Goal: Ask a question: Seek information or help from site administrators or community

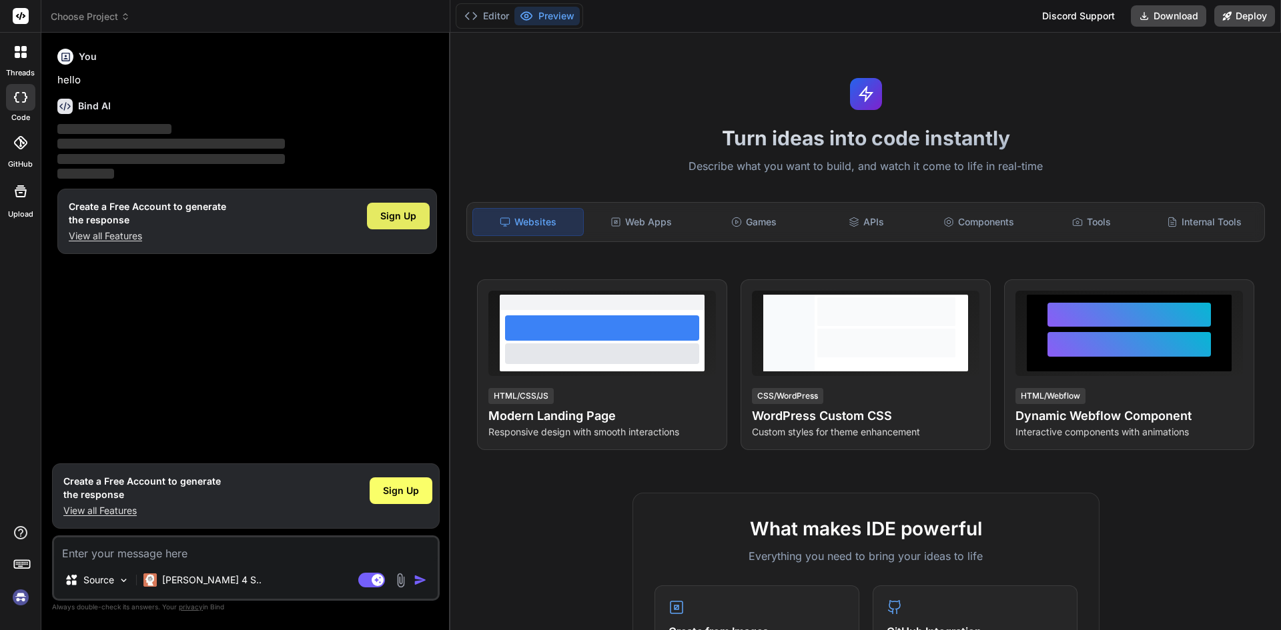
click at [393, 217] on span "Sign Up" at bounding box center [398, 215] width 36 height 13
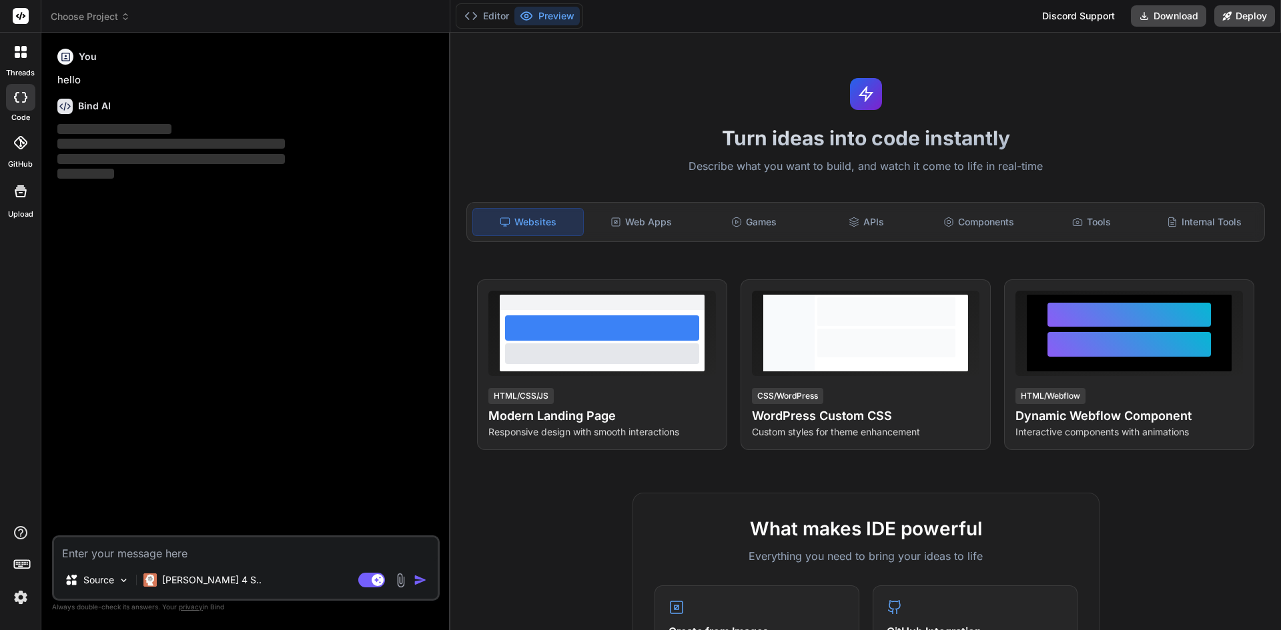
type textarea "x"
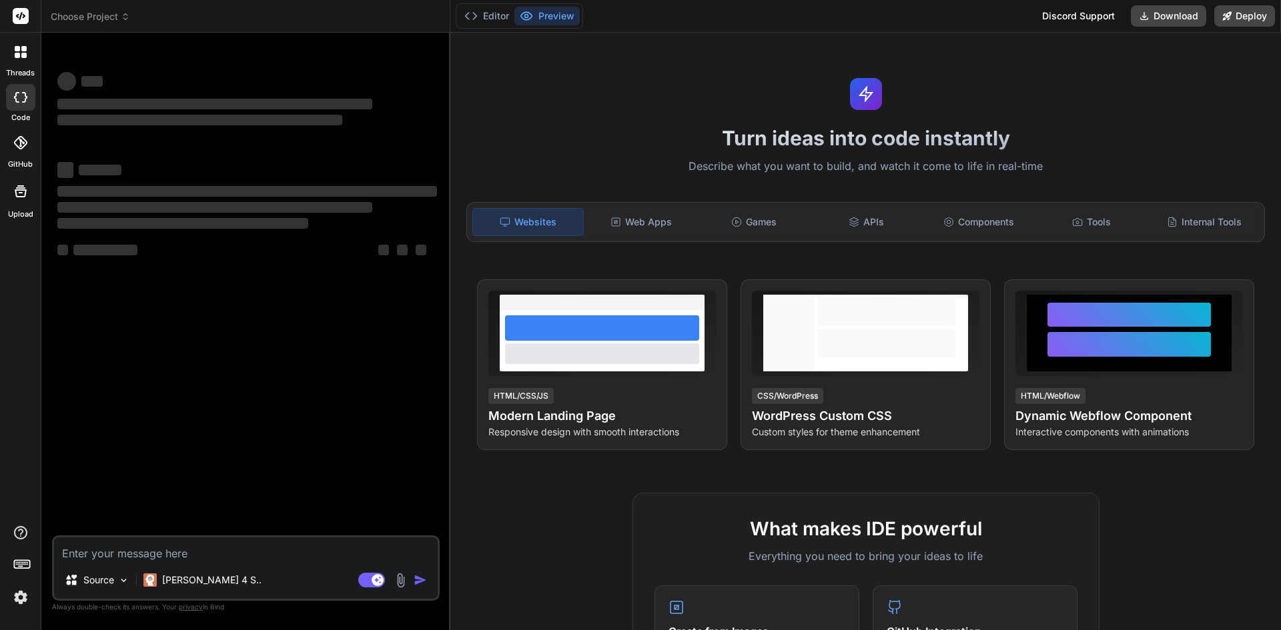
click at [151, 547] on textarea at bounding box center [246, 550] width 384 height 24
type textarea "h"
type textarea "x"
type textarea "ho"
type textarea "x"
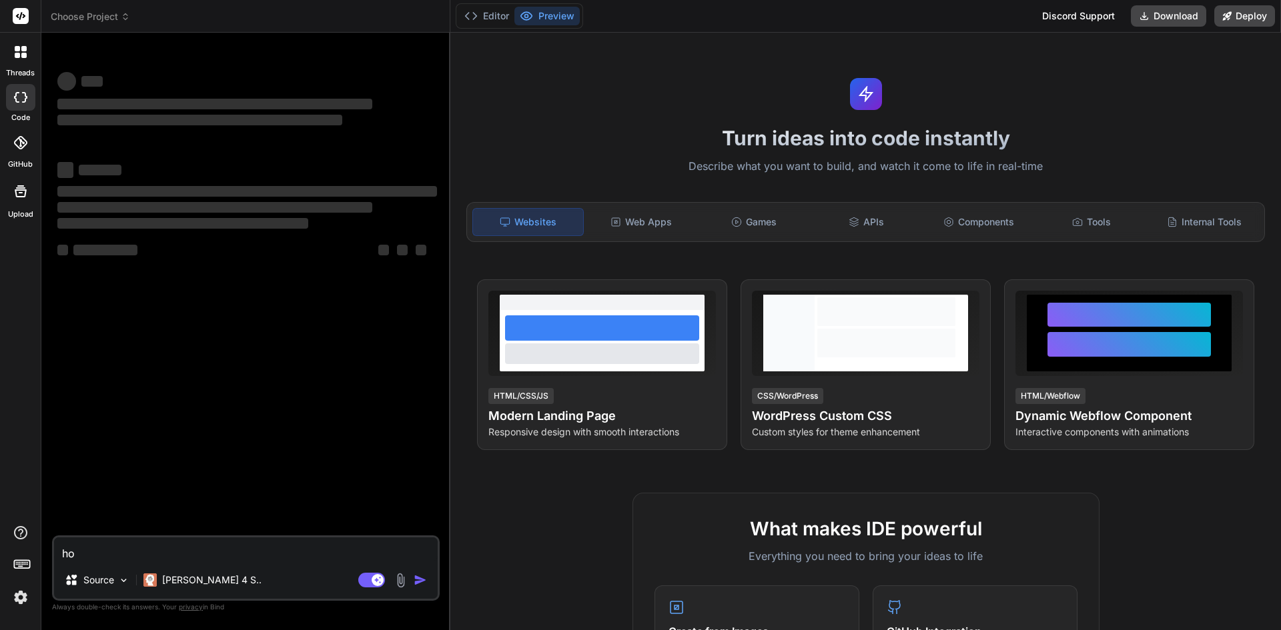
type textarea "how"
type textarea "x"
type textarea "how"
type textarea "x"
type textarea "how c"
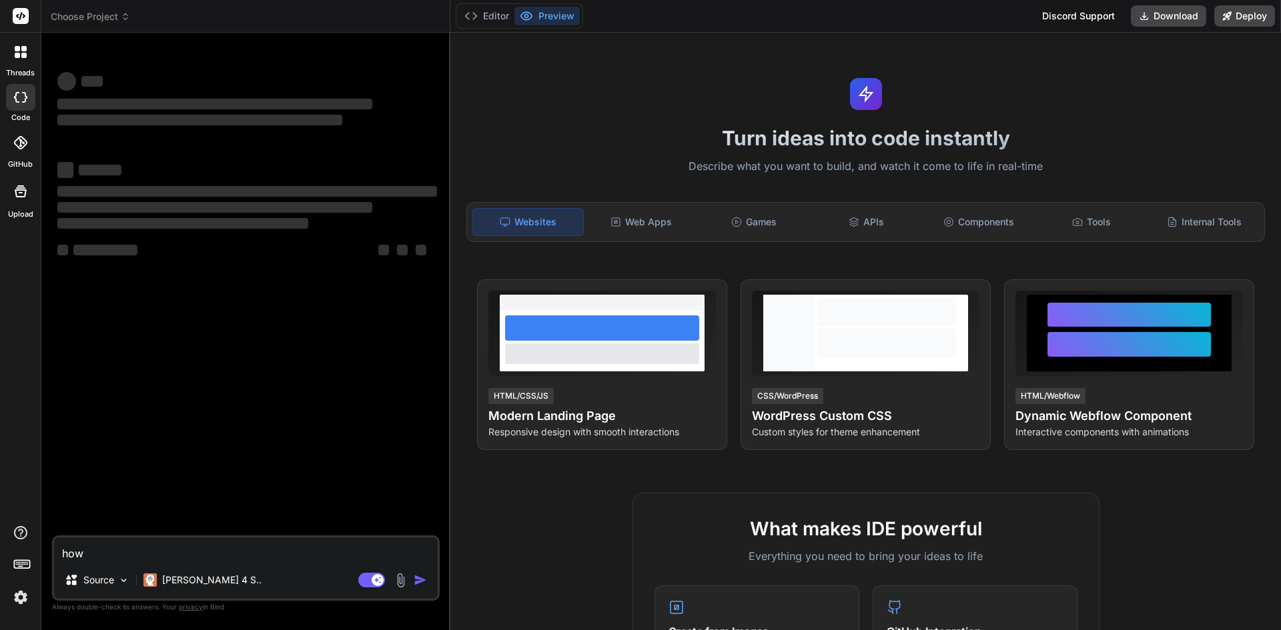
type textarea "x"
type textarea "how ca"
type textarea "x"
type textarea "how can"
type textarea "x"
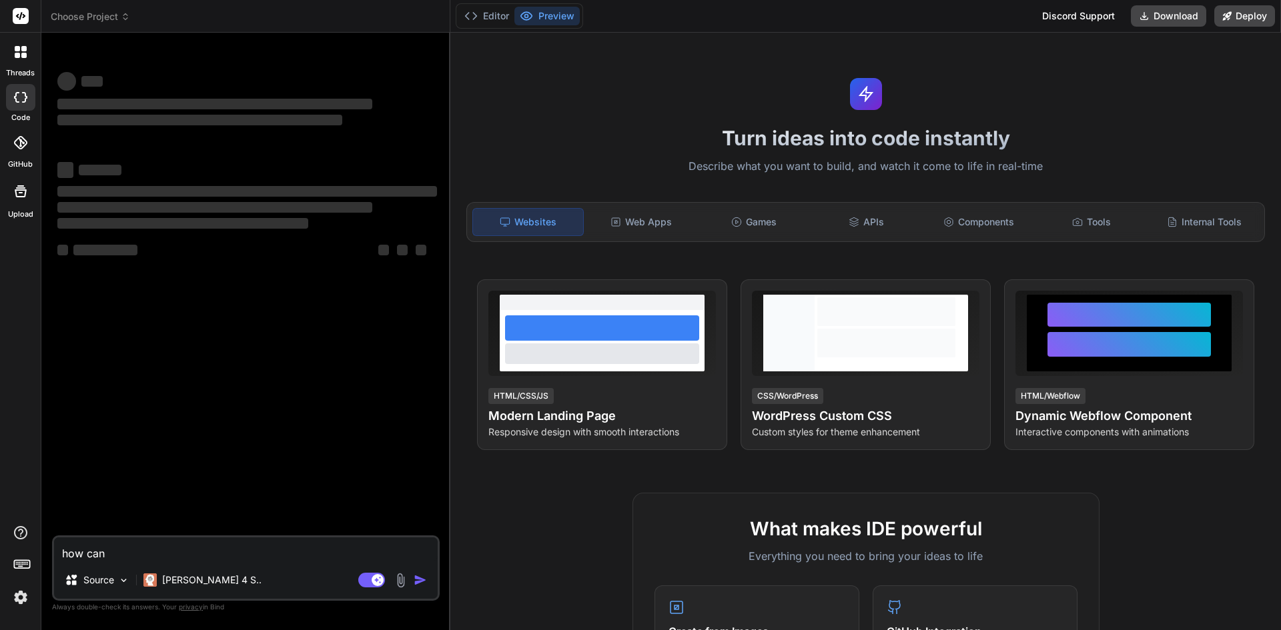
type textarea "how can"
type textarea "x"
type textarea "how can w"
type textarea "x"
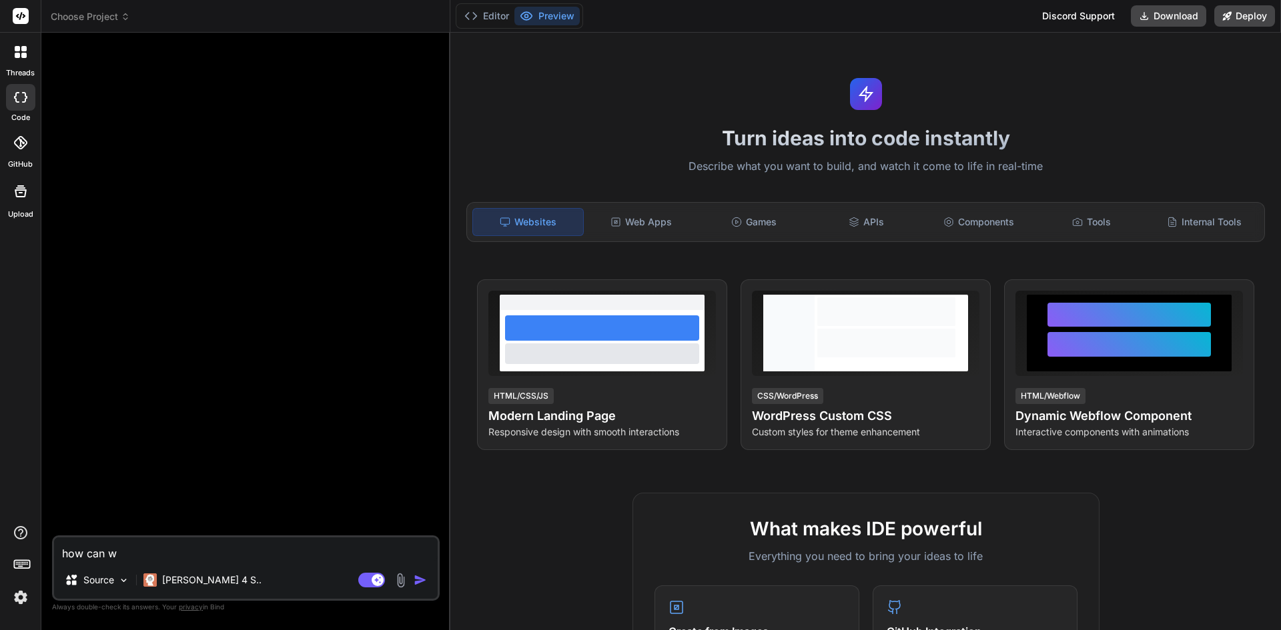
type textarea "how can we"
type textarea "x"
type textarea "how can we"
type textarea "x"
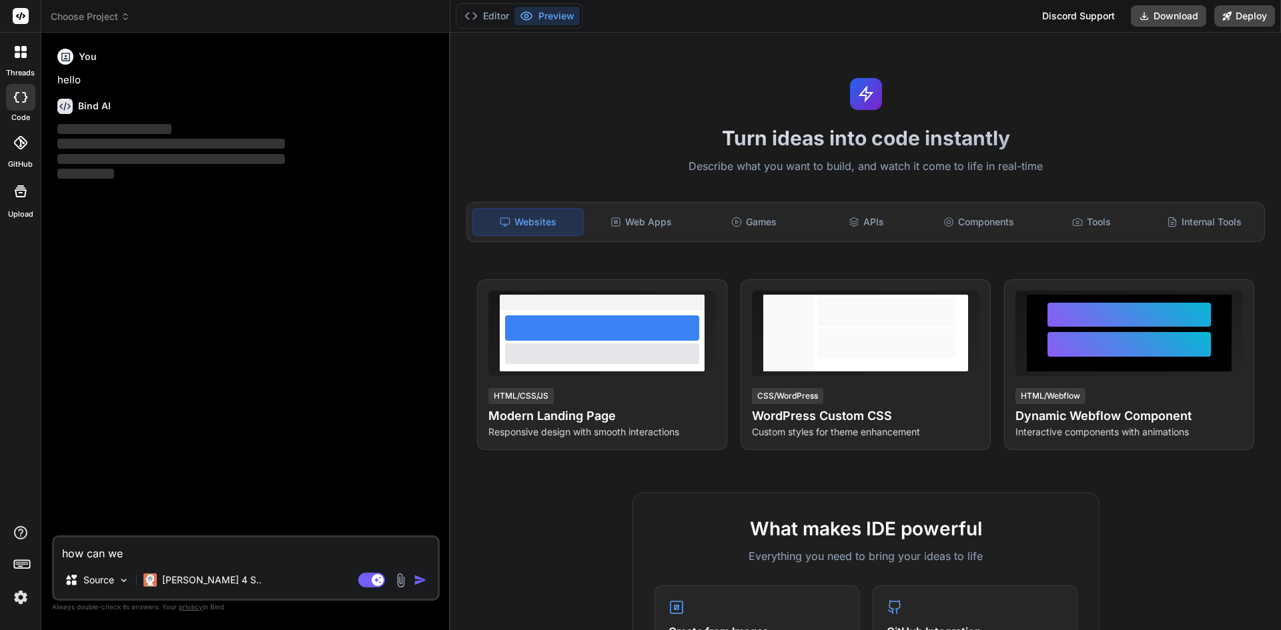
type textarea "how can we e"
type textarea "x"
type textarea "how can we er"
type textarea "x"
type textarea "how can we eri"
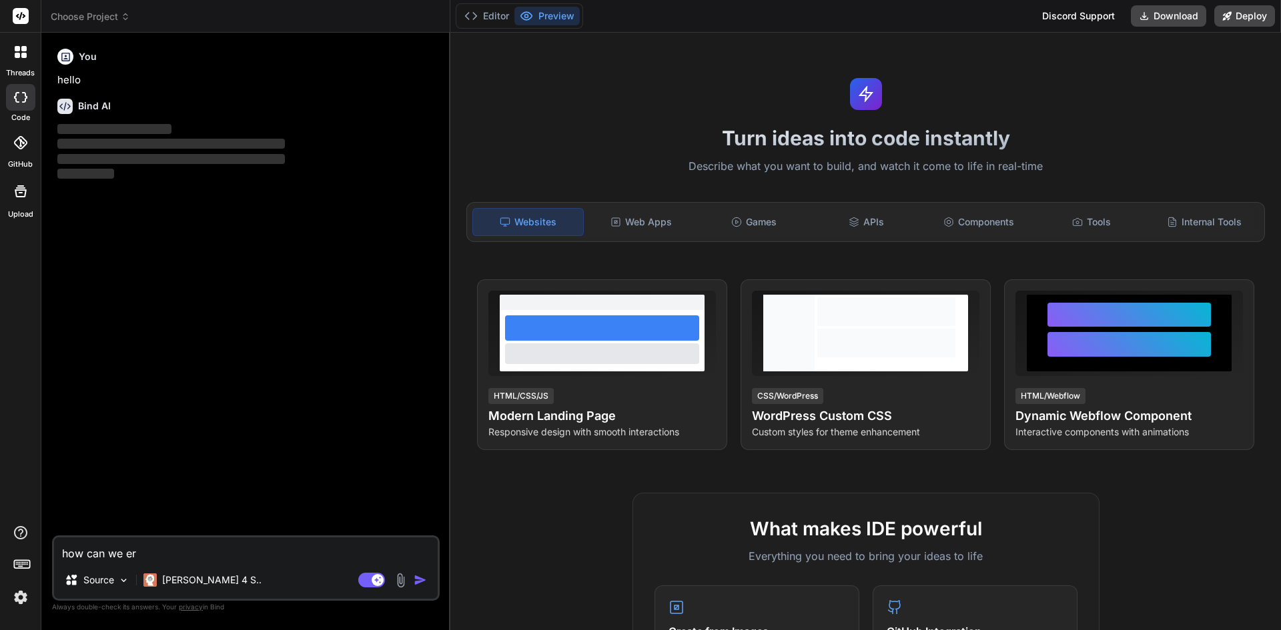
type textarea "x"
type textarea "how can we erit"
type textarea "x"
type textarea "how can we erite"
type textarea "x"
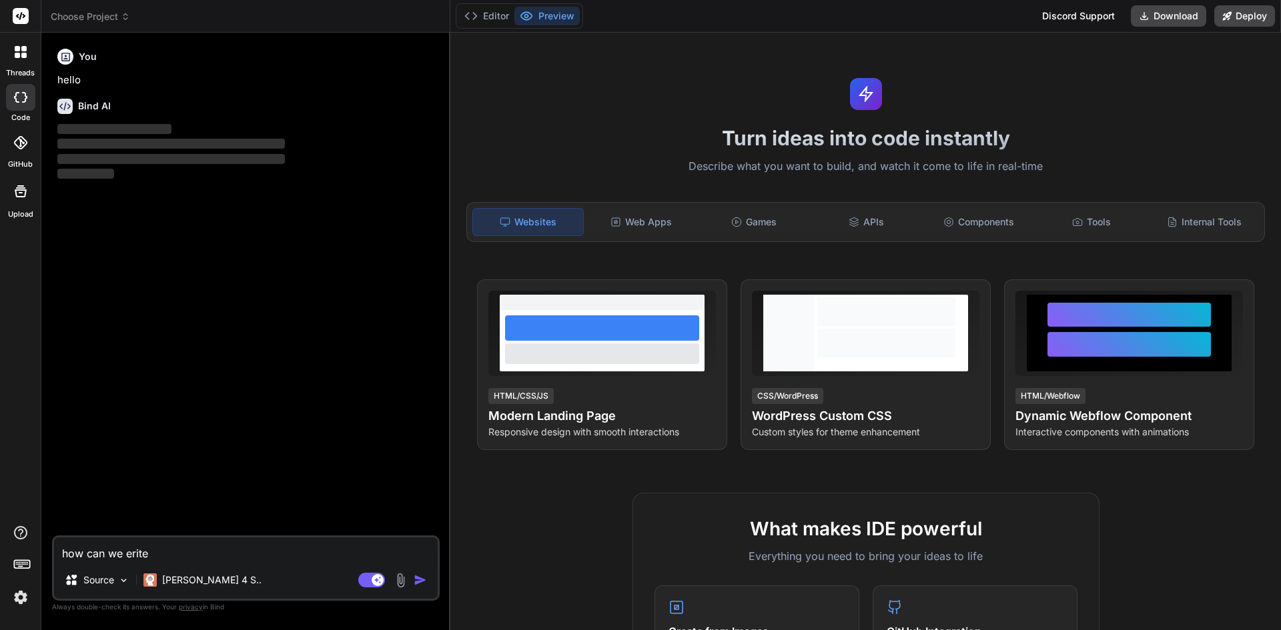
type textarea "how can we erite"
type textarea "x"
type textarea "how can we erite"
type textarea "x"
type textarea "how can we erit"
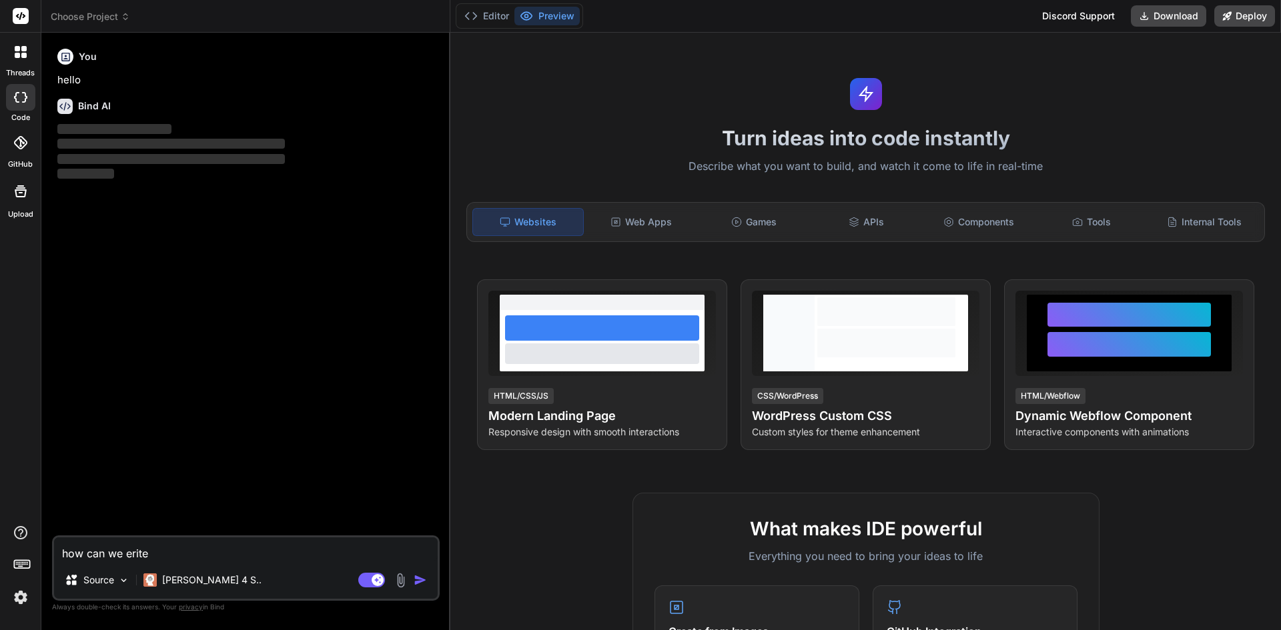
type textarea "x"
type textarea "how can we eri"
type textarea "x"
type textarea "how can we er"
type textarea "x"
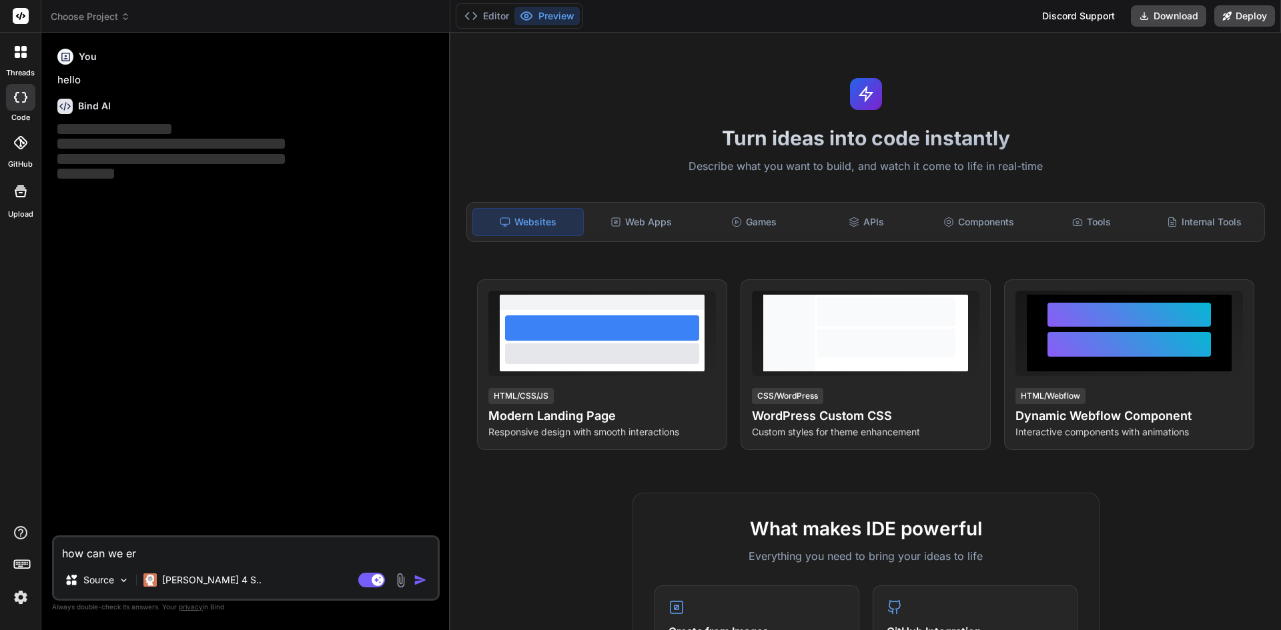
type textarea "how can we e"
type textarea "x"
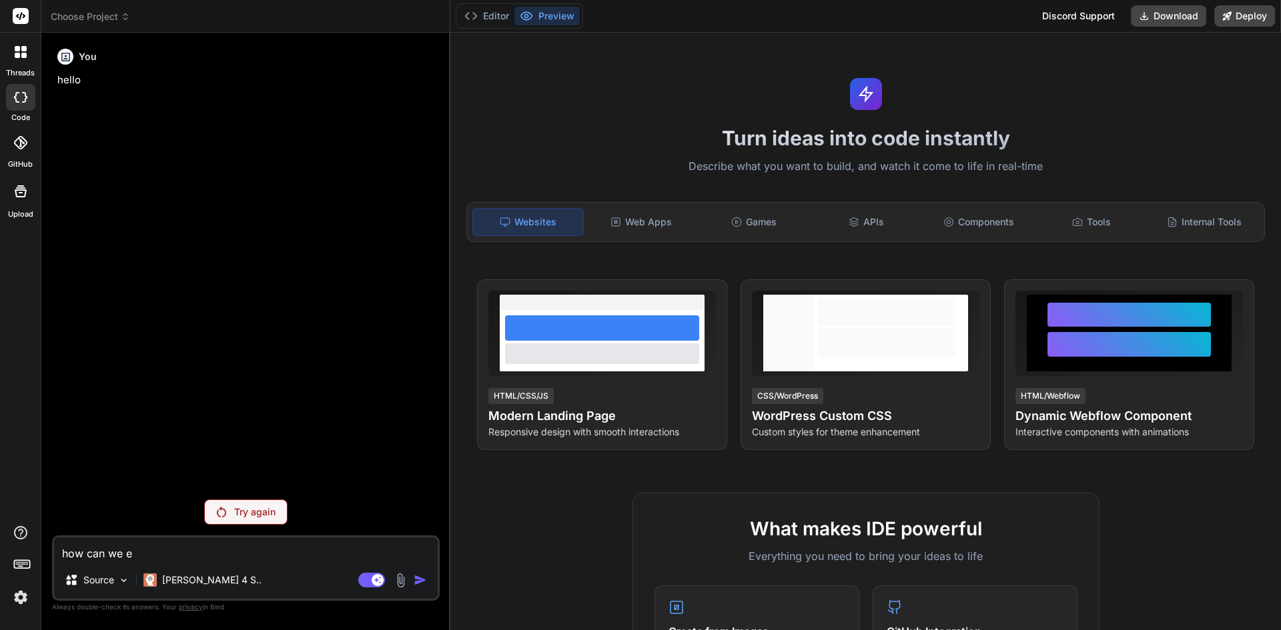
type textarea "how can we"
type textarea "x"
type textarea "how can we w"
type textarea "x"
type textarea "how can we wr"
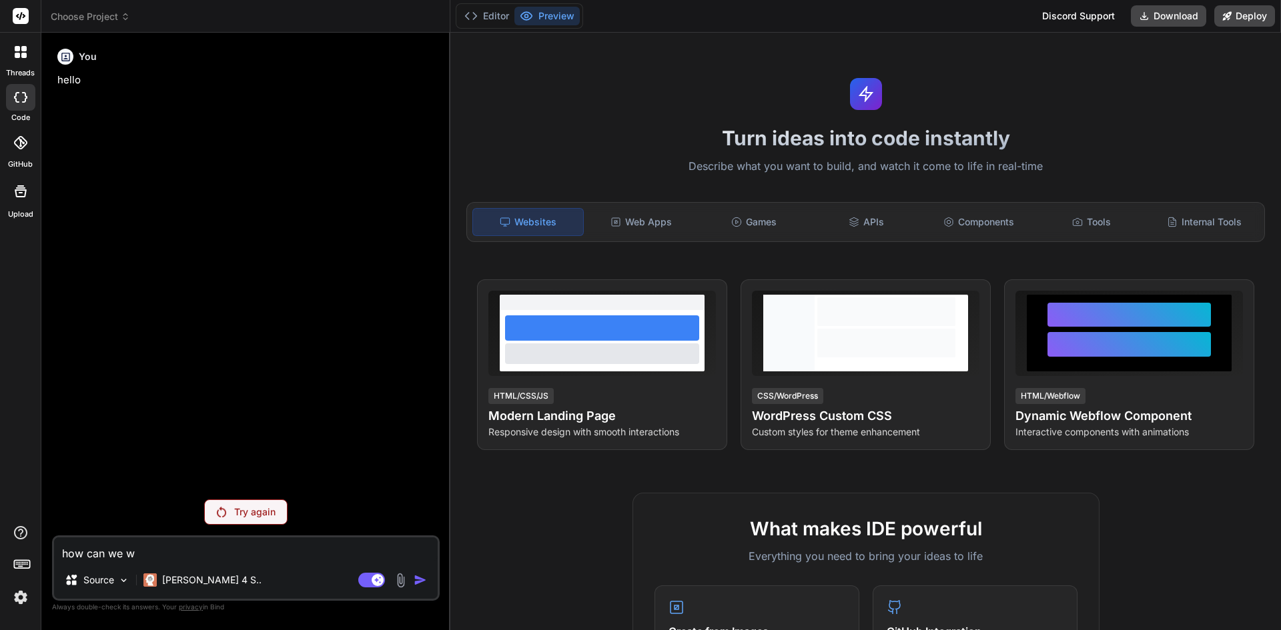
type textarea "x"
type textarea "how can we wri"
type textarea "x"
type textarea "how can we writ"
type textarea "x"
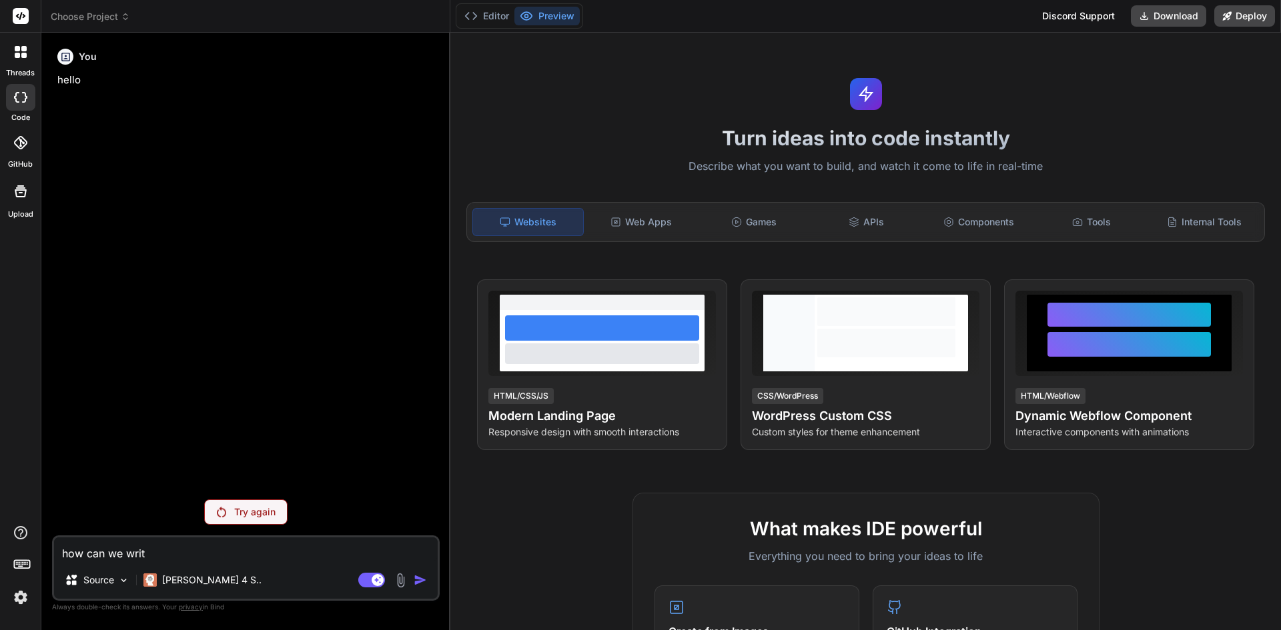
type textarea "how can we write"
type textarea "x"
type textarea "how can we write"
type textarea "x"
type textarea "how can we write a"
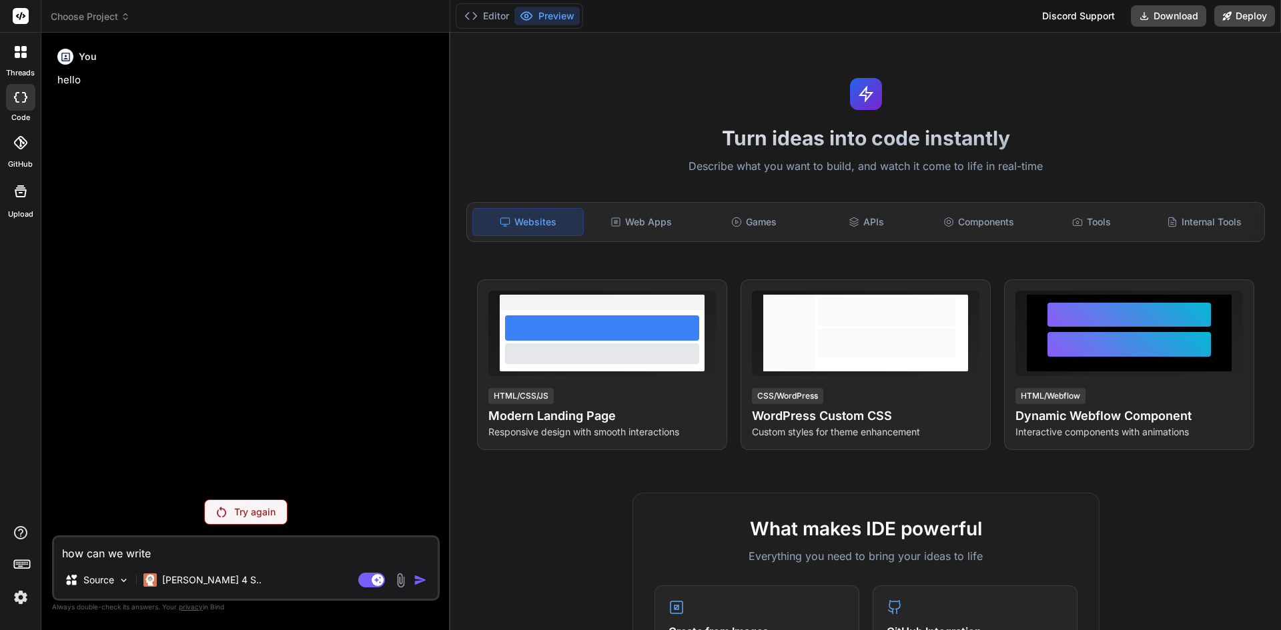
type textarea "x"
type textarea "how can we write a"
type textarea "x"
type textarea "how can we write a p"
type textarea "x"
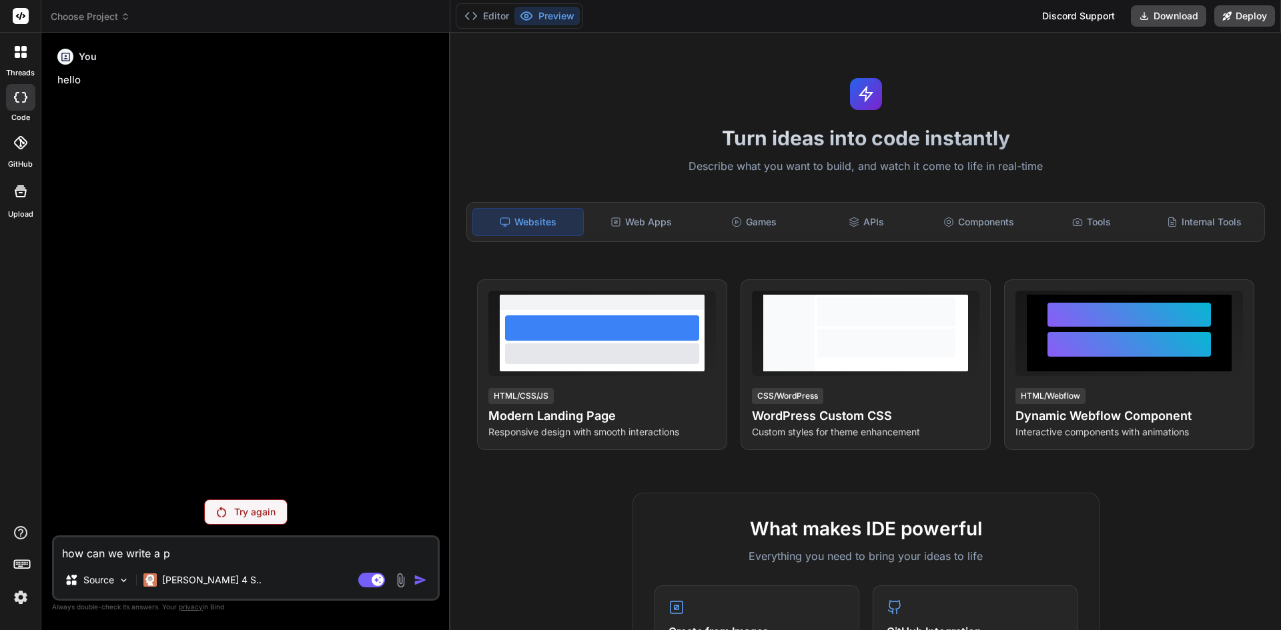
type textarea "how can we write a pr"
type textarea "x"
type textarea "how can we write a pro"
type textarea "x"
type textarea "how can we write a proh"
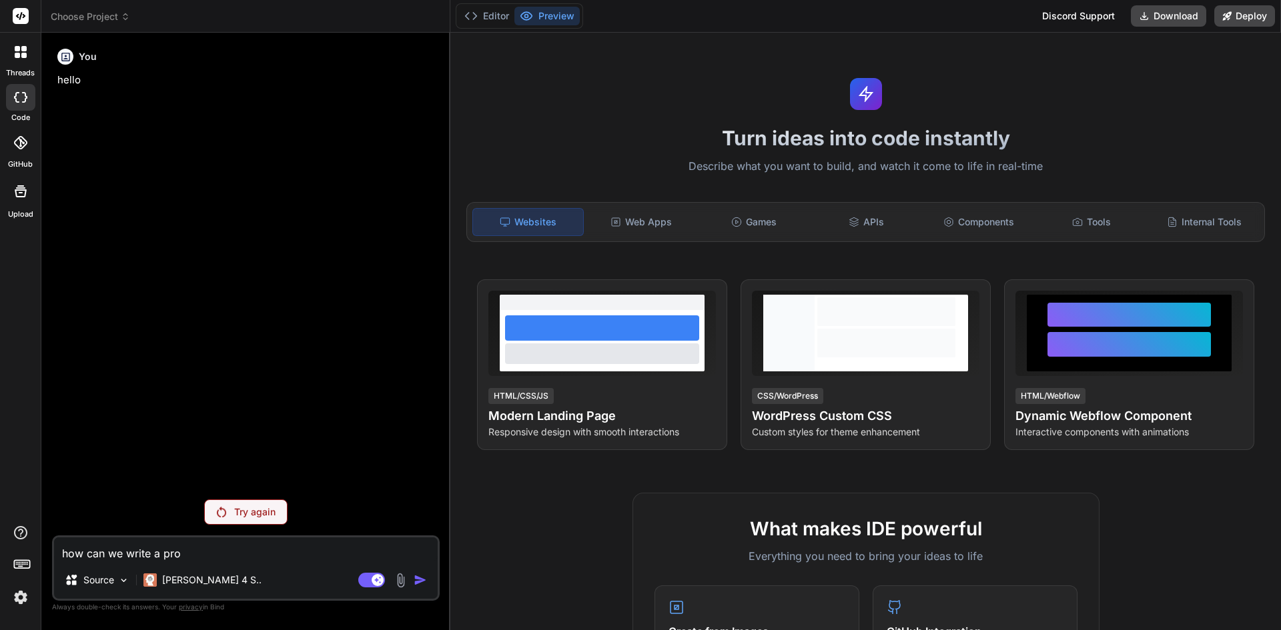
type textarea "x"
type textarea "how can we write a pro"
type textarea "x"
type textarea "how can we write a prog"
type textarea "x"
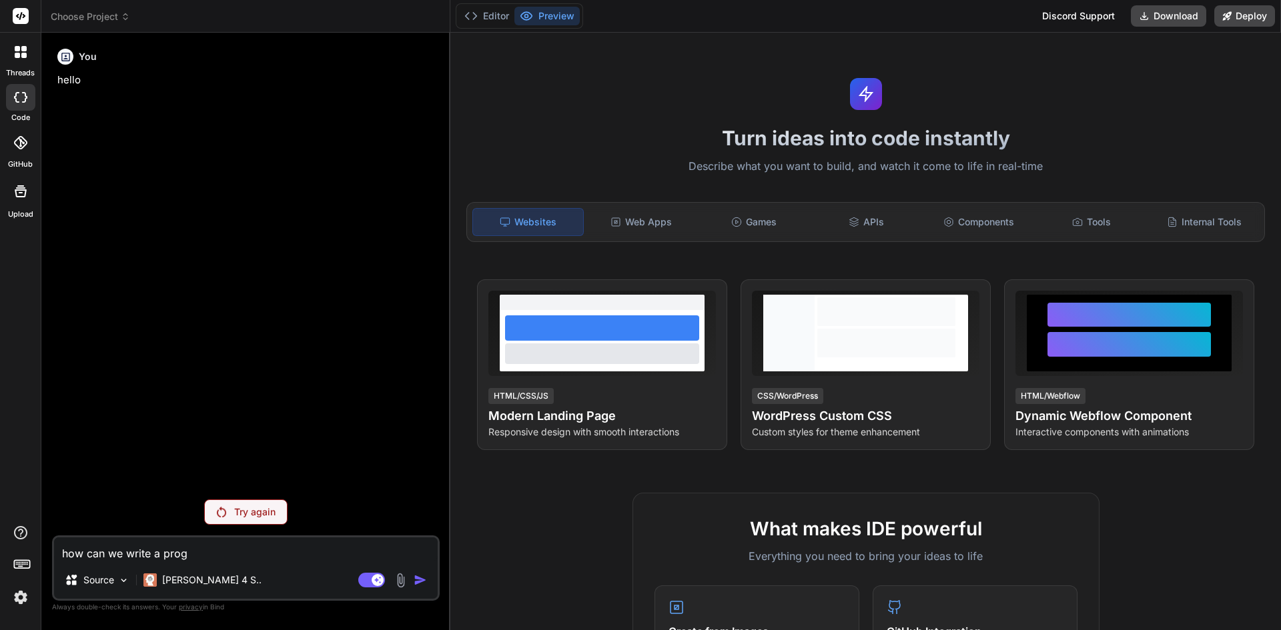
type textarea "how can we write a progr"
type textarea "x"
type textarea "how can we write a progra"
type textarea "x"
type textarea "how can we write a program"
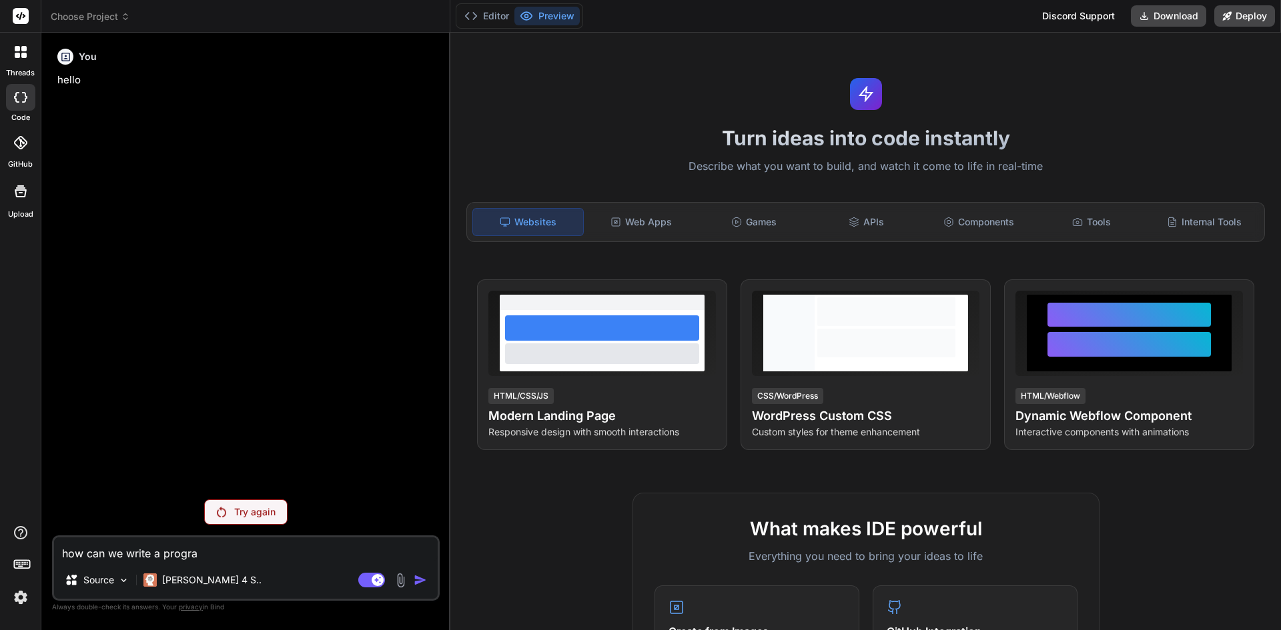
type textarea "x"
type textarea "how can we write a program"
type textarea "x"
type textarea "how can we write a program u"
type textarea "x"
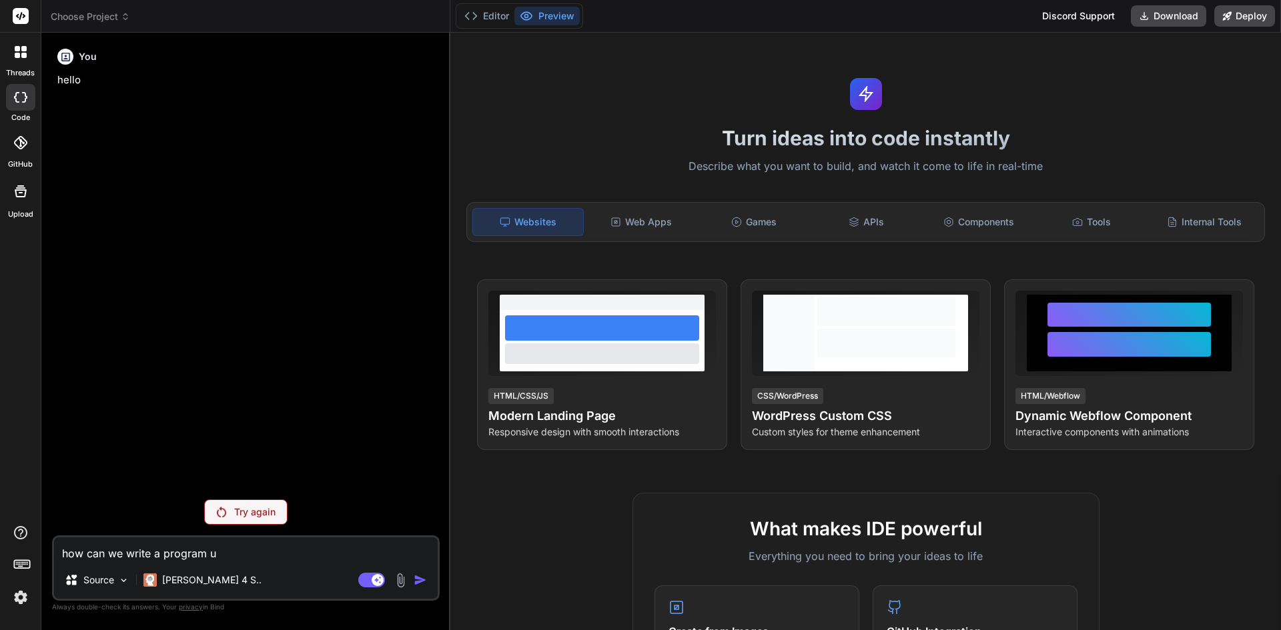
type textarea "how can we write a program us"
type textarea "x"
type textarea "how can we write a program usi"
type textarea "x"
type textarea "how can we write a program usin"
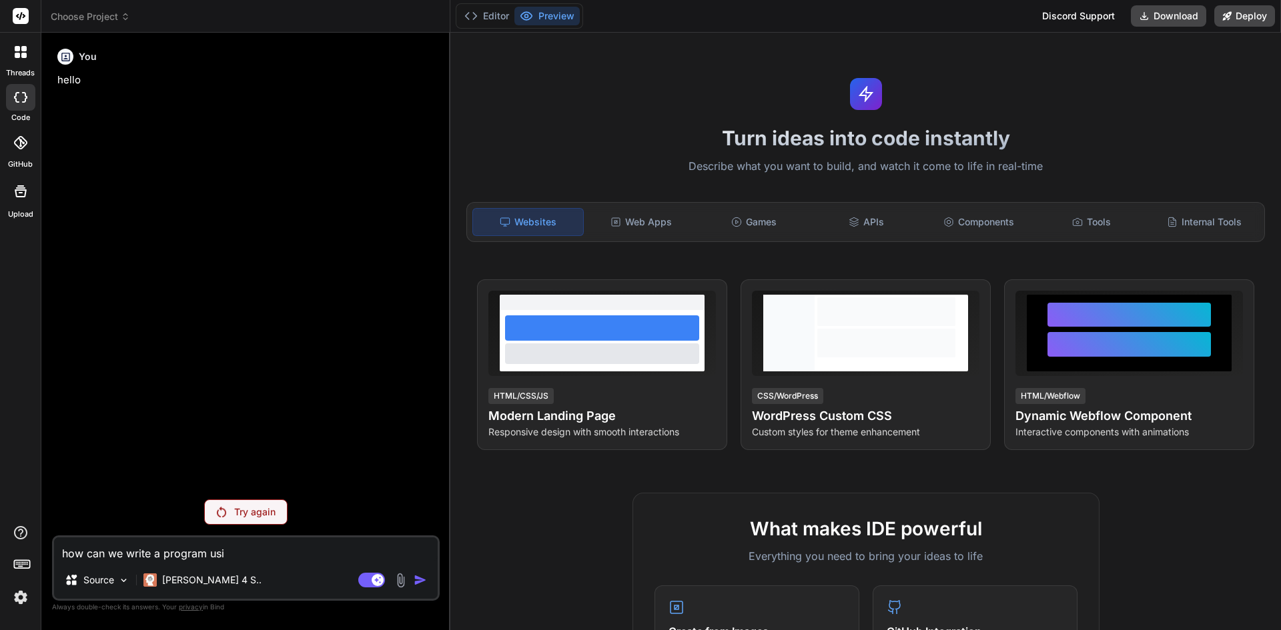
type textarea "x"
type textarea "how can we write a program usingh"
type textarea "x"
type textarea "how can we write a program usingh"
type textarea "x"
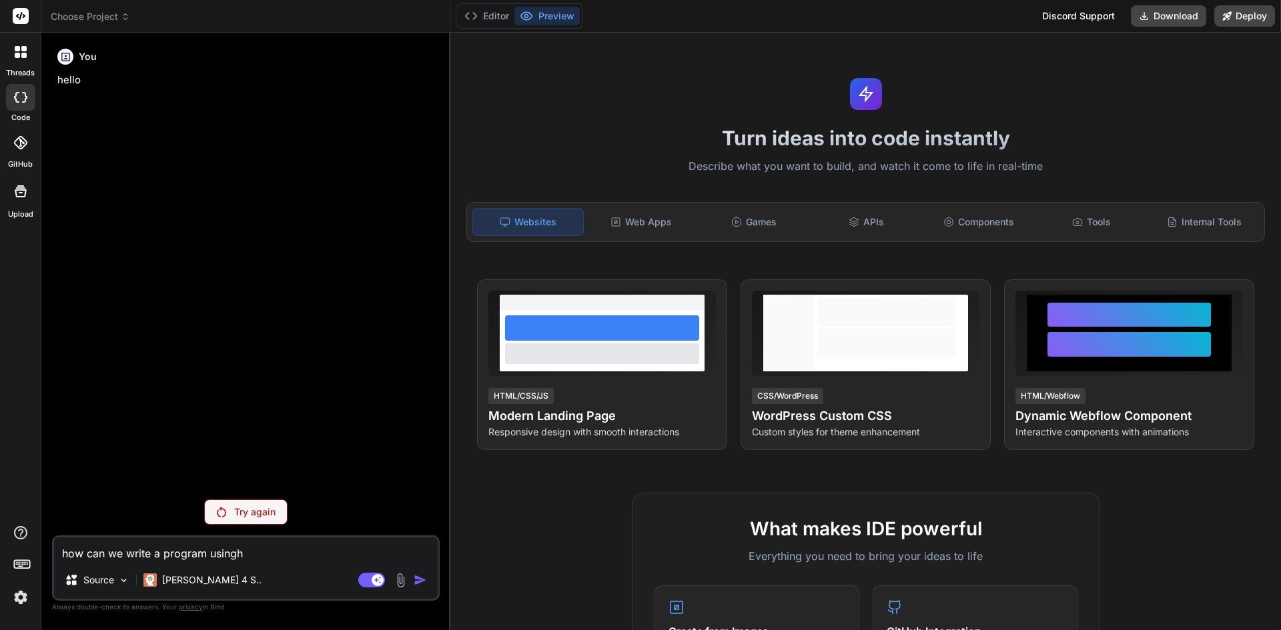
type textarea "how can we write a program usingh"
click at [232, 498] on div "You hello Try again how can we write a program usingh Source Claude 4 S.. Agent…" at bounding box center [246, 336] width 388 height 586
click at [245, 519] on div "Try again" at bounding box center [245, 512] width 83 height 25
type textarea "x"
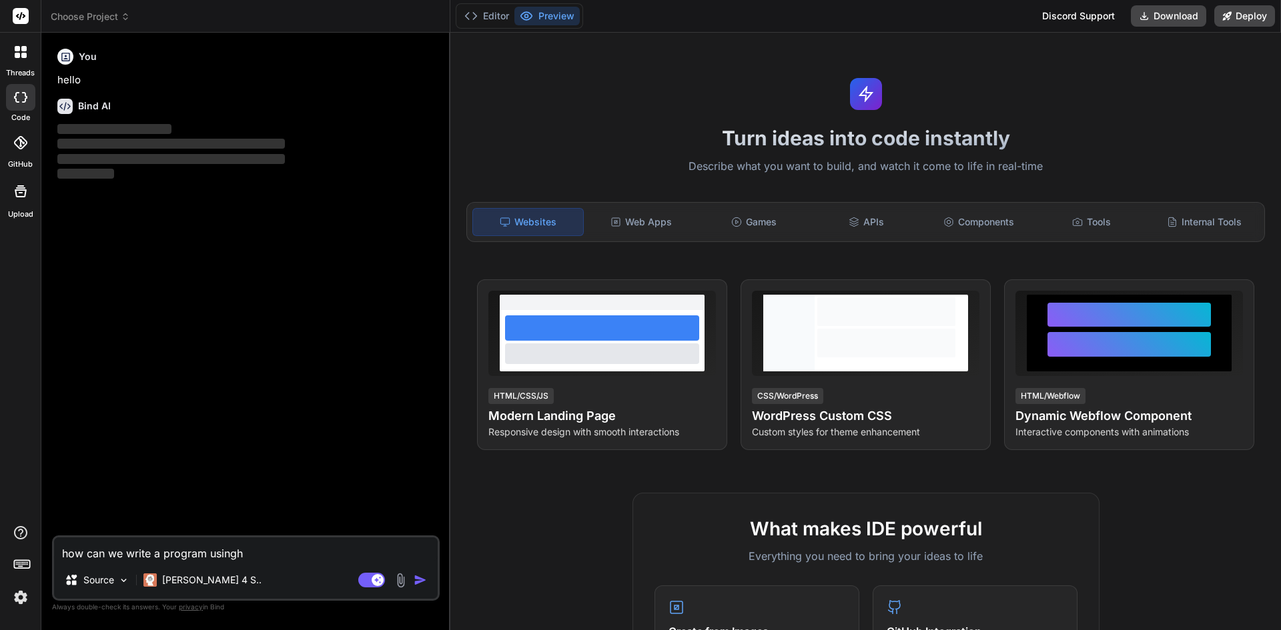
click at [250, 552] on textarea "how can we write a program usingh" at bounding box center [246, 550] width 384 height 24
type textarea "how can we write a program usingh ="
type textarea "x"
type textarea "how can we write a program usingh =="
type textarea "x"
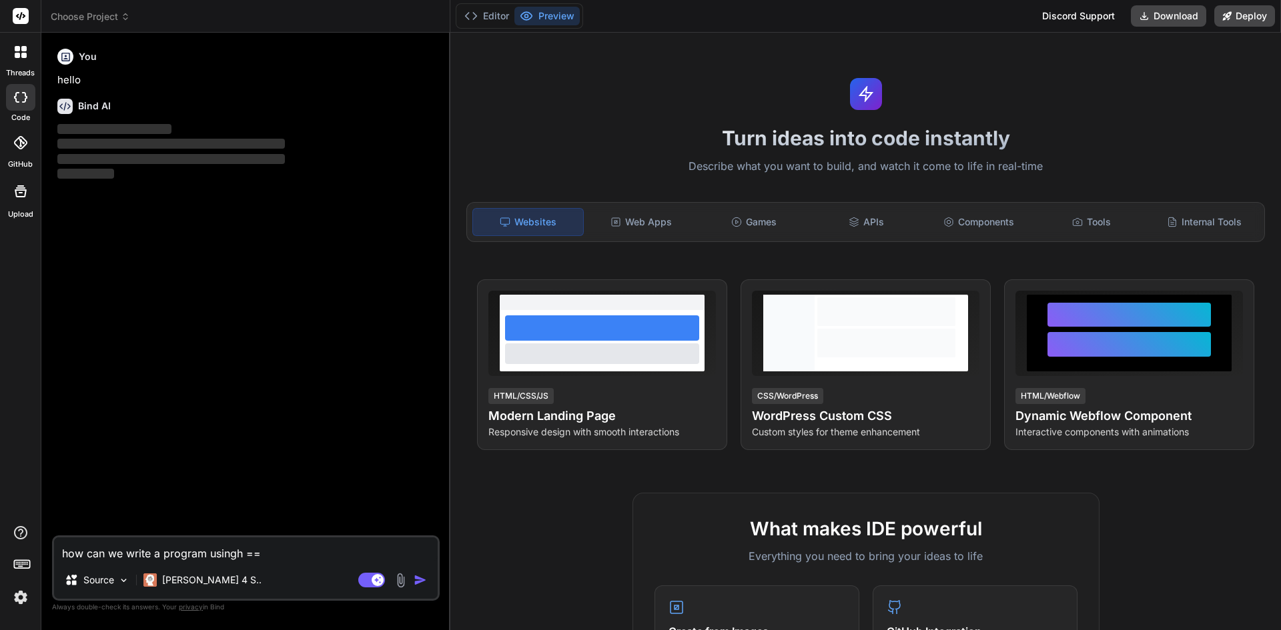
type textarea "how can we write a program usingh ="
type textarea "x"
type textarea "how can we write a program usingh"
type textarea "x"
type textarea "how can we write a program usingh"
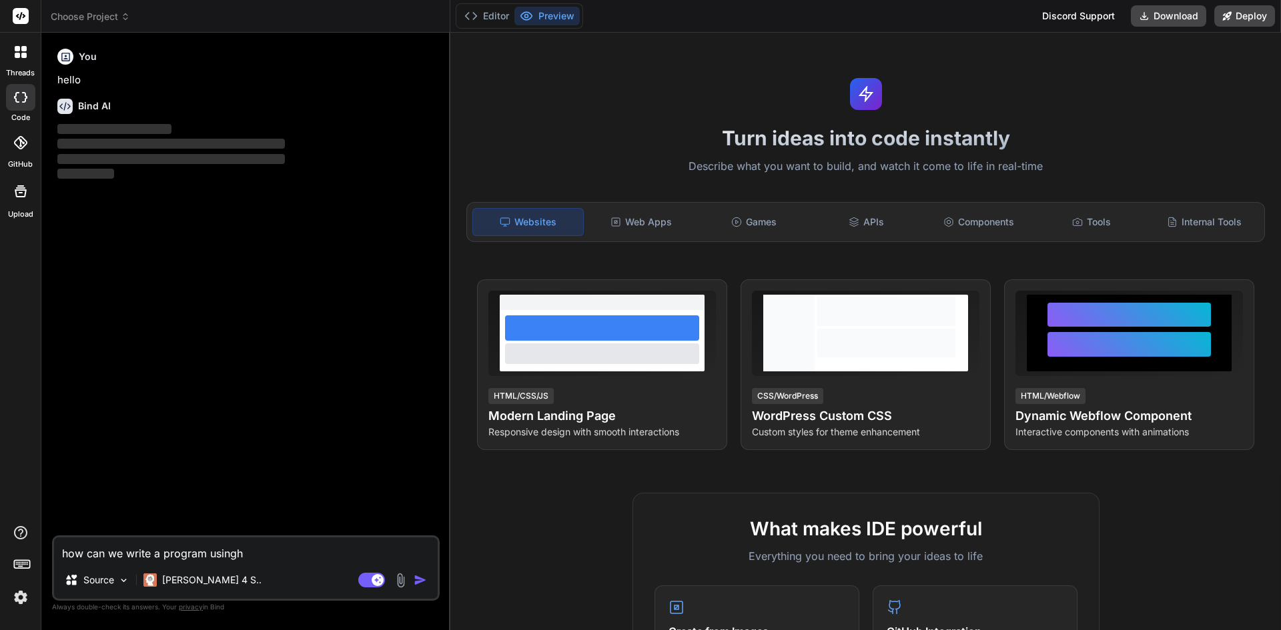
type textarea "x"
type textarea "how can we write a program using"
type textarea "x"
type textarea "how can we write a program using"
type textarea "x"
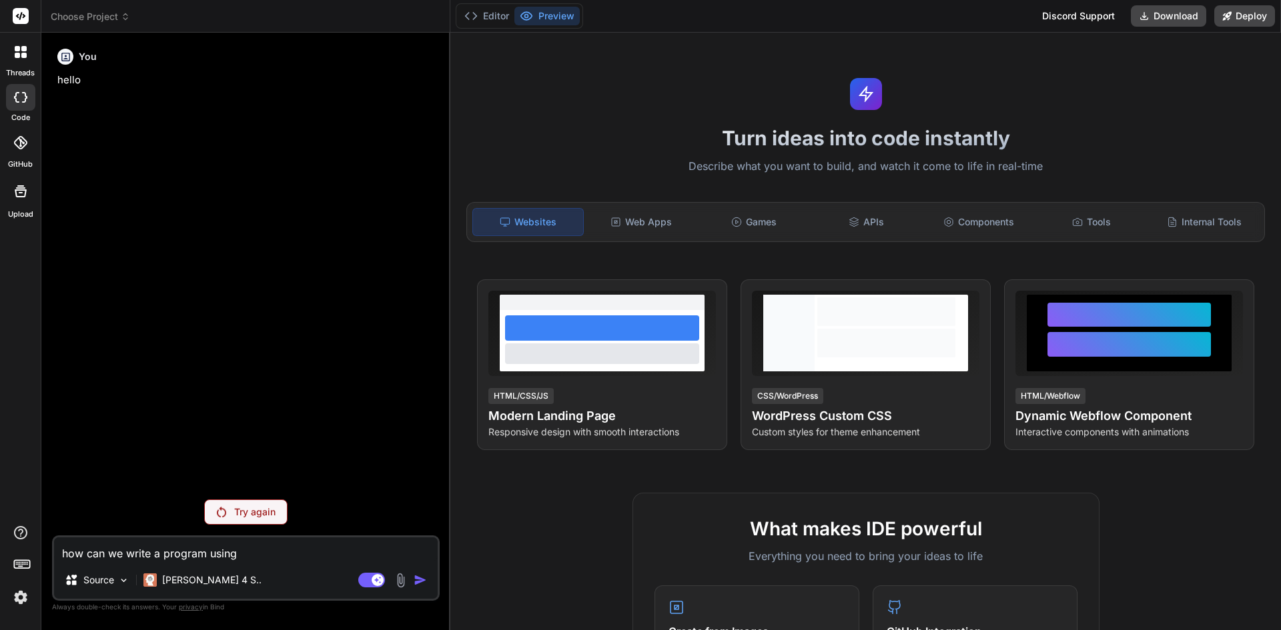
type textarea "how can we write a program using d"
type textarea "x"
type textarea "how can we write a program using do"
type textarea "x"
type textarea "how can we write a program using do"
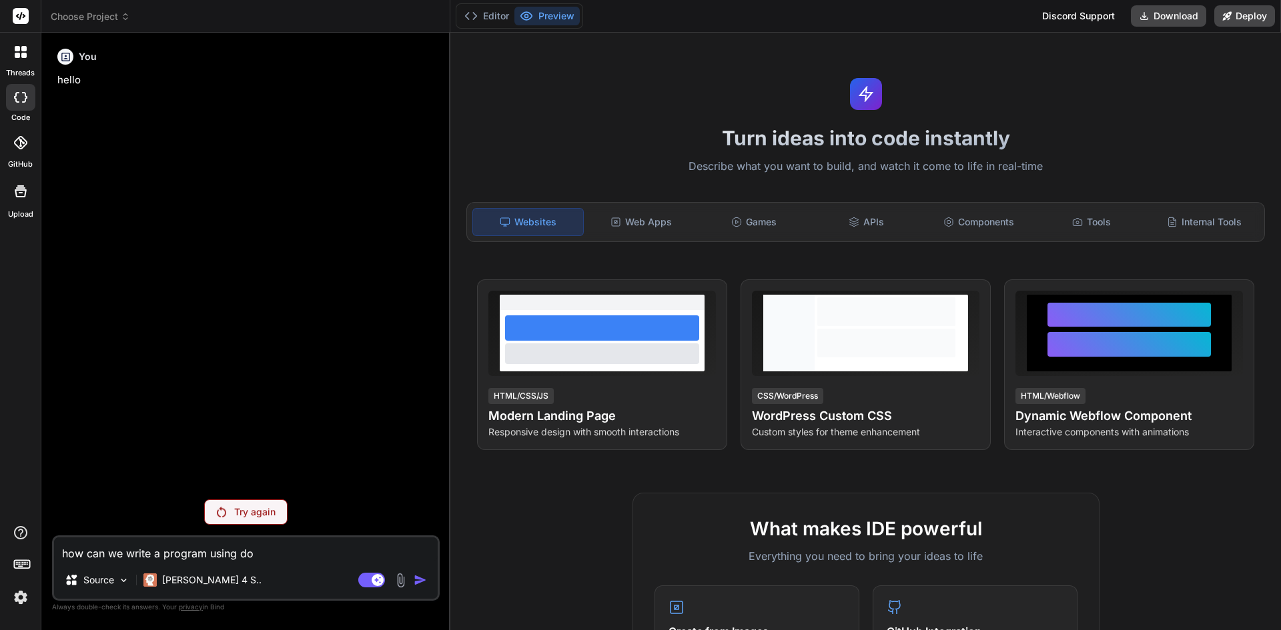
type textarea "x"
type textarea "how can we write a program using do w"
type textarea "x"
type textarea "how can we write a program using do wh"
type textarea "x"
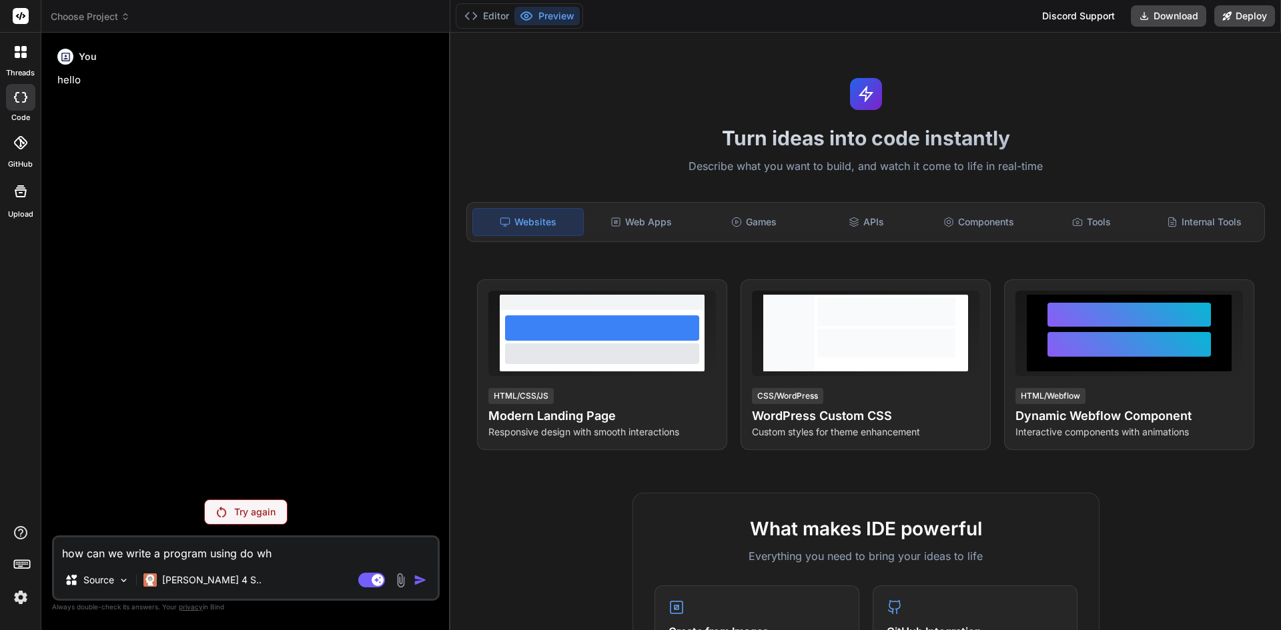
type textarea "how can we write a program using do whi"
type textarea "x"
type textarea "how can we write a program using do whil"
type textarea "x"
type textarea "how can we write a program using do while"
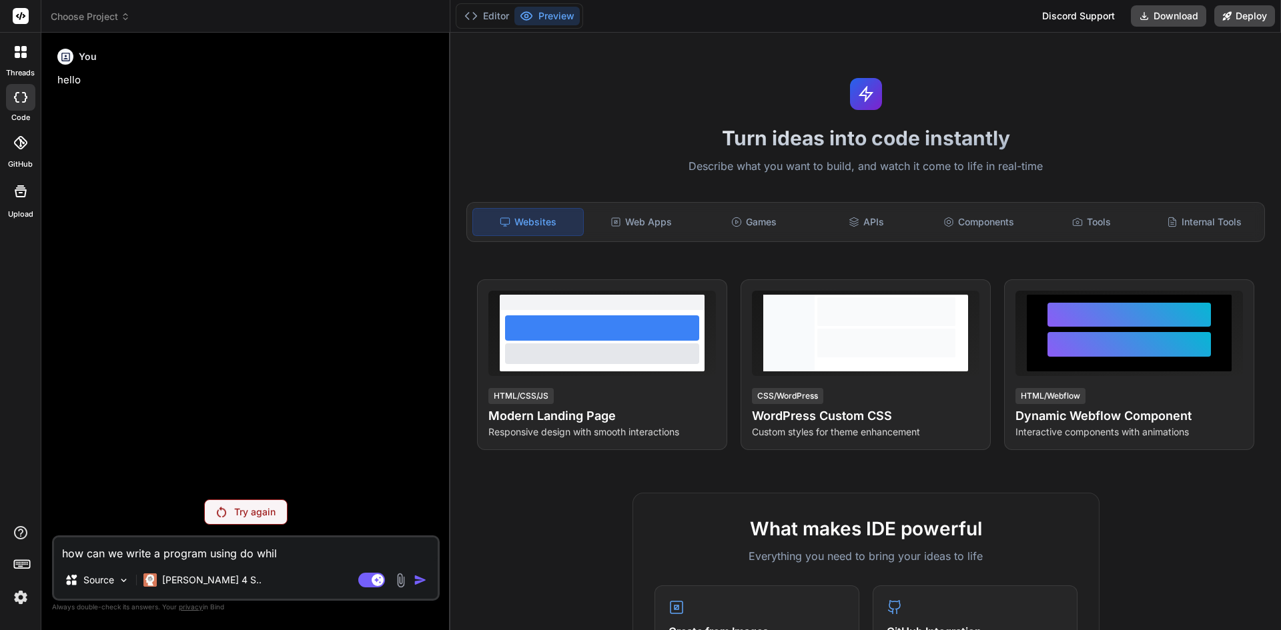
type textarea "x"
type textarea "how can we write a program using do while"
type textarea "x"
type textarea "how can we write a program using do while s"
type textarea "x"
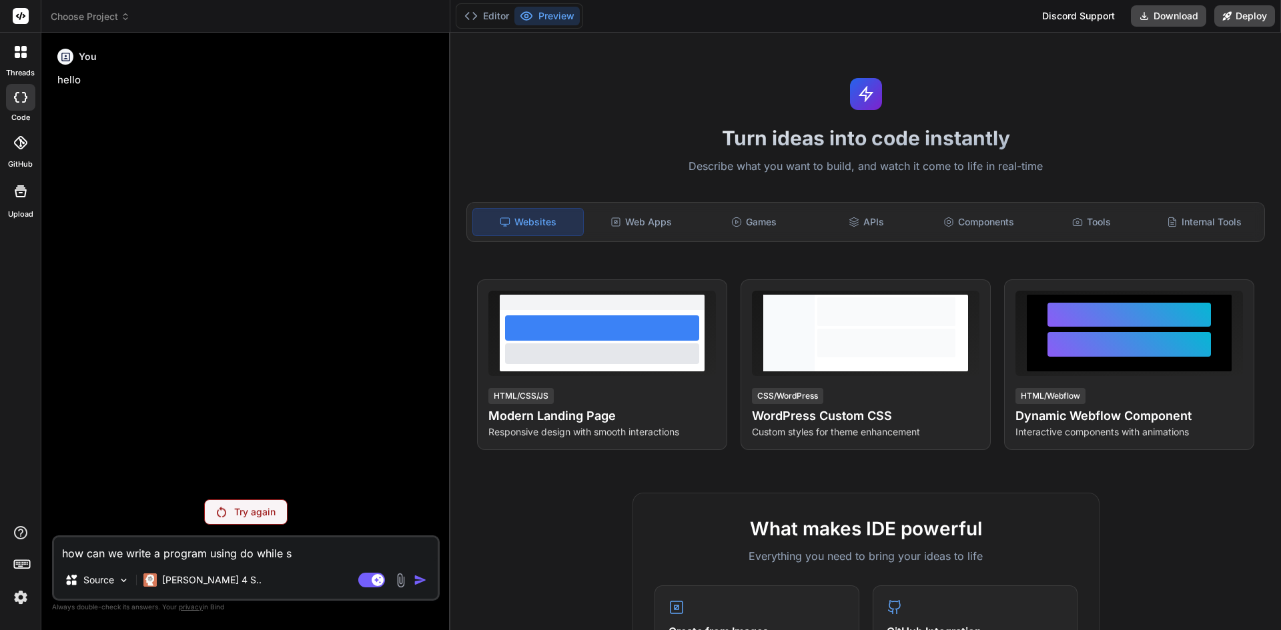
type textarea "how can we write a program using do while su"
type textarea "x"
type textarea "how can we write a program using do while suc"
type textarea "x"
type textarea "how can we write a program using do while such"
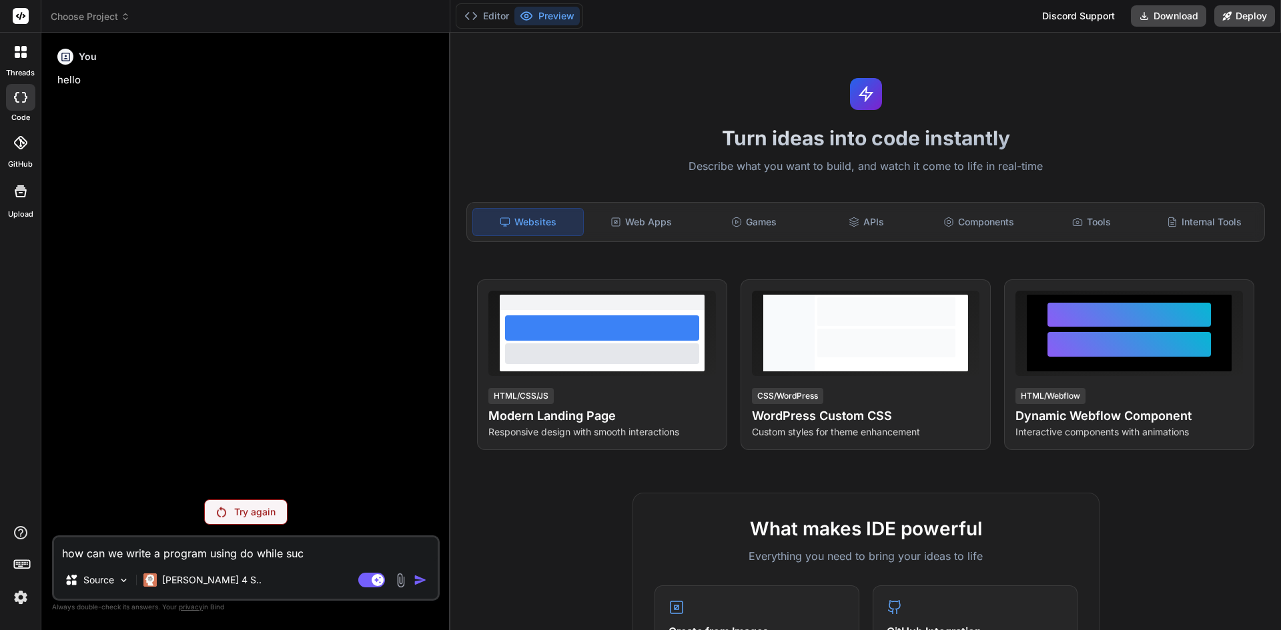
type textarea "x"
type textarea "how can we write a program using do while such"
type textarea "x"
type textarea "how can we write a program using do while such t"
type textarea "x"
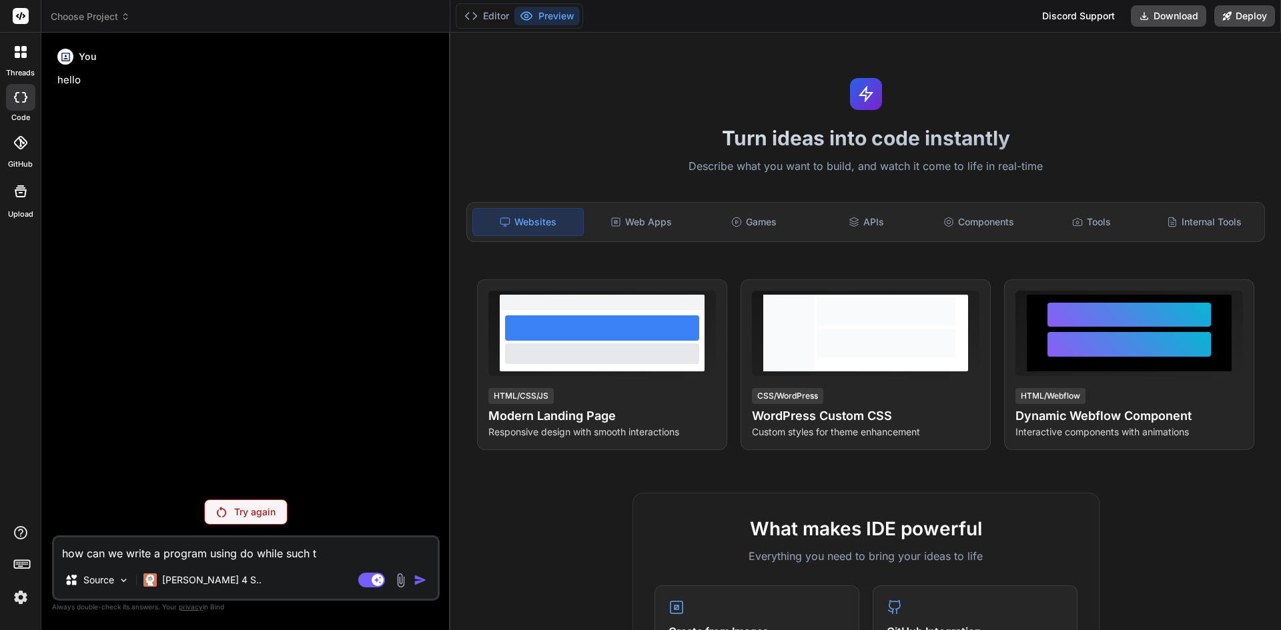
type textarea "how can we write a program using do while such th"
type textarea "x"
type textarea "how can we write a program using do while such tha"
type textarea "x"
type textarea "how can we write a program using do while such that"
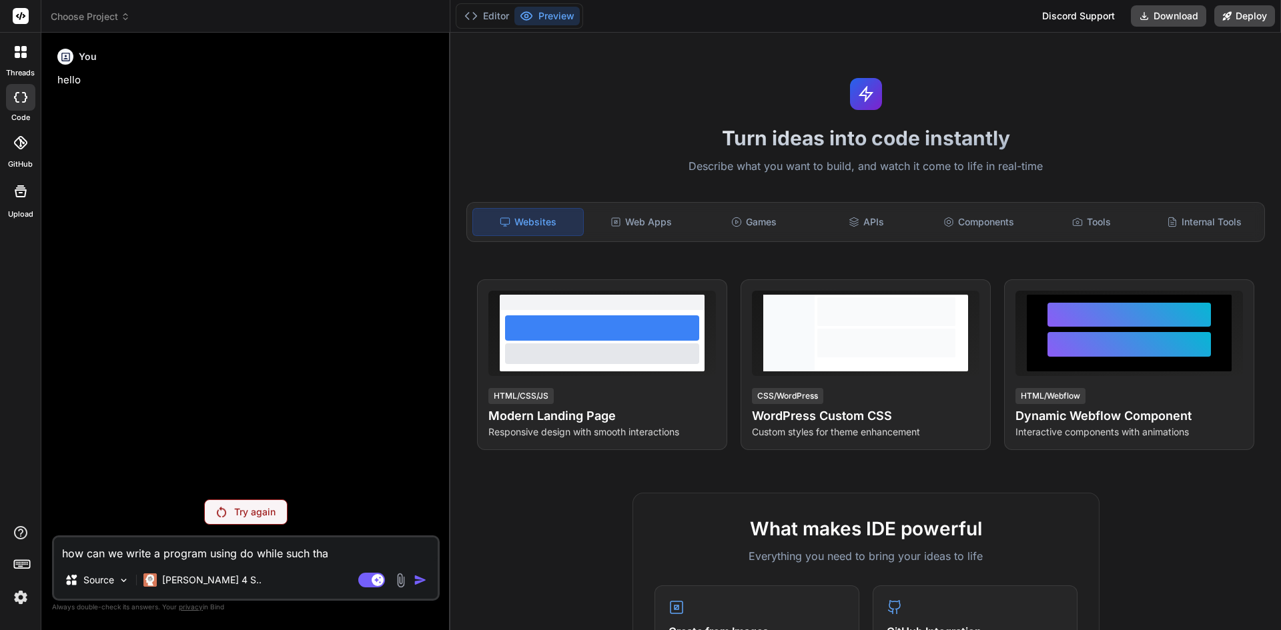
type textarea "x"
type textarea "how can we write a program using do while such that"
type textarea "x"
type textarea "how can we write a program using do while such that i"
type textarea "x"
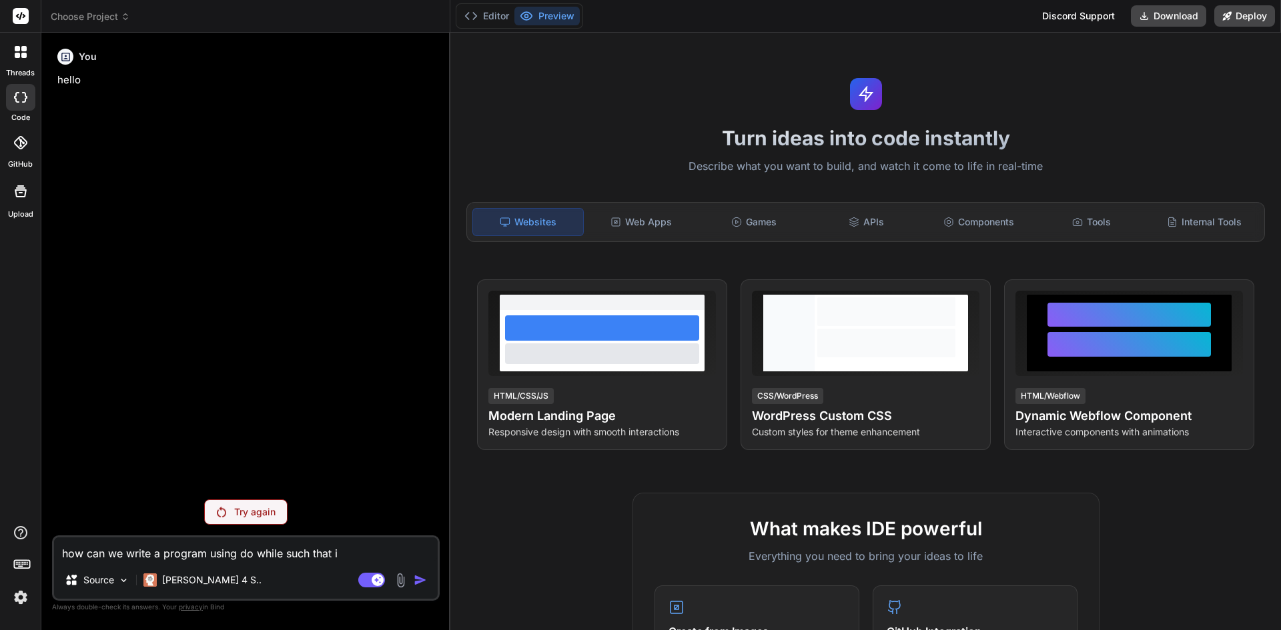
type textarea "how can we write a program using do while such that i"
type textarea "x"
type textarea "how can we write a program using do while such that i w"
type textarea "x"
type textarea "how can we write a program using do while such that i wa"
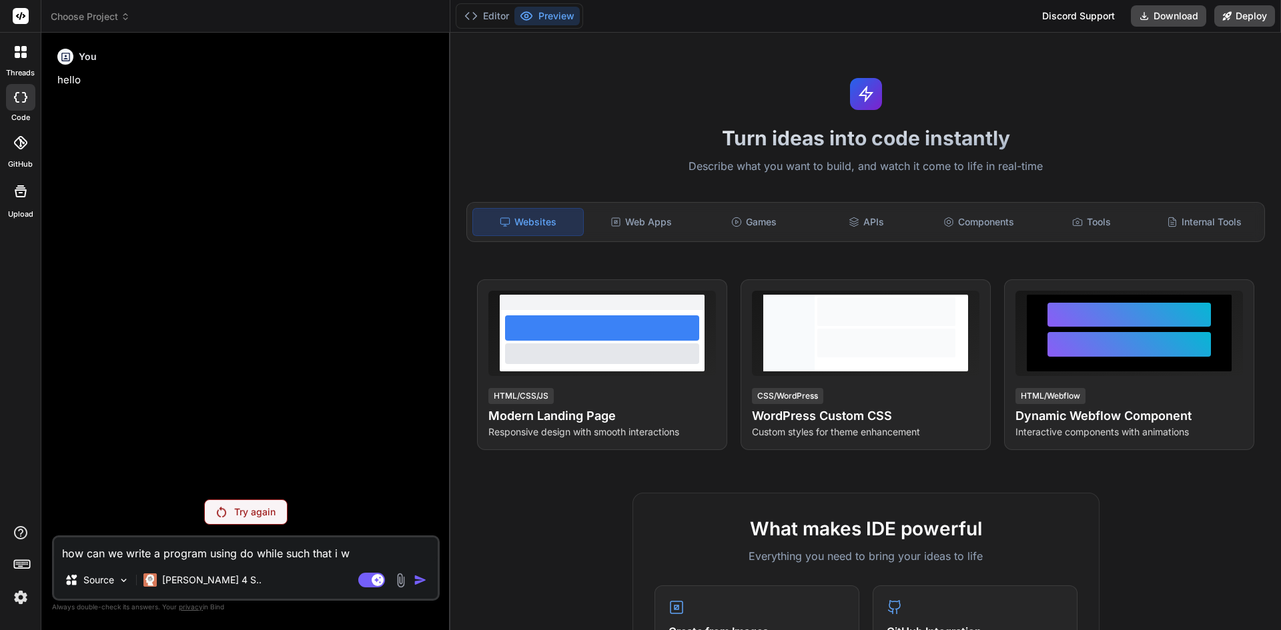
type textarea "x"
type textarea "how can we write a program using do while such that i wan"
type textarea "x"
type textarea "how can we write a program using do while such that i want"
type textarea "x"
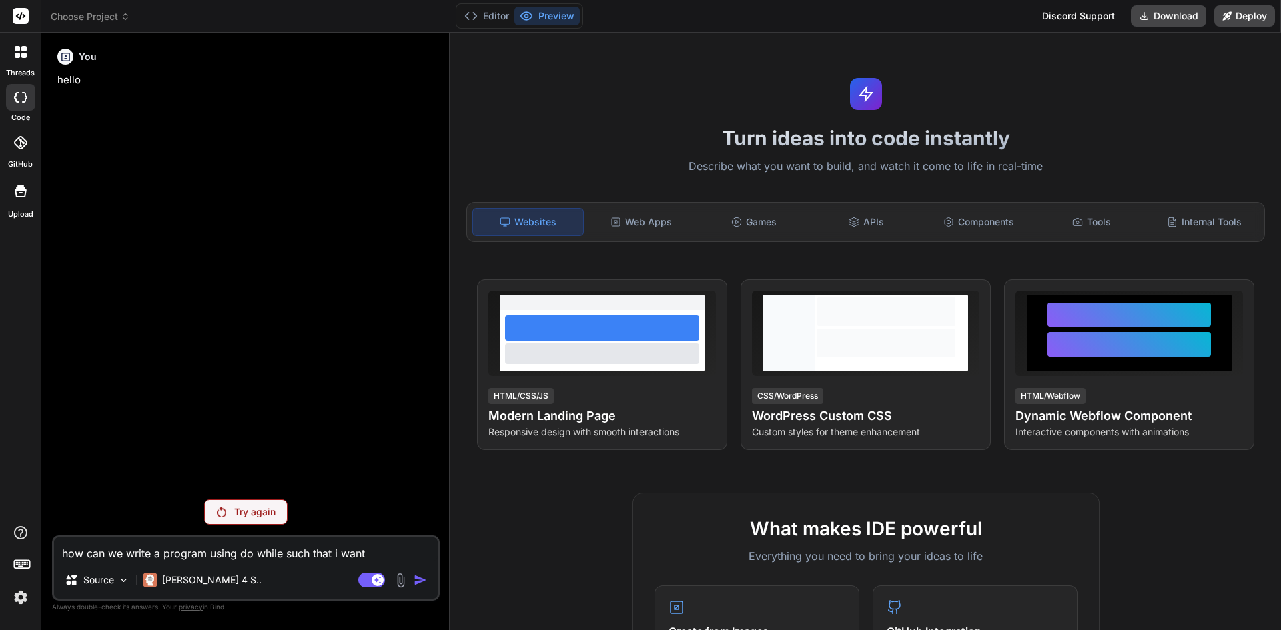
type textarea "how can we write a program using do while such that i want"
type textarea "x"
type textarea "how can we write a program using do while such that i want t"
type textarea "x"
type textarea "how can we write a program using do while such that i want to"
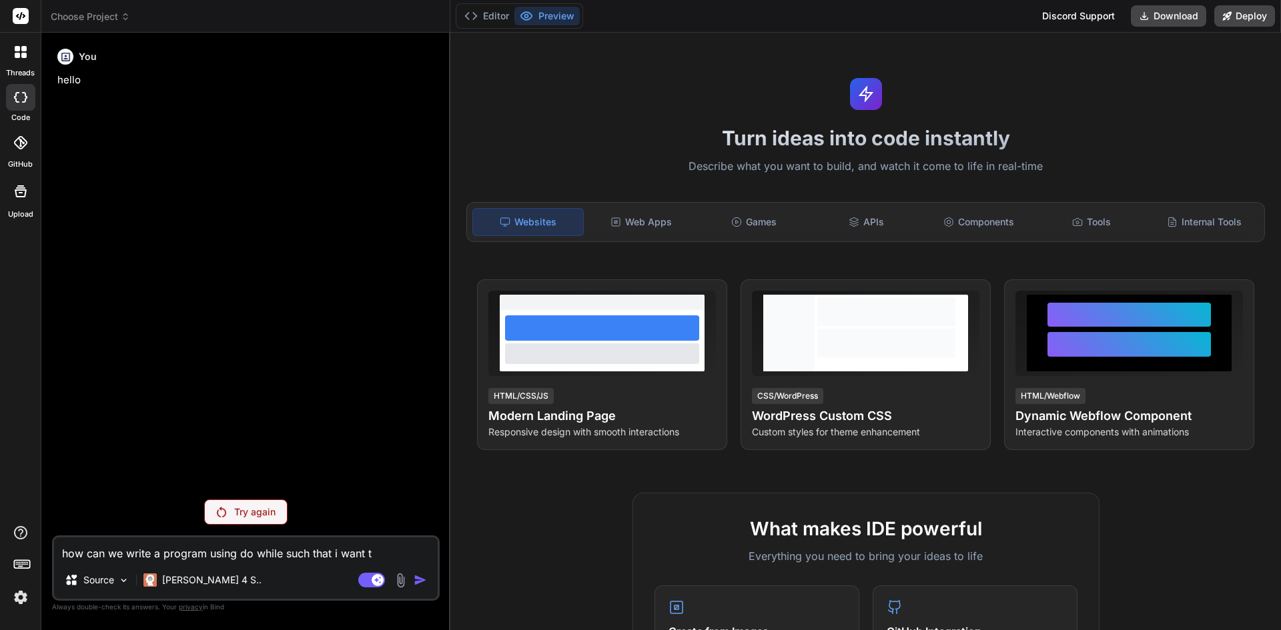
type textarea "x"
type textarea "how can we write a program using do while such that i want to"
type textarea "x"
type textarea "how can we write a program using do while such that i want to t"
type textarea "x"
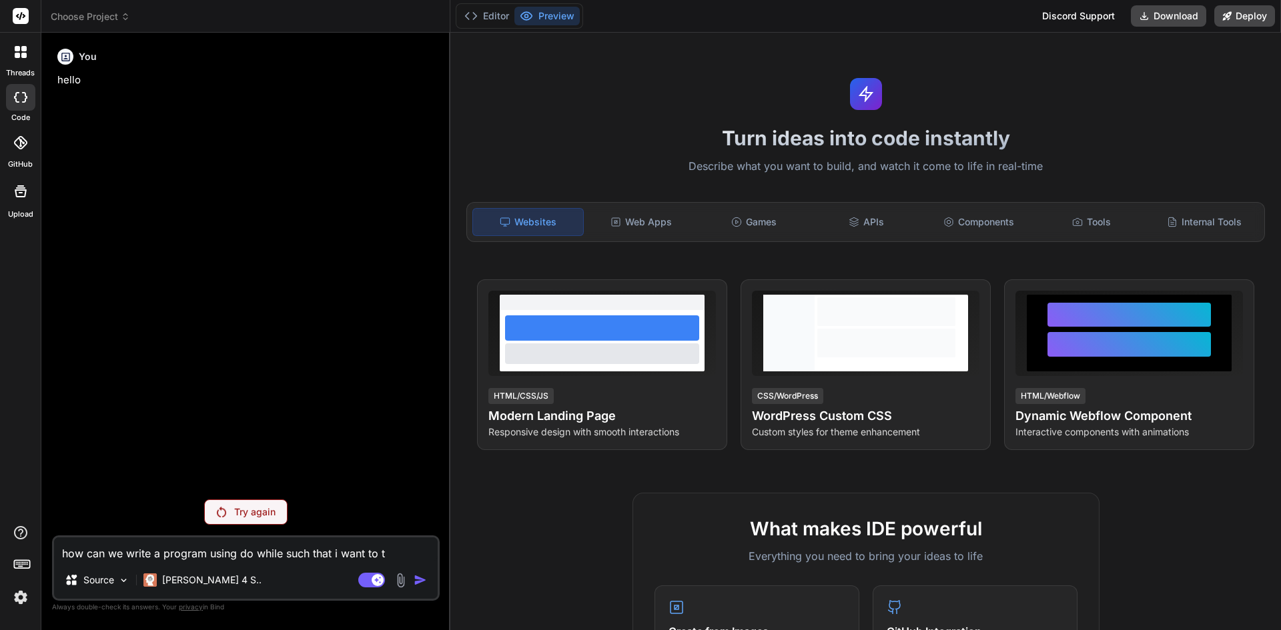
type textarea "how can we write a program using do while such that i want to ta"
type textarea "x"
type textarea "how can we write a program using do while such that i want to tak"
type textarea "x"
type textarea "how can we write a program using do while such that i want to take"
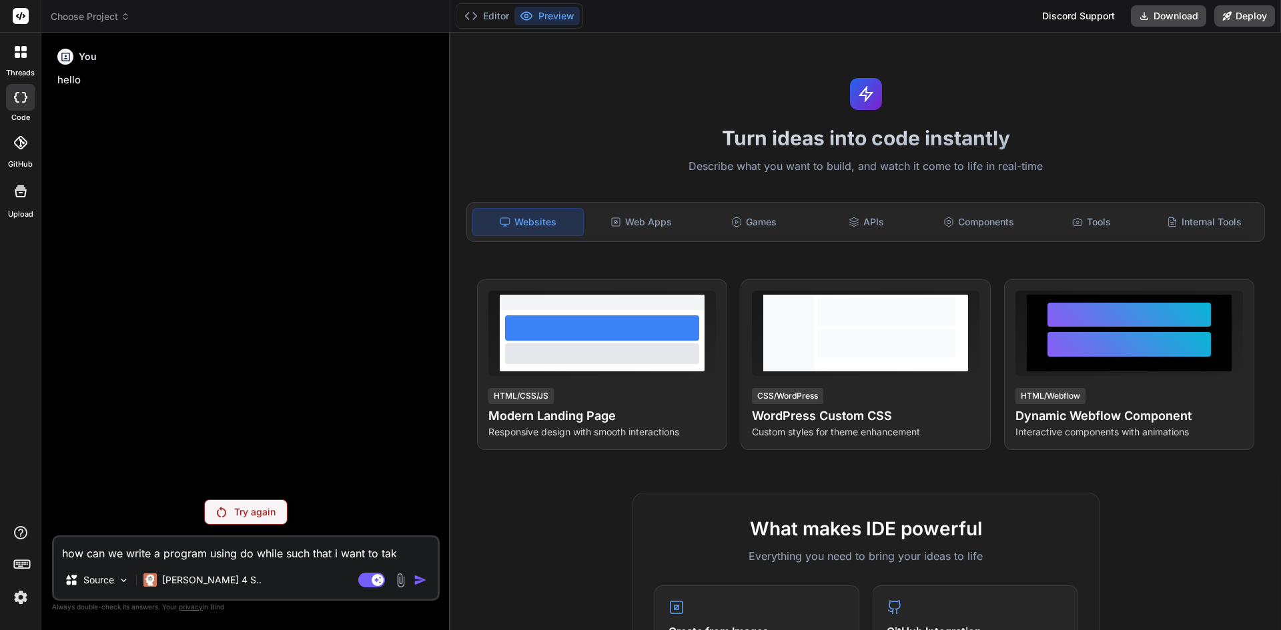
type textarea "x"
type textarea "how can we write a program using do while such that i want to take"
type textarea "x"
type textarea "how can we write a program using do while such that i want to take n"
type textarea "x"
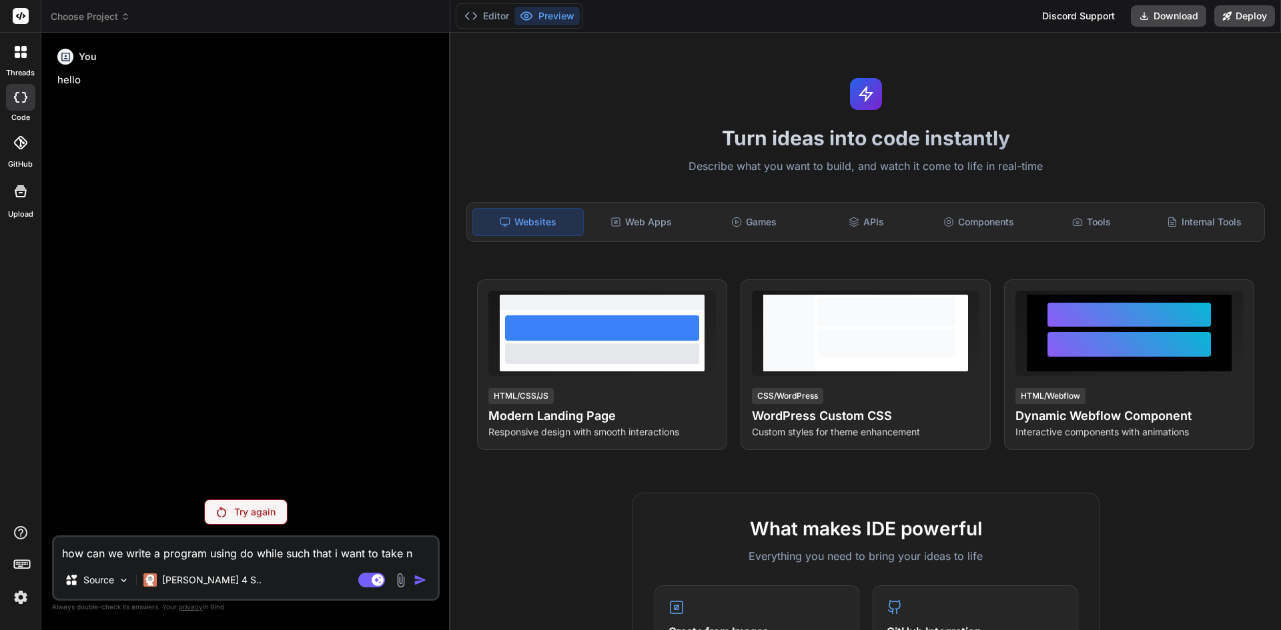
type textarea "how can we write a program using do while such that i want to take nu"
type textarea "x"
type textarea "how can we write a program using do while such that i want to take num"
type textarea "x"
type textarea "how can we write a program using do while such that i want to take numb"
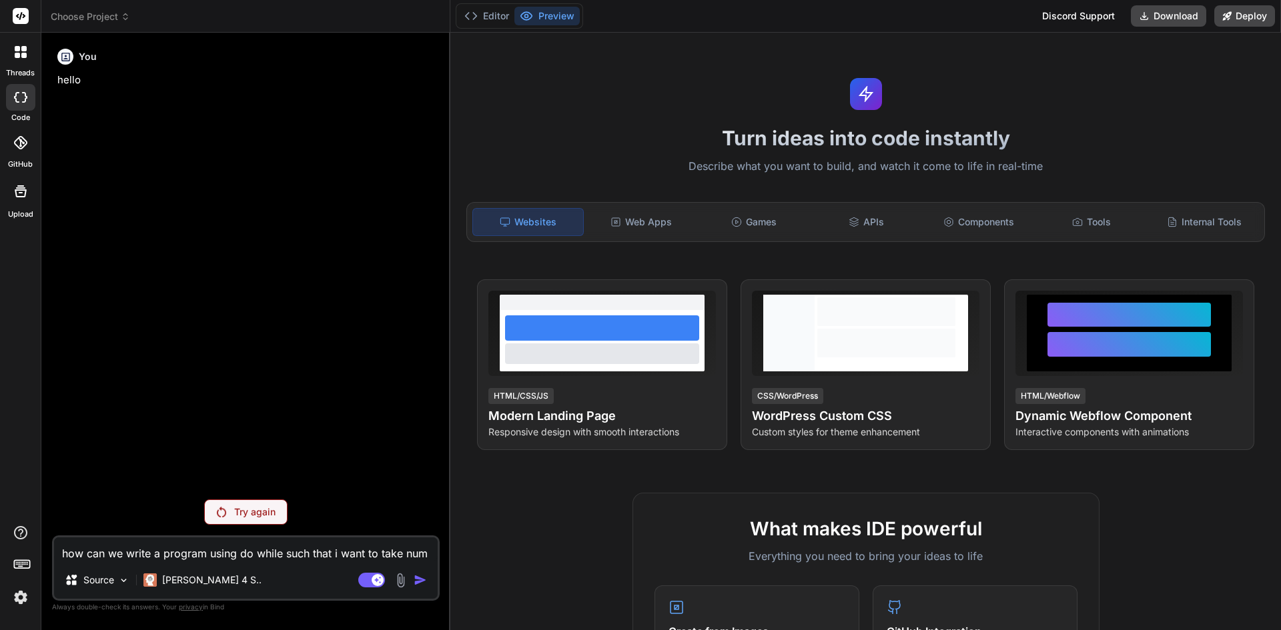
type textarea "x"
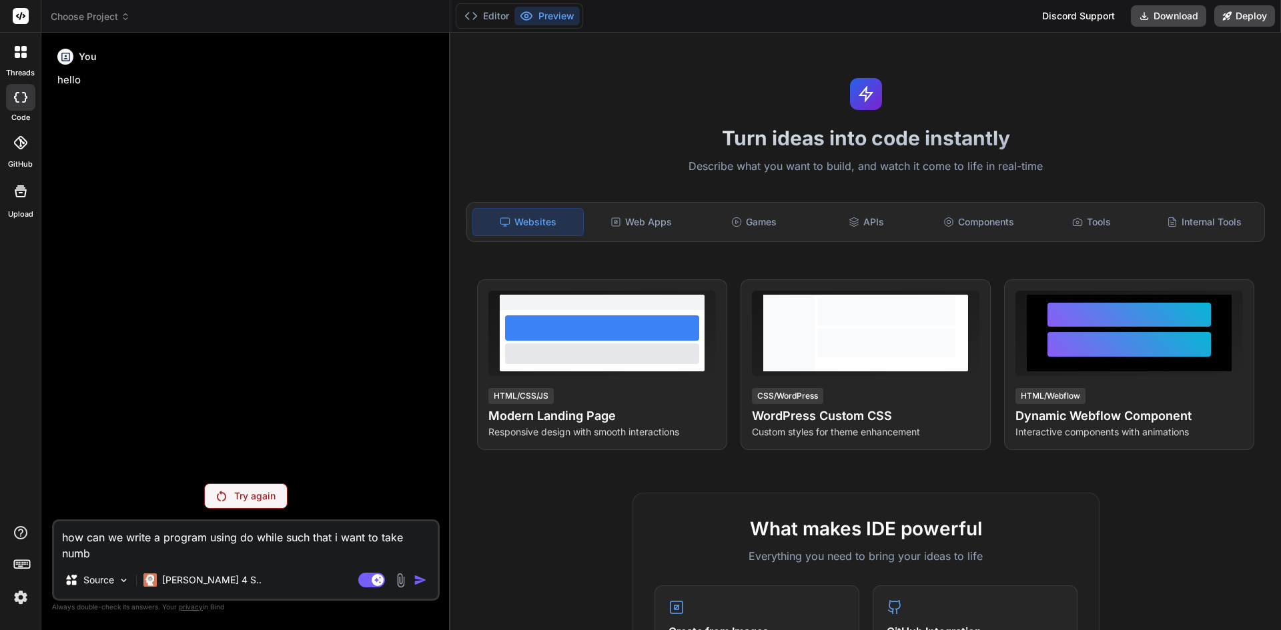
type textarea "how can we write a program using do while such that i want to take numbe"
type textarea "x"
type textarea "how can we write a program using do while such that i want to take number"
type textarea "x"
type textarea "how can we write a program using do while such that i want to take number"
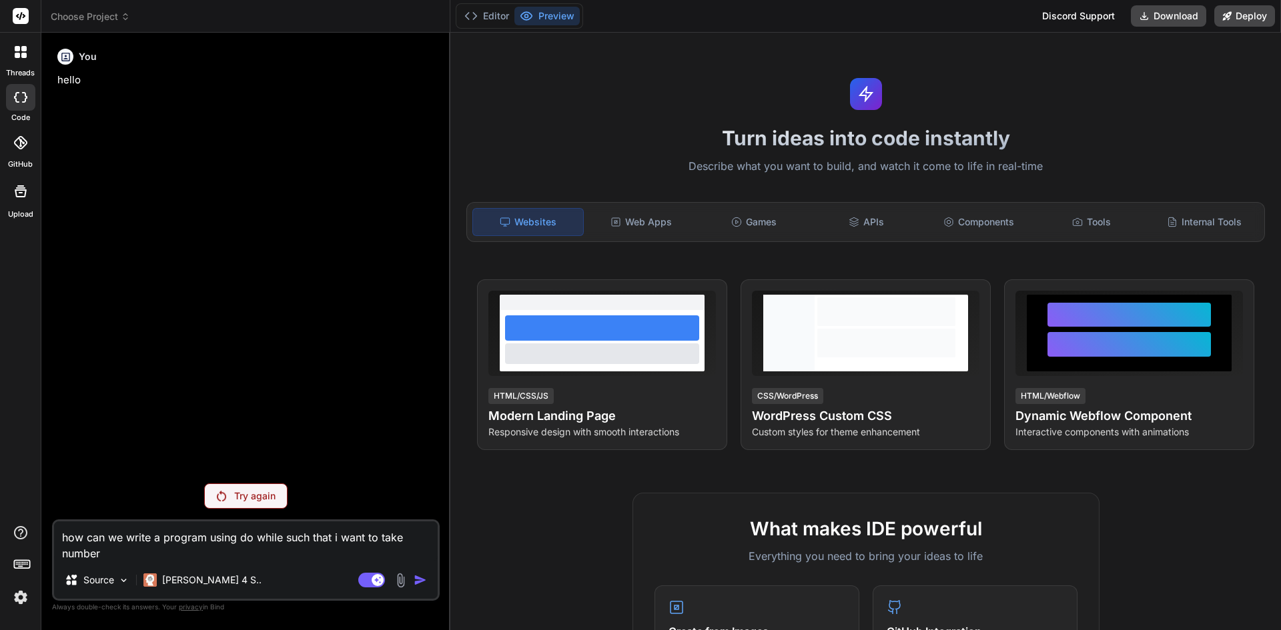
type textarea "x"
type textarea "how can we write a program using do while such that i want to take number a"
type textarea "x"
type textarea "how can we write a program using do while such that i want to take number ad"
type textarea "x"
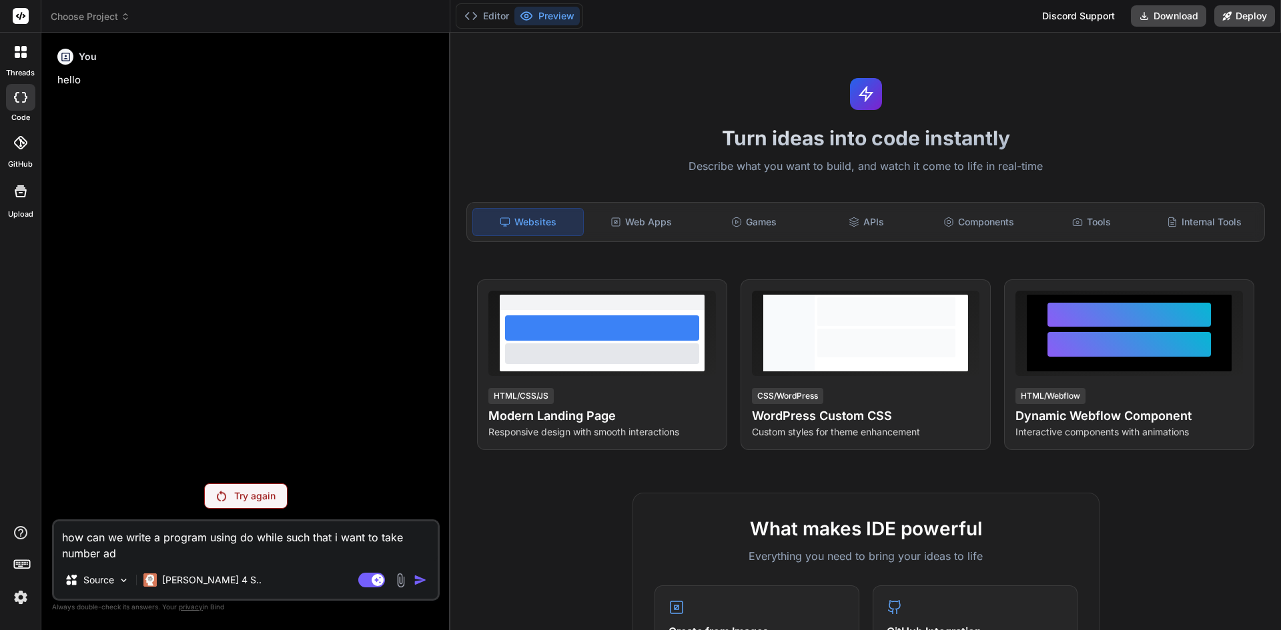
type textarea "how can we write a program using do while such that i want to take number add"
type textarea "x"
type textarea "how can we write a program using do while such that i want to take number add"
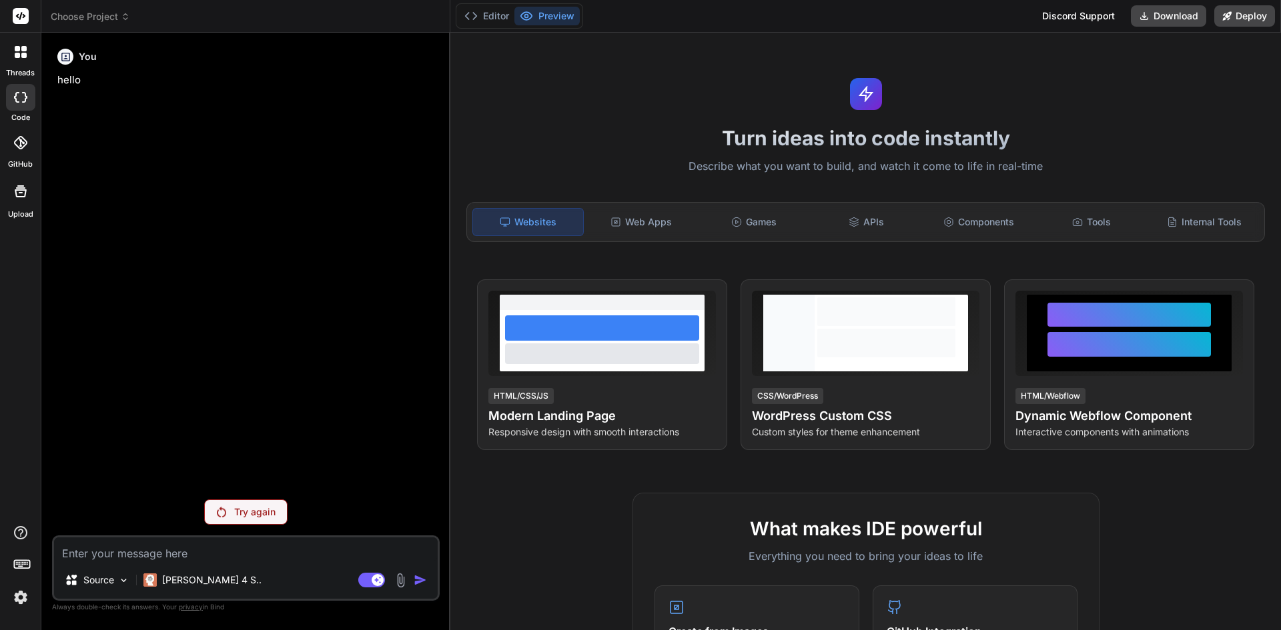
click at [225, 512] on img at bounding box center [221, 512] width 9 height 11
click at [9, 95] on div at bounding box center [20, 97] width 29 height 27
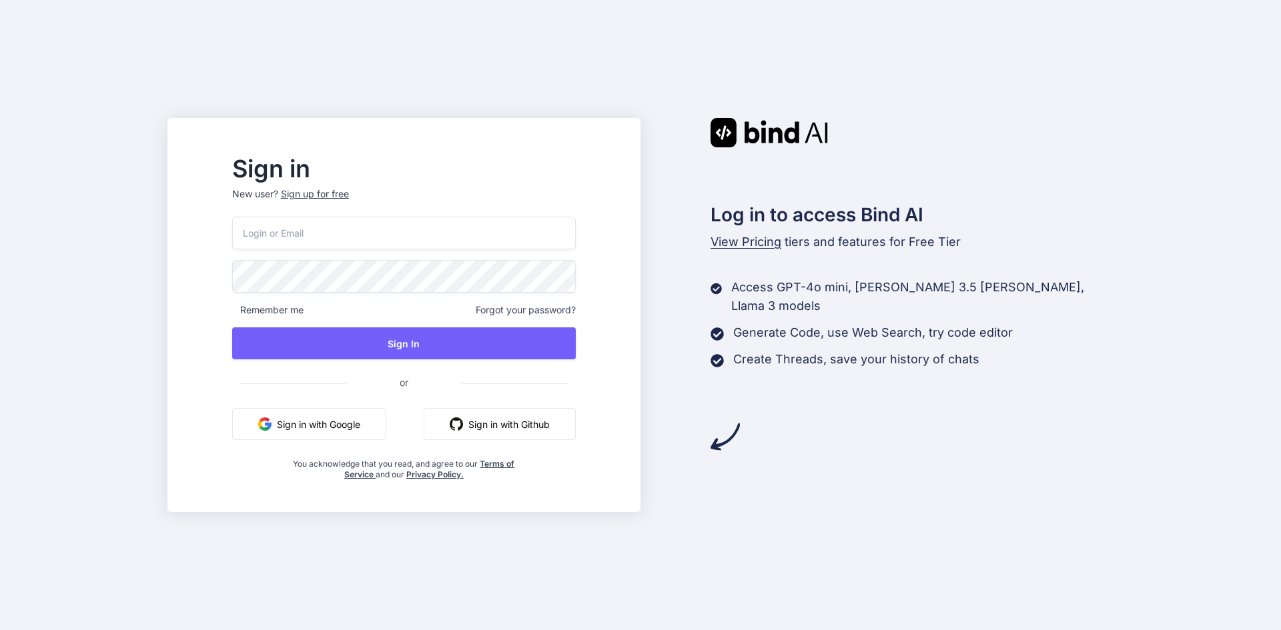
click at [380, 430] on button "Sign in with Google" at bounding box center [309, 424] width 154 height 32
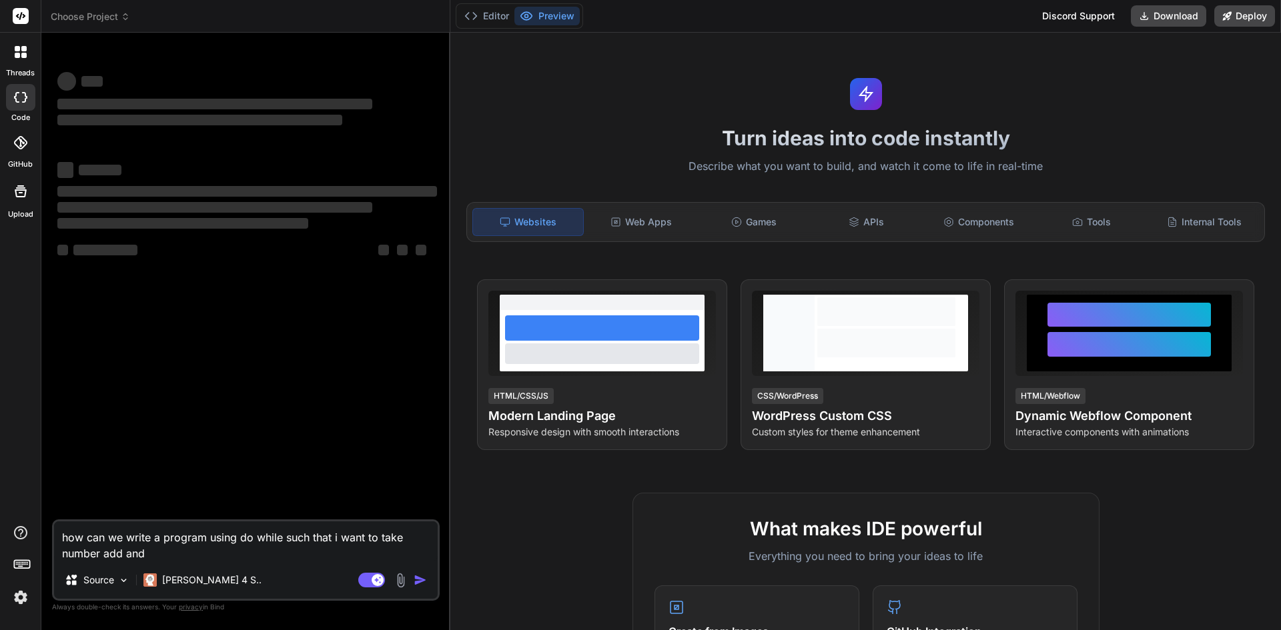
click at [166, 553] on textarea "how can we write a program using do while such that i want to take number add a…" at bounding box center [246, 542] width 384 height 40
drag, startPoint x: 139, startPoint y: 546, endPoint x: 43, endPoint y: 536, distance: 95.9
click at [43, 536] on div "Bind AI Web Search Created with Pixso. Code Generator ‌ ‌ ‌ ‌ ‌ ‌ ‌ ‌ ‌ ‌ ‌ ‌ ‌…" at bounding box center [245, 331] width 409 height 597
type textarea "x"
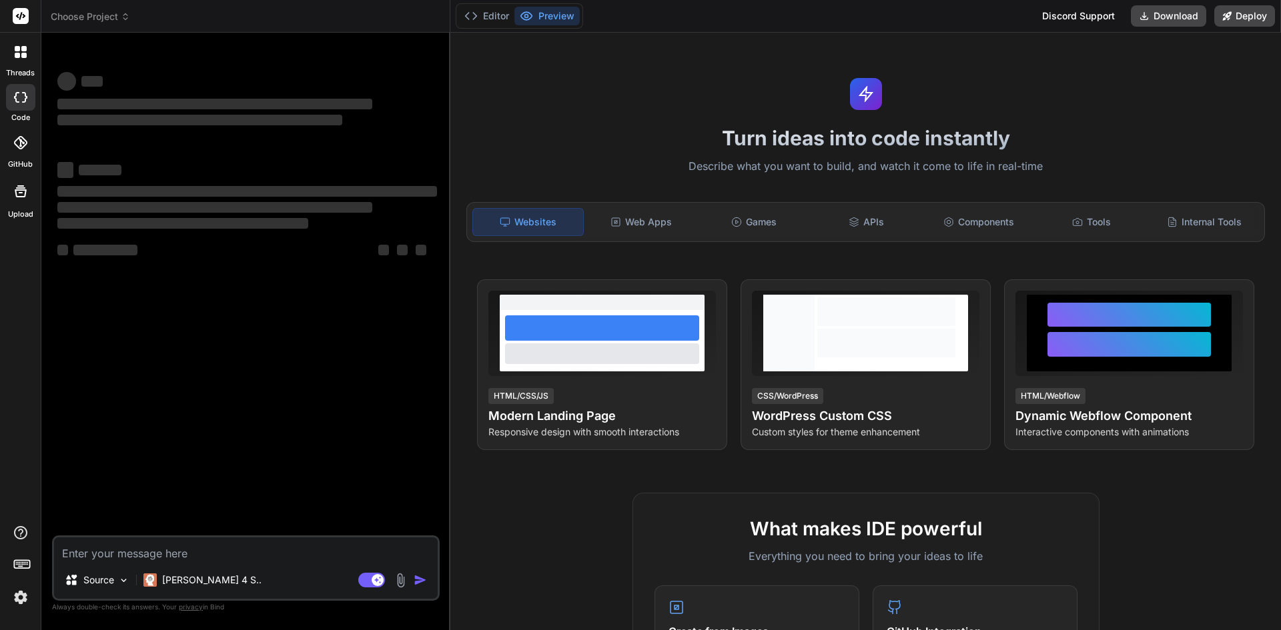
type textarea "x"
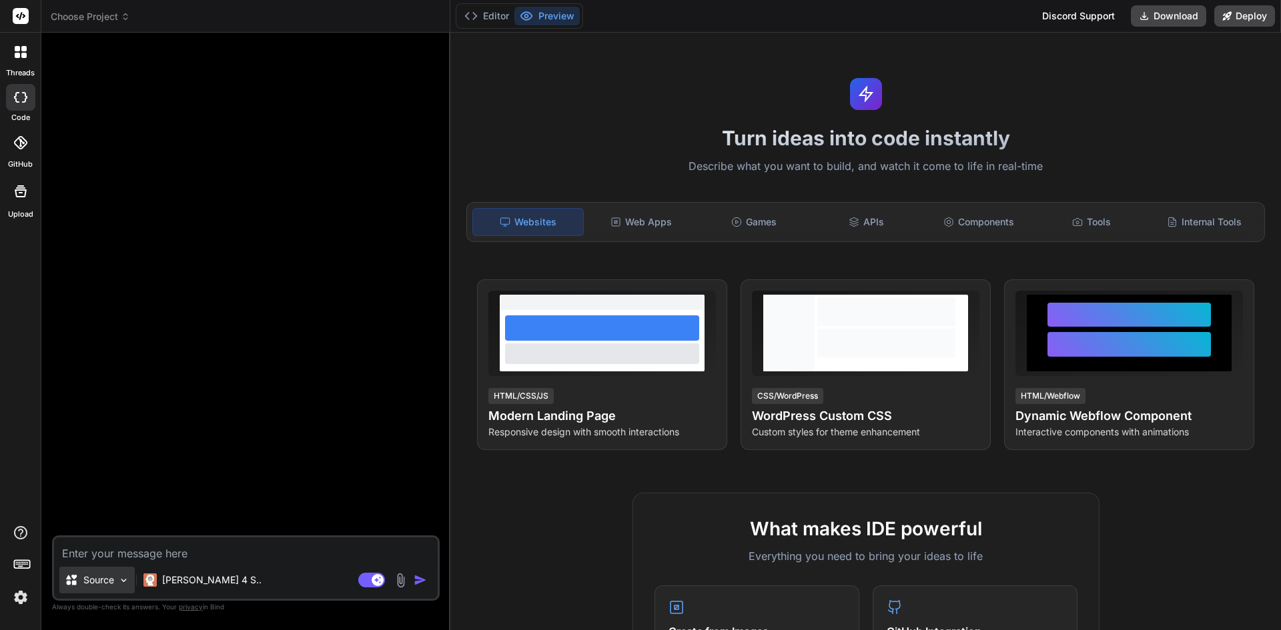
click at [126, 586] on img at bounding box center [123, 580] width 11 height 11
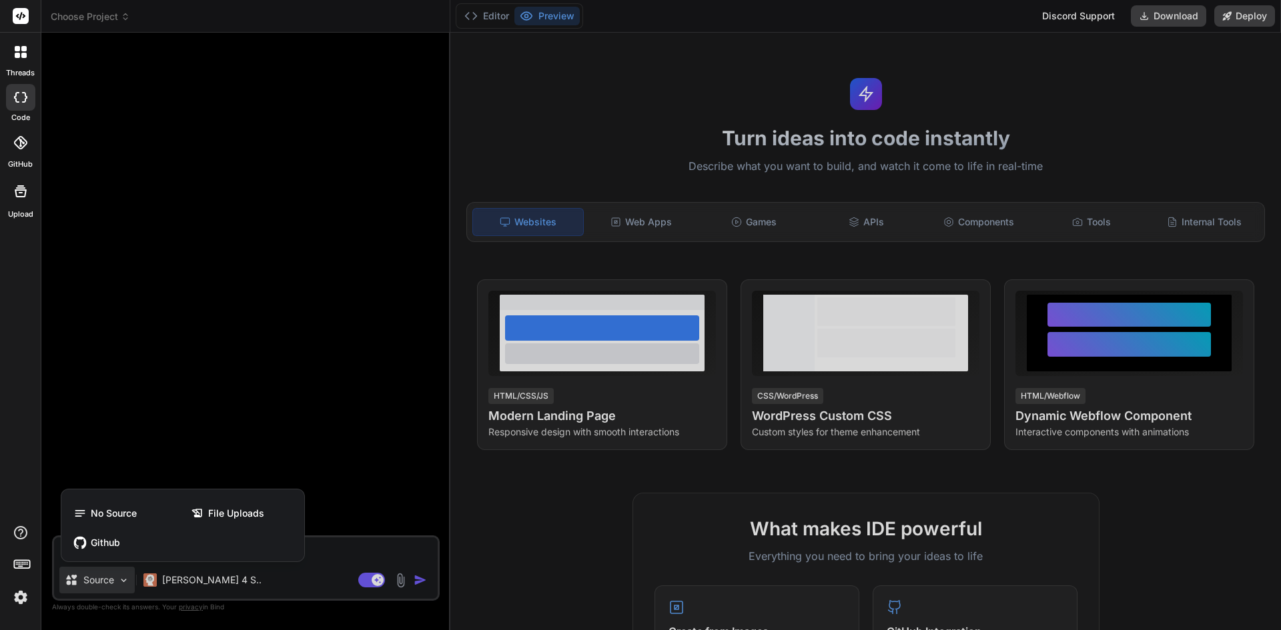
click at [372, 456] on div at bounding box center [640, 315] width 1281 height 630
type textarea "x"
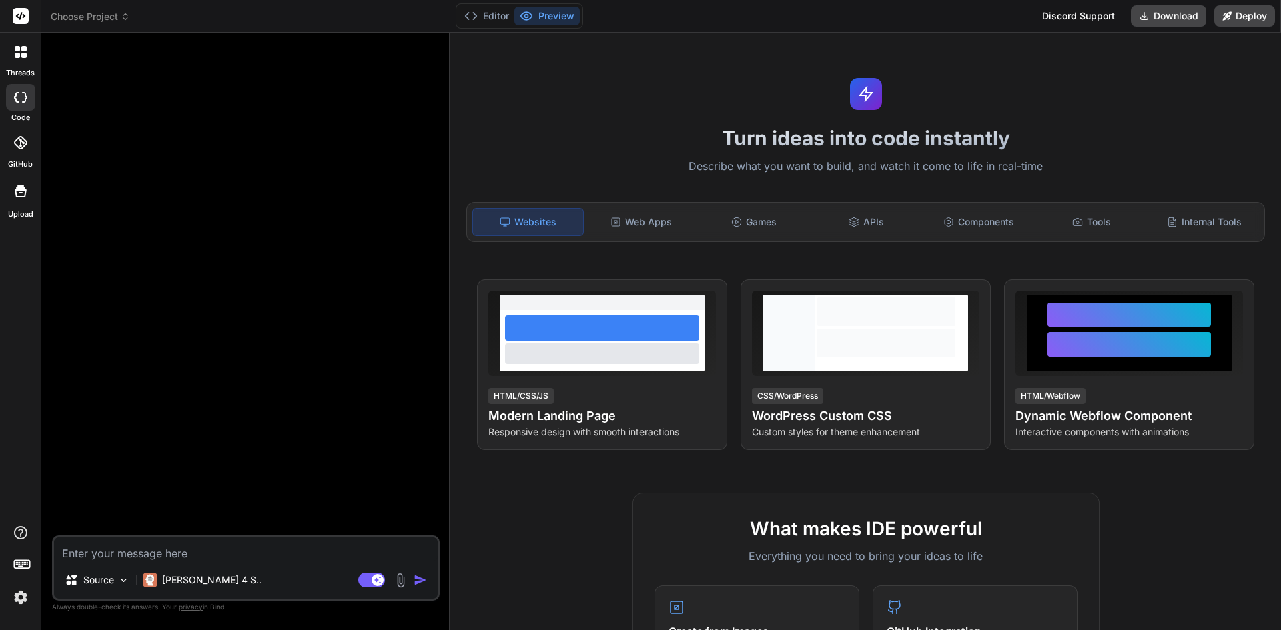
click at [211, 559] on textarea at bounding box center [246, 550] width 384 height 24
click at [224, 564] on div "Source Claude 4 S.. Agent Mode. When this toggle is activated, AI automatically…" at bounding box center [246, 568] width 388 height 65
click at [136, 556] on textarea at bounding box center [246, 550] width 384 height 24
type textarea "w"
type textarea "x"
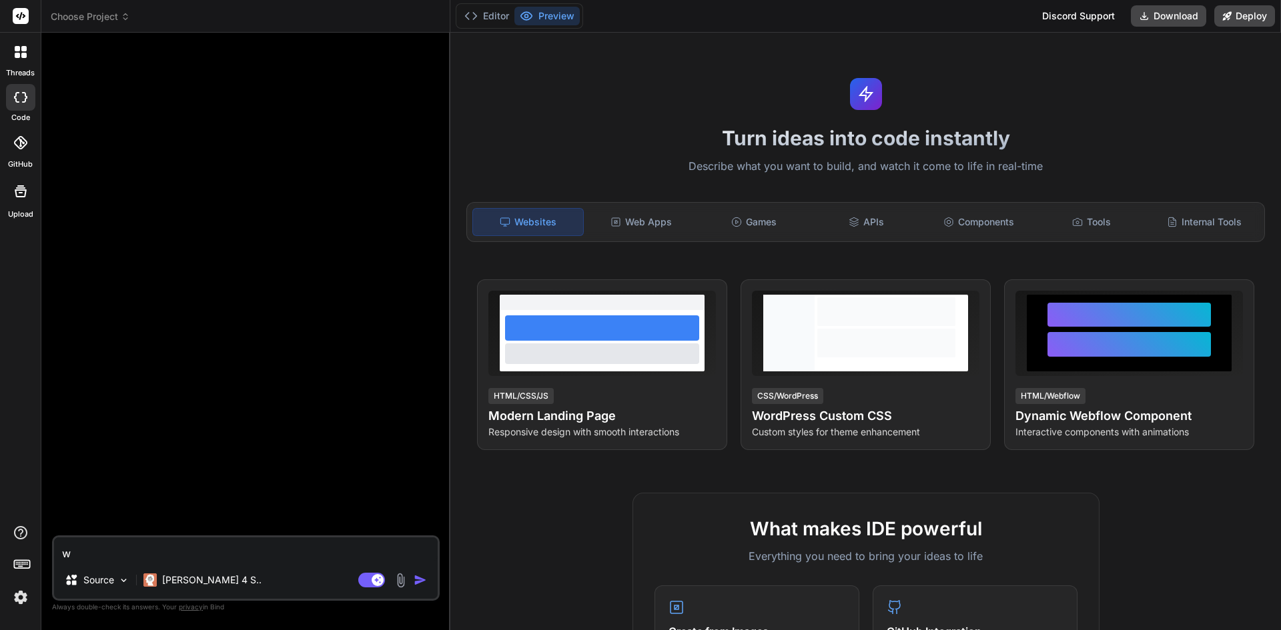
type textarea "wr"
type textarea "x"
type textarea "wri"
type textarea "x"
type textarea "writ"
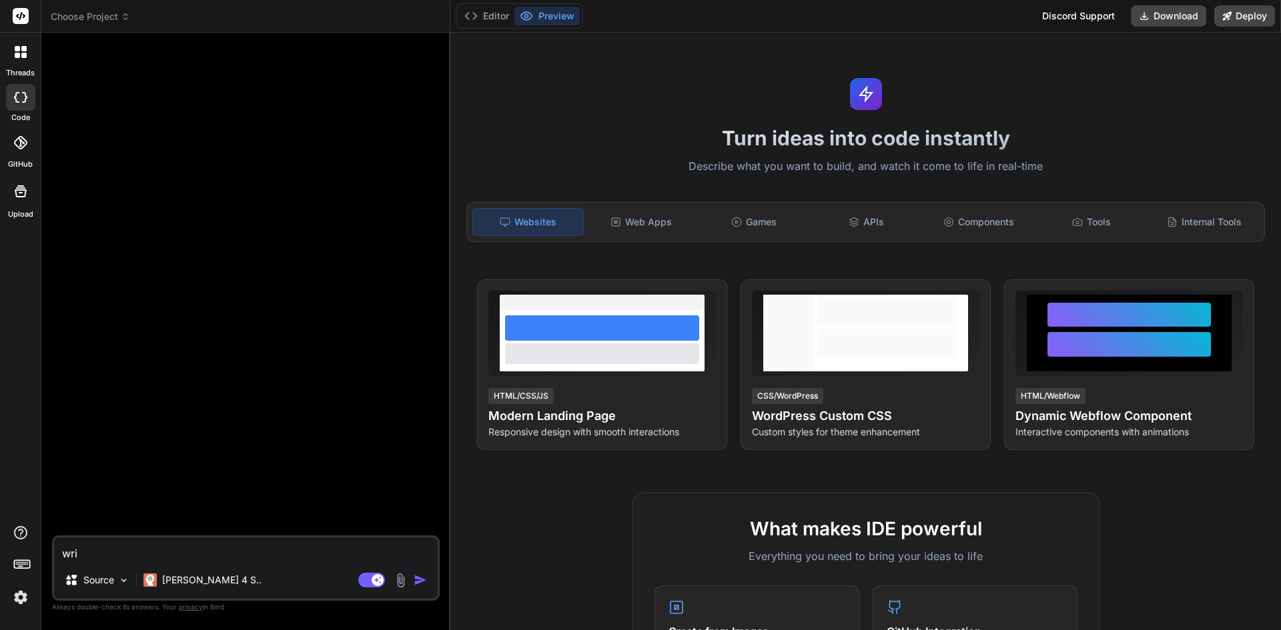
type textarea "x"
type textarea "write"
type textarea "x"
type textarea "write"
type textarea "x"
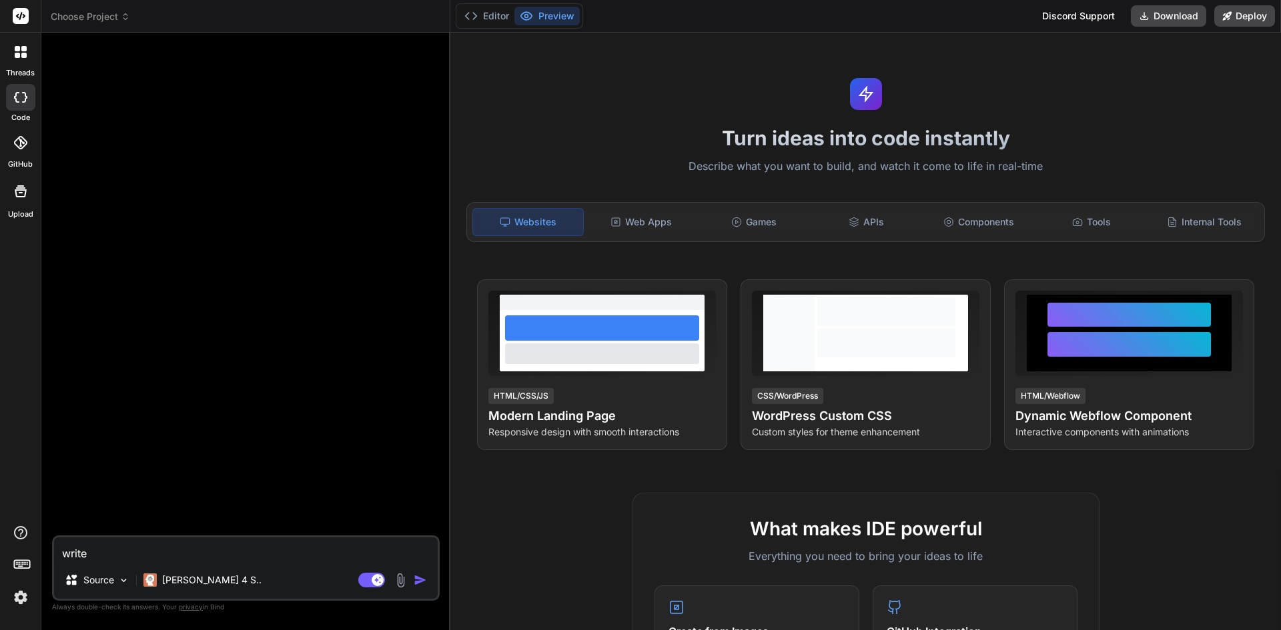
type textarea "write a"
type textarea "x"
type textarea "write a"
type textarea "x"
type textarea "write a p"
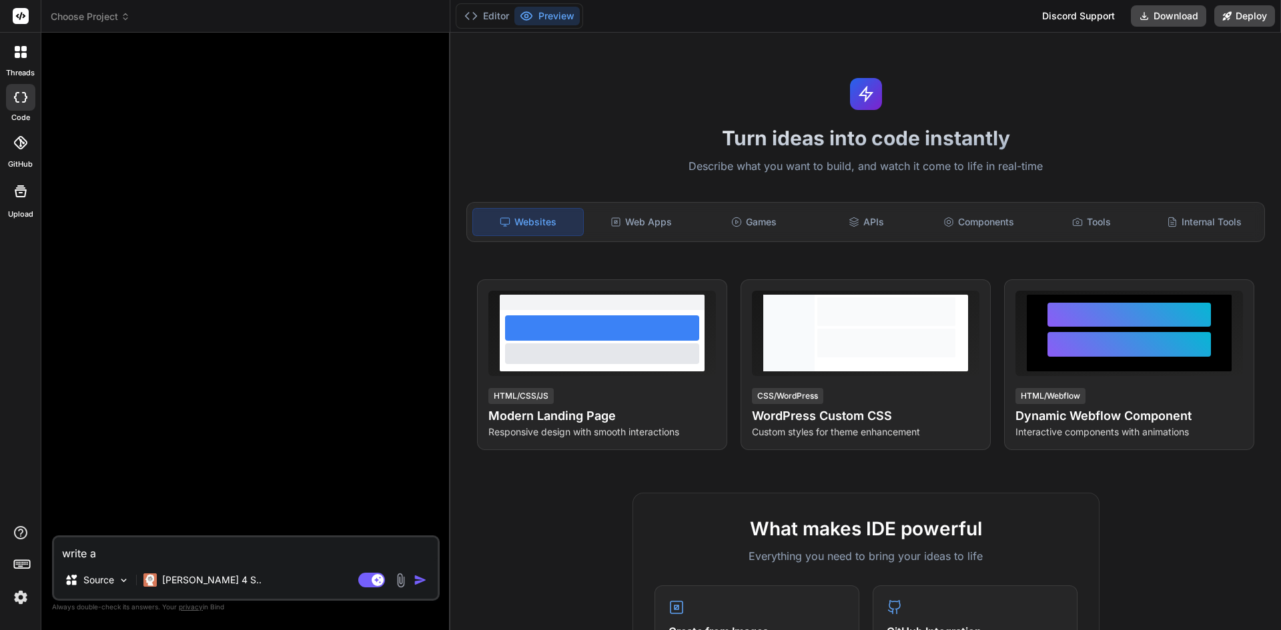
type textarea "x"
type textarea "write a pr"
type textarea "x"
type textarea "write a pro"
type textarea "x"
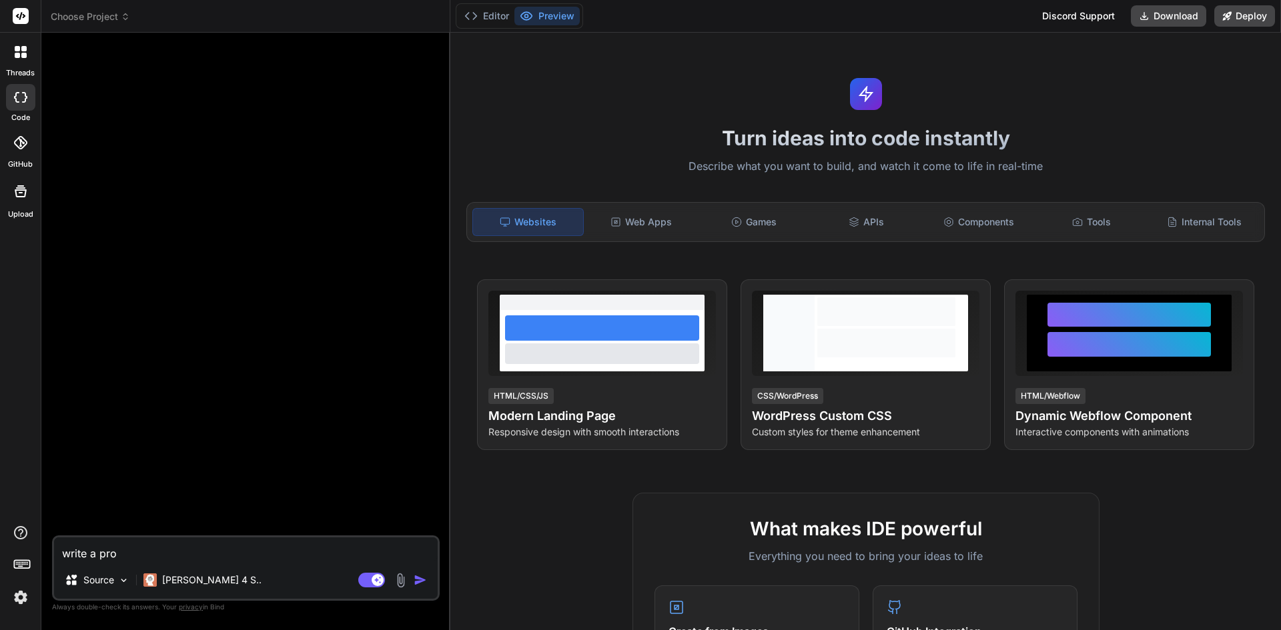
type textarea "write a prog"
type textarea "x"
type textarea "write a progr"
type textarea "x"
type textarea "write a progra"
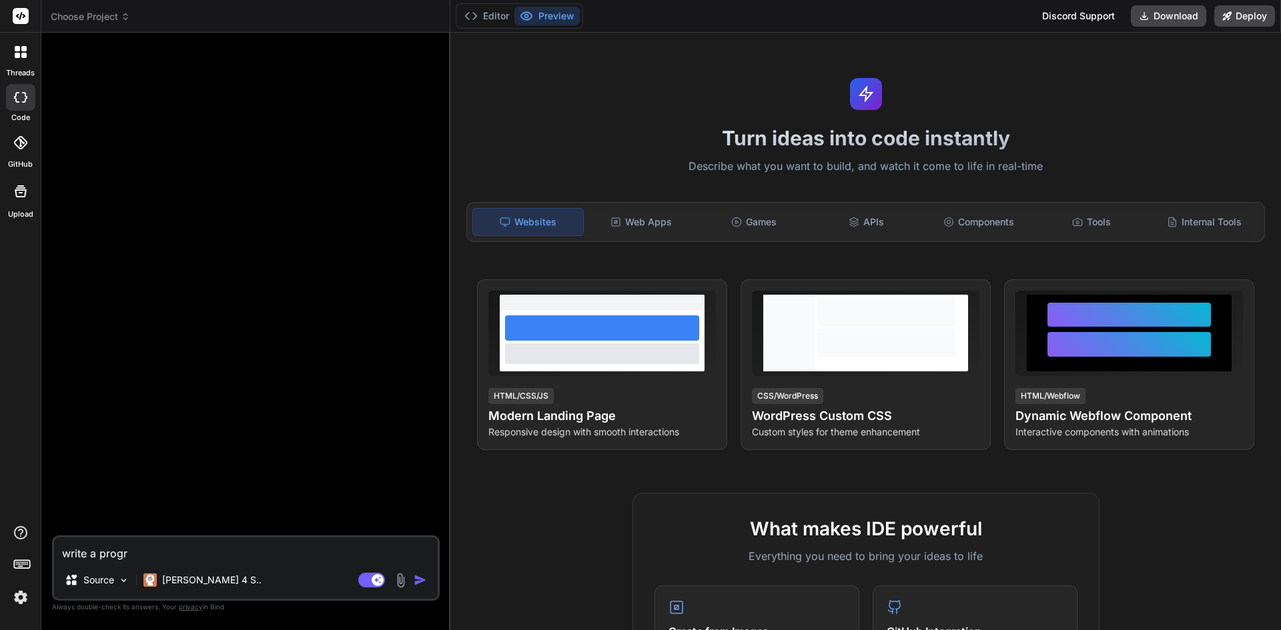
type textarea "x"
type textarea "write a program"
type textarea "x"
type textarea "write a program"
type textarea "x"
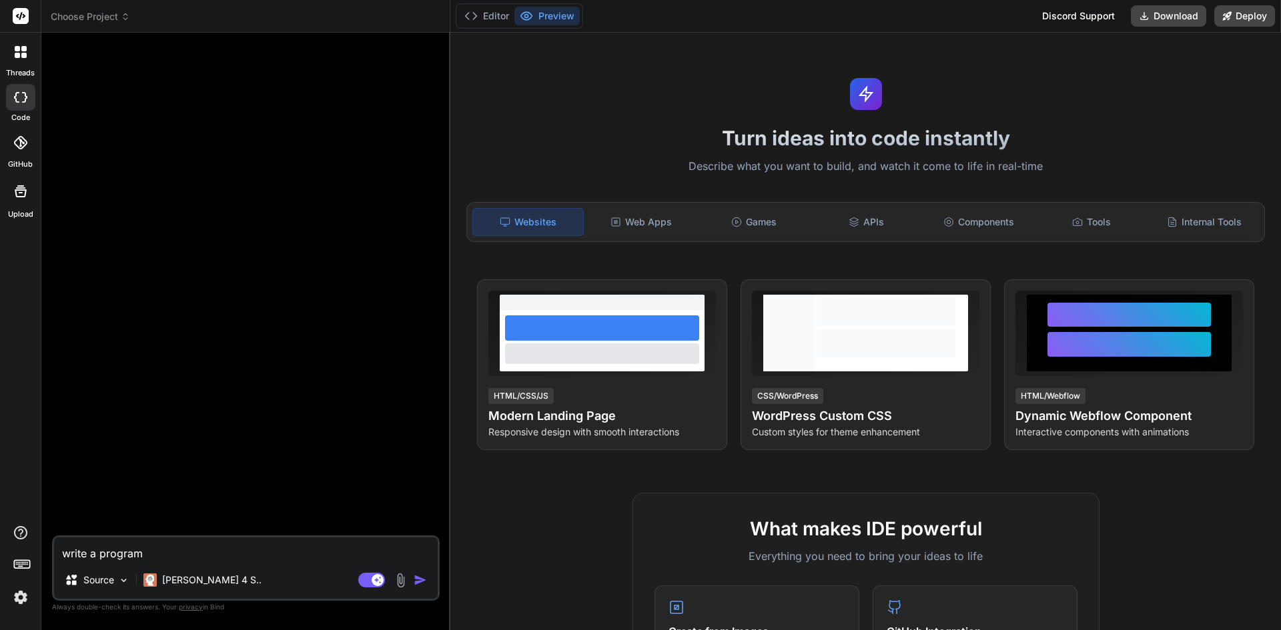
type textarea "write a program t"
type textarea "x"
type textarea "write a program ti"
type textarea "x"
type textarea "write a program ti"
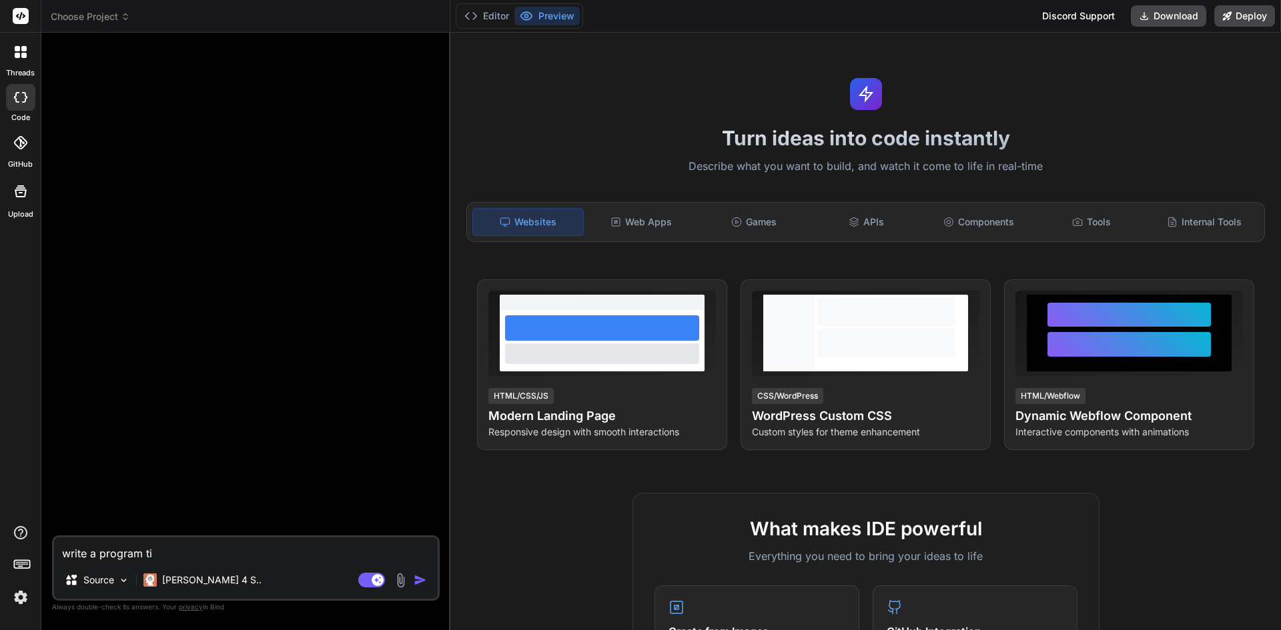
type textarea "x"
type textarea "write a program ti c"
type textarea "x"
type textarea "write a program ti ca"
type textarea "x"
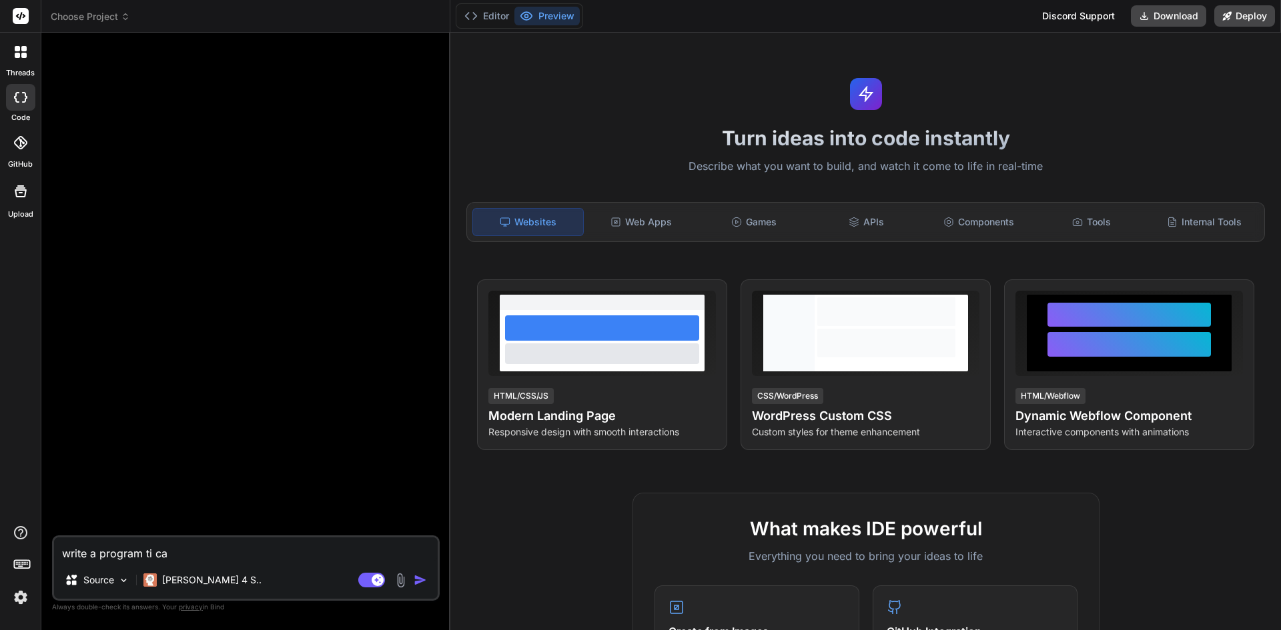
type textarea "write a program ti cal"
type textarea "x"
type textarea "write a program ti ca"
type textarea "x"
type textarea "write a program ti c"
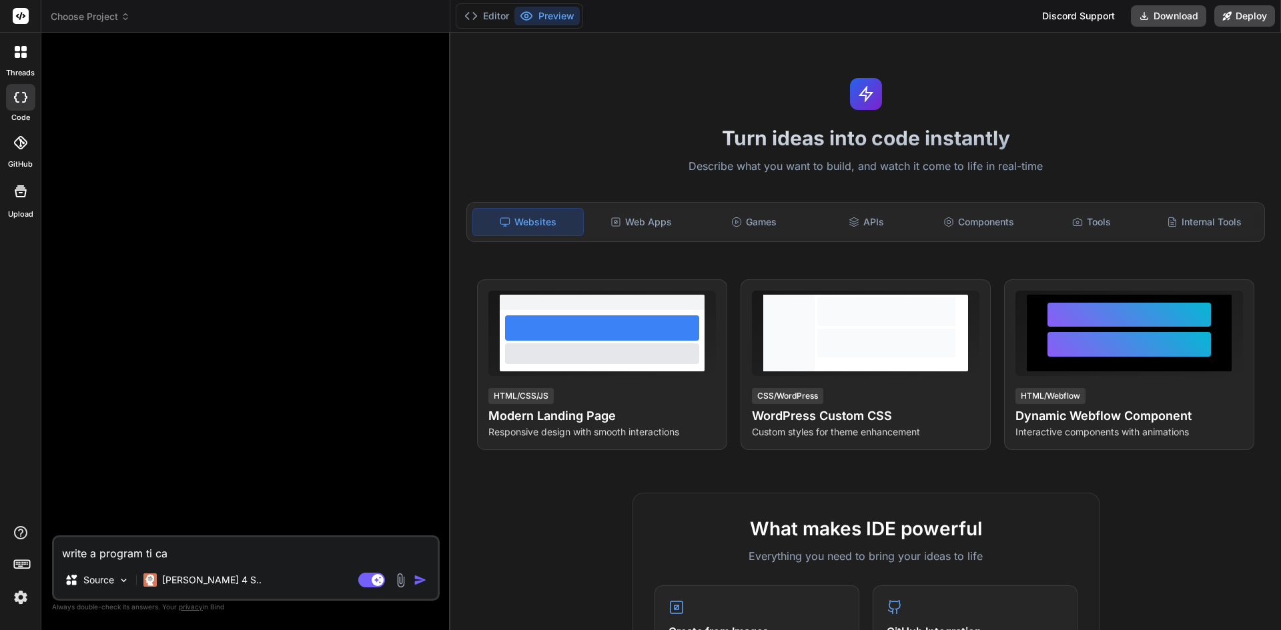
type textarea "x"
type textarea "write a program ti"
type textarea "x"
type textarea "write a program ti"
type textarea "x"
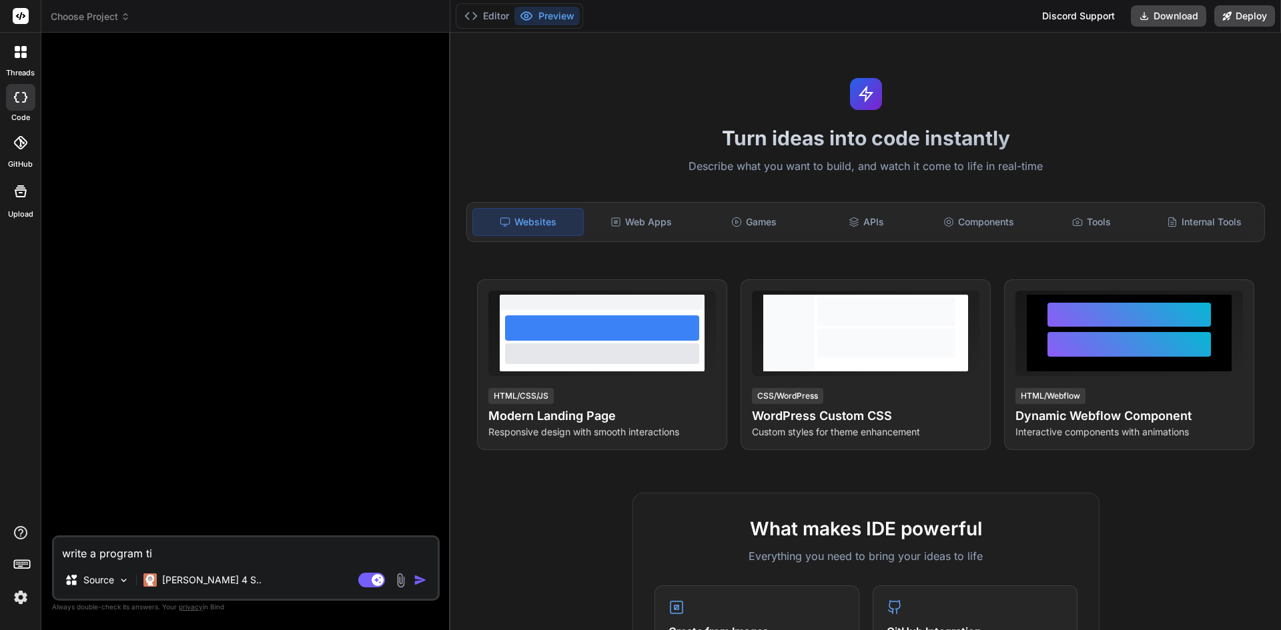
type textarea "write a program t"
type textarea "x"
type textarea "write a program to"
type textarea "x"
type textarea "write a program to"
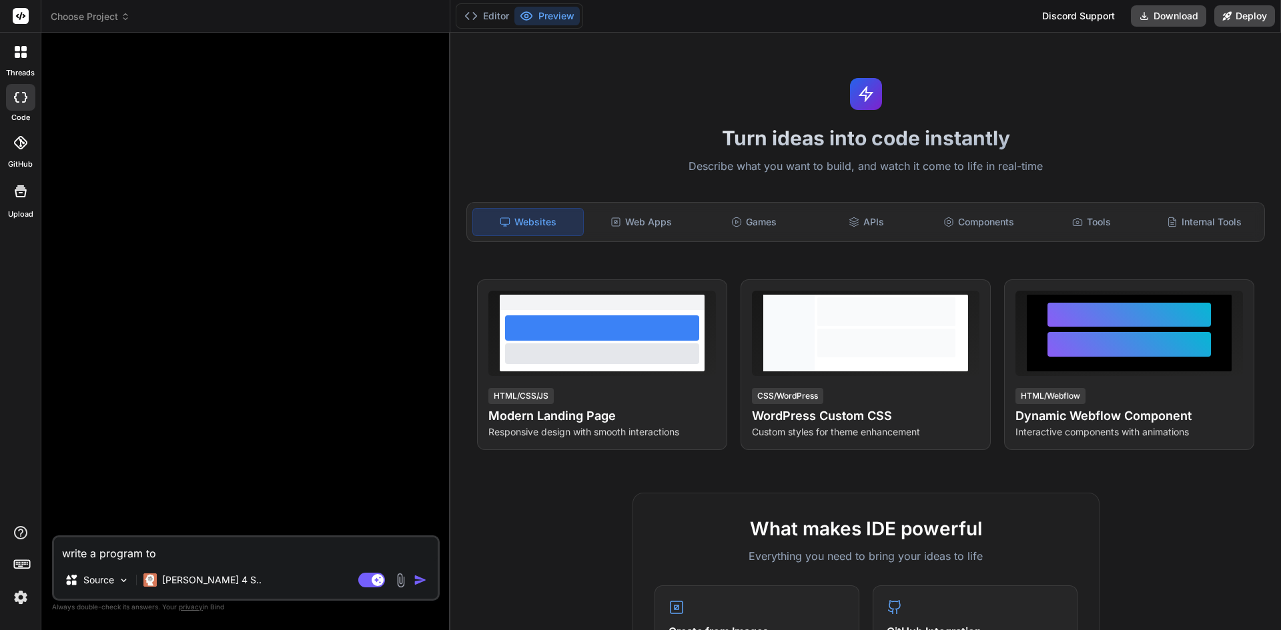
type textarea "x"
type textarea "write a program to c"
type textarea "x"
type textarea "write a program to ca"
type textarea "x"
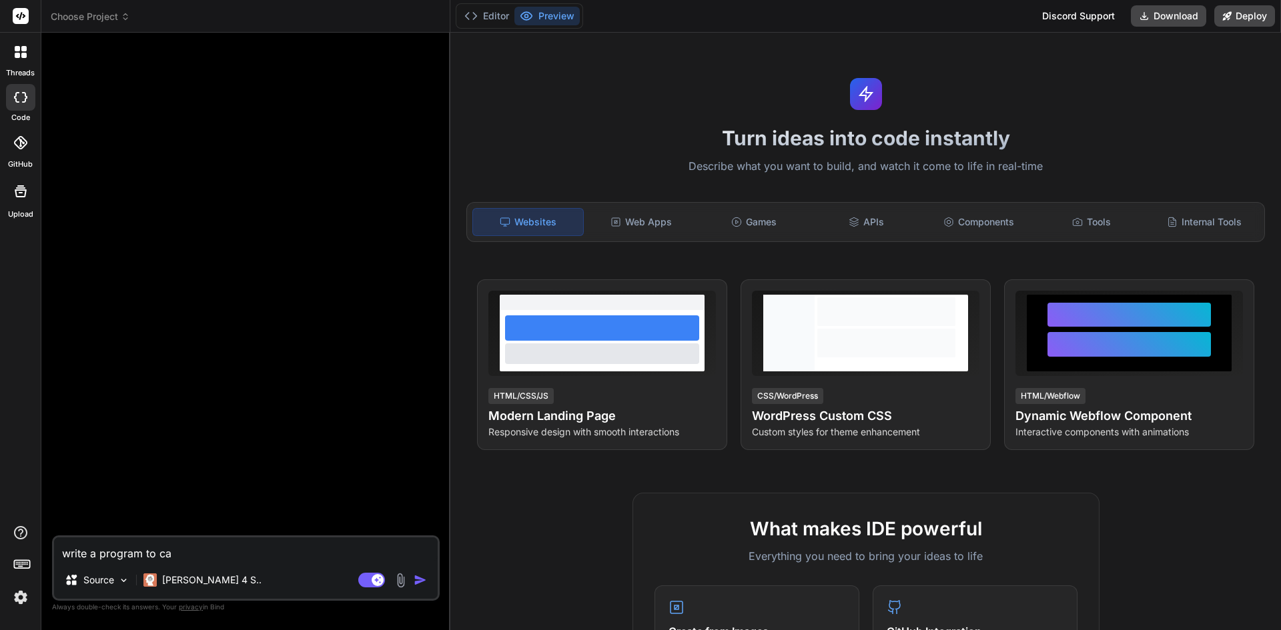
type textarea "write a program to cal"
type textarea "x"
type textarea "write a program to calc"
type textarea "x"
type textarea "write a program to calcu"
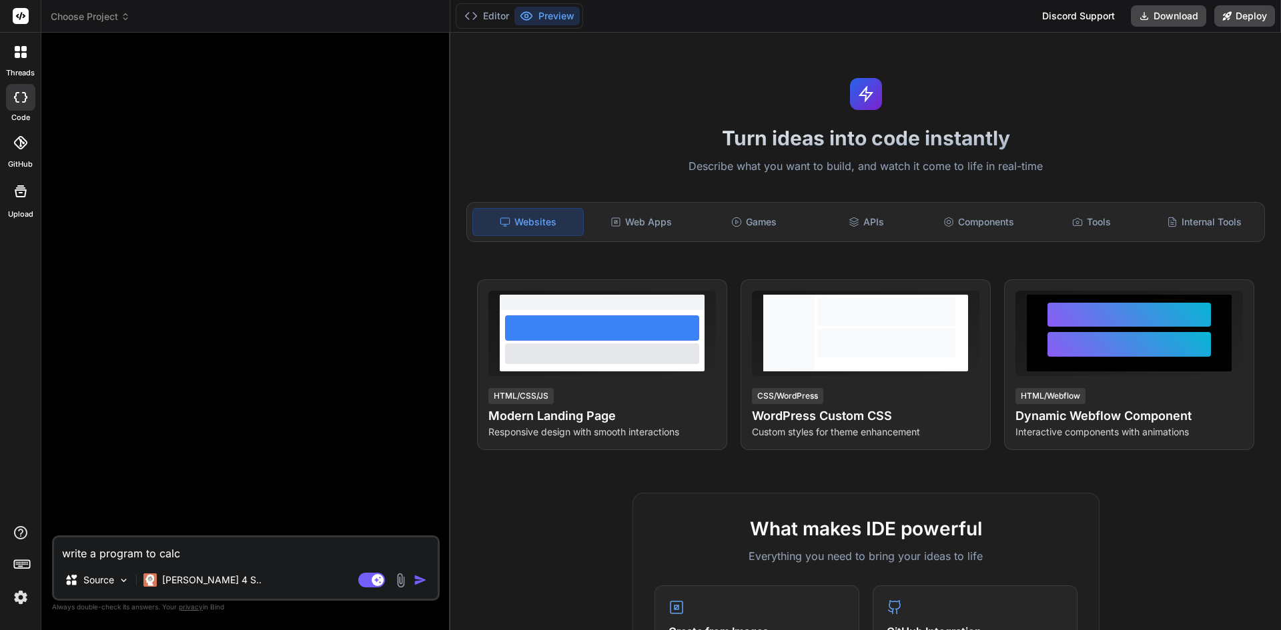
type textarea "x"
type textarea "write a program to calcul"
type textarea "x"
type textarea "write a program to calcula"
type textarea "x"
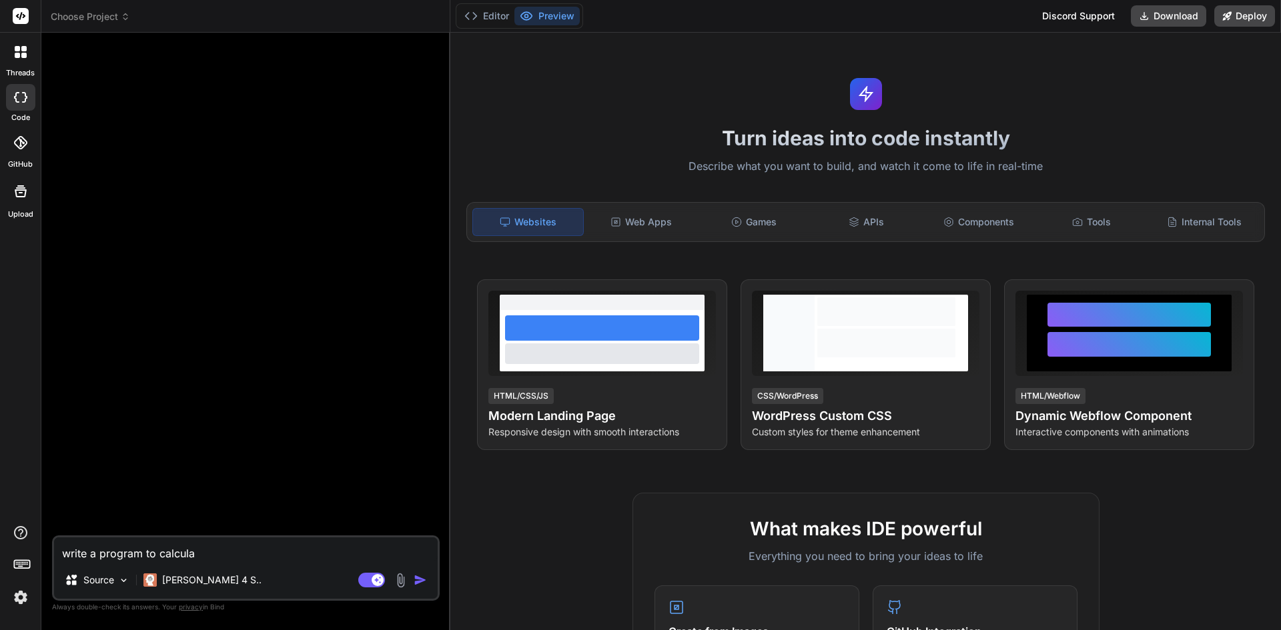
type textarea "write a program to calculat"
type textarea "x"
type textarea "write a program to calculate"
type textarea "x"
type textarea "write a program to calculate"
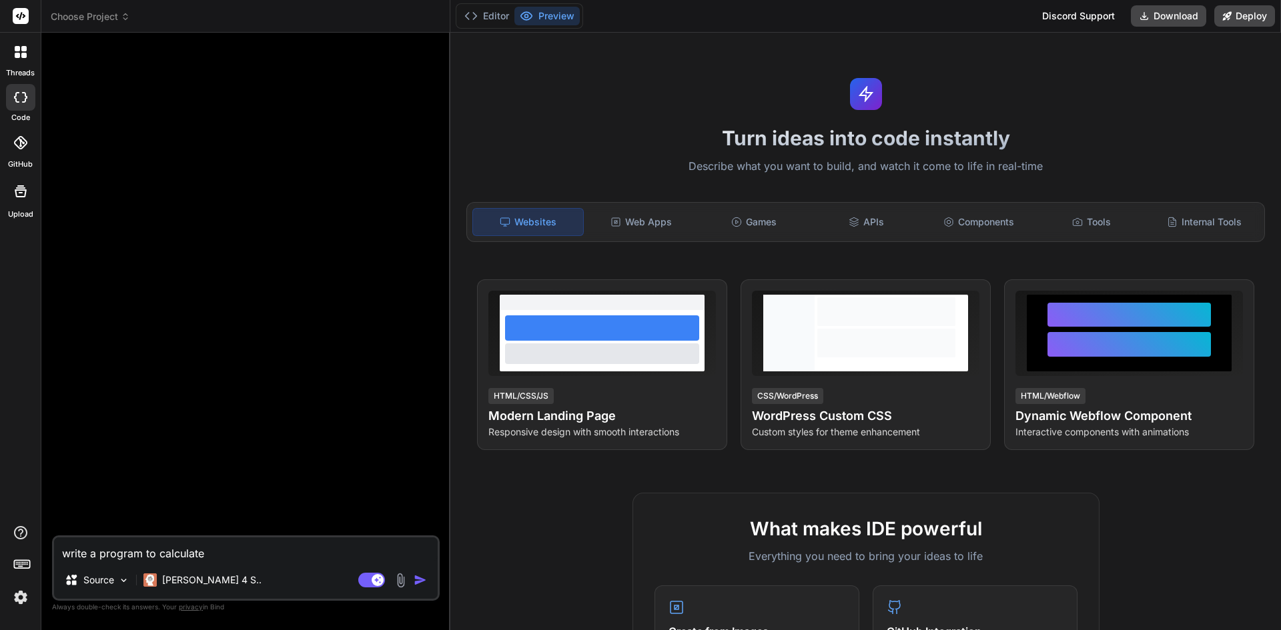
type textarea "x"
type textarea "write a program to calculate t"
type textarea "x"
type textarea "write a program to calculate th"
type textarea "x"
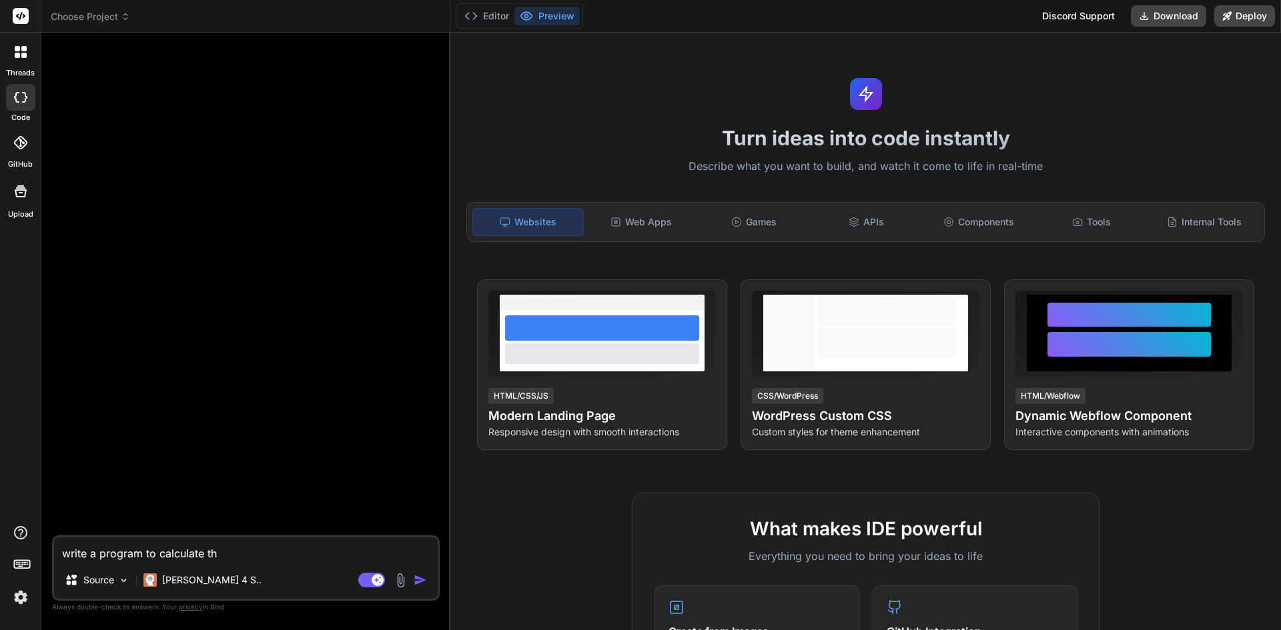
type textarea "write a program to calculate th e"
type textarea "x"
type textarea "write a program to calculate th"
type textarea "x"
type textarea "write a program to calculate th"
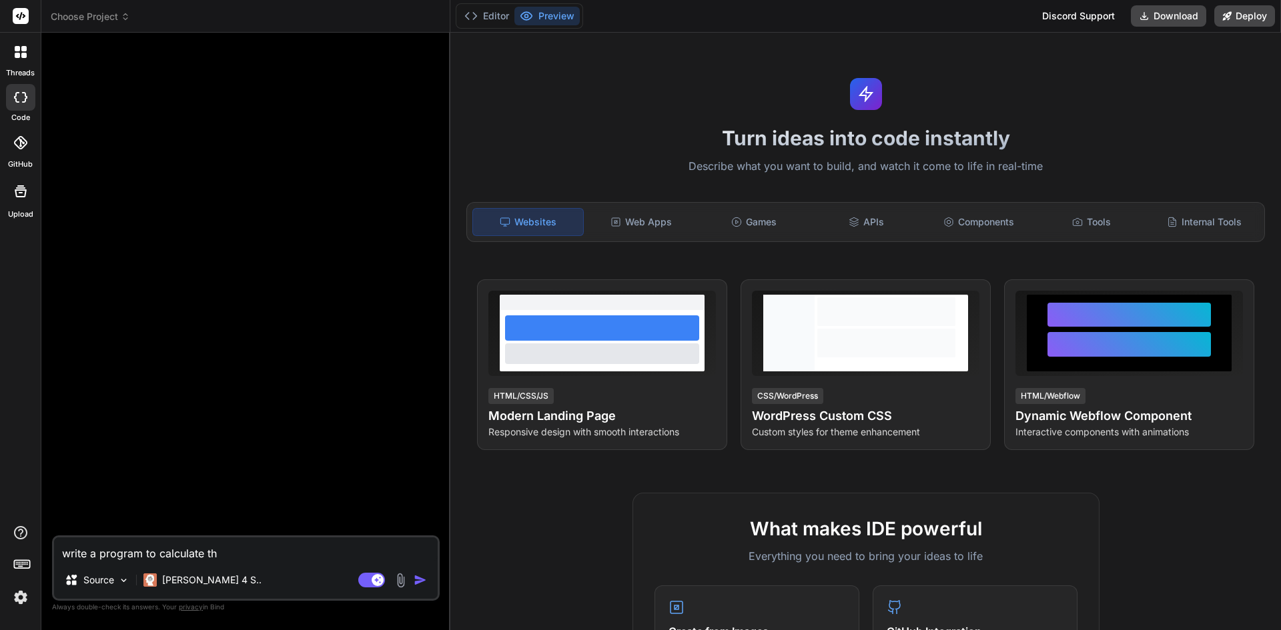
type textarea "x"
type textarea "write a program to calculate the"
type textarea "x"
type textarea "write a program to calculate the"
type textarea "x"
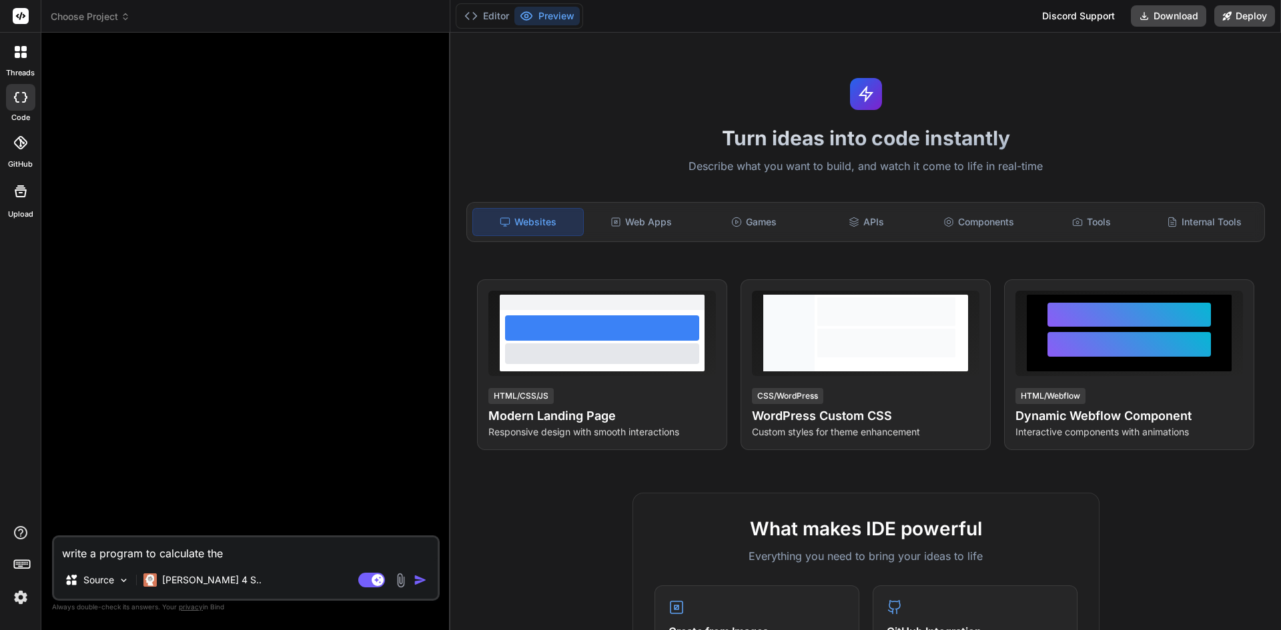
type textarea "write a program to calculate the f"
type textarea "x"
type textarea "write a program to calculate the fa"
type textarea "x"
type textarea "write a program to calculate the fac"
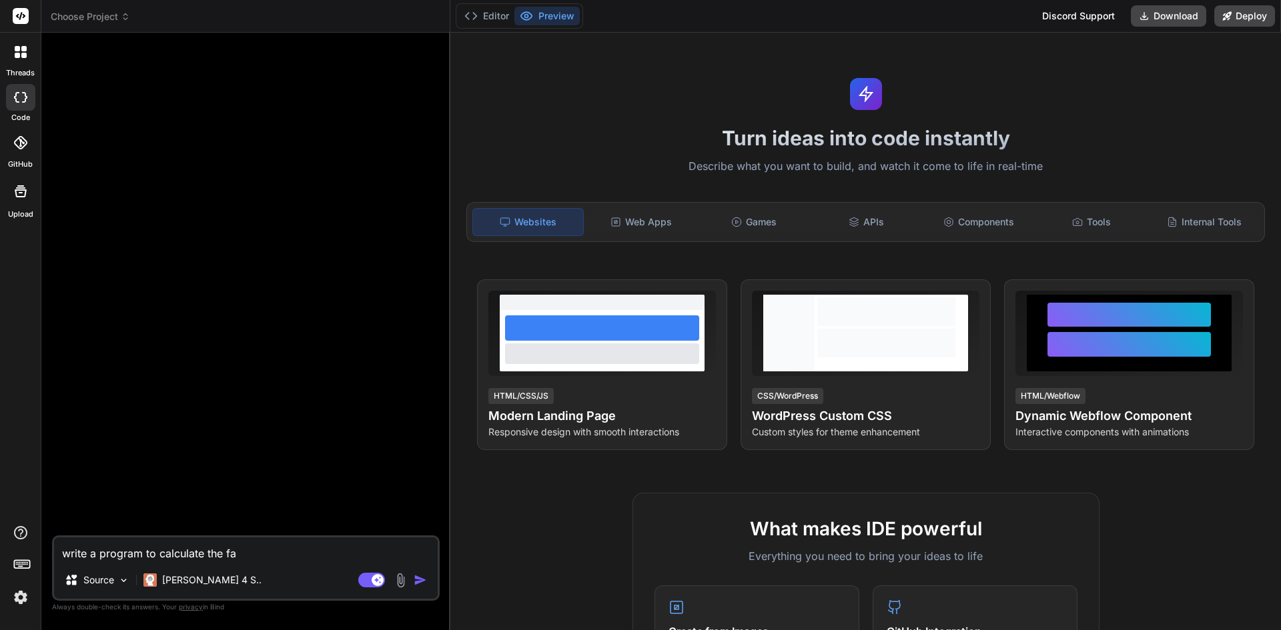
type textarea "x"
type textarea "write a program to calculate the fact"
type textarea "x"
type textarea "write a program to calculate the facto"
type textarea "x"
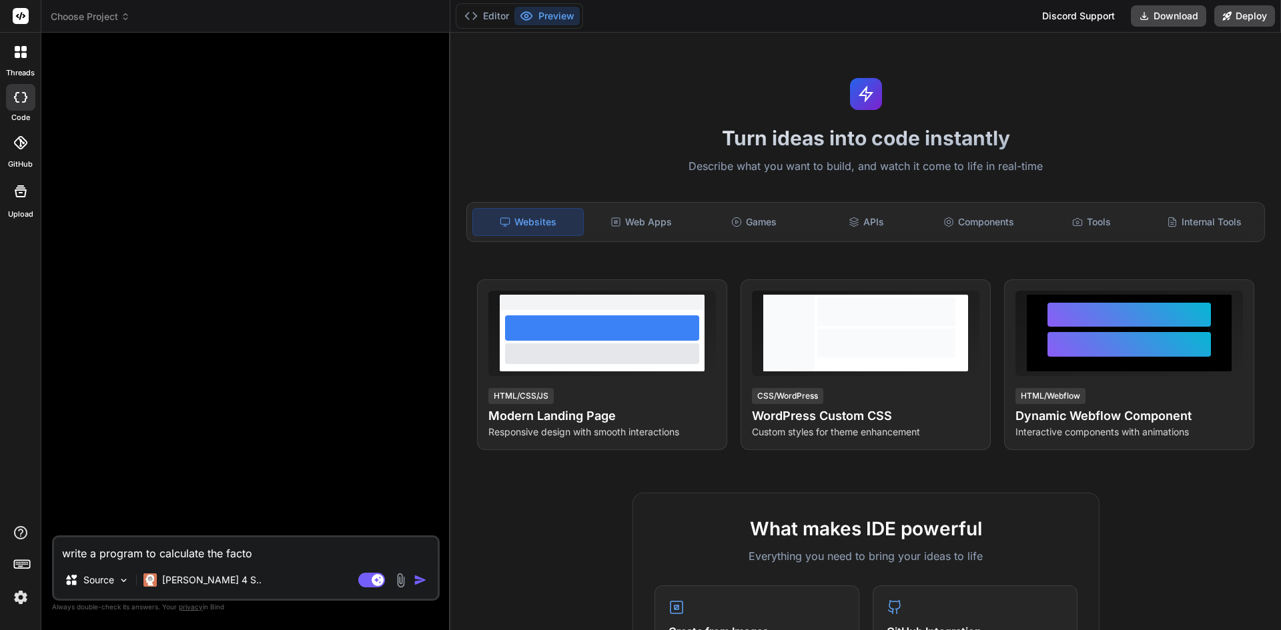
type textarea "write a program to calculate the factor"
type textarea "x"
type textarea "write a program to calculate the factora"
type textarea "x"
type textarea "write a program to calculate the factorai"
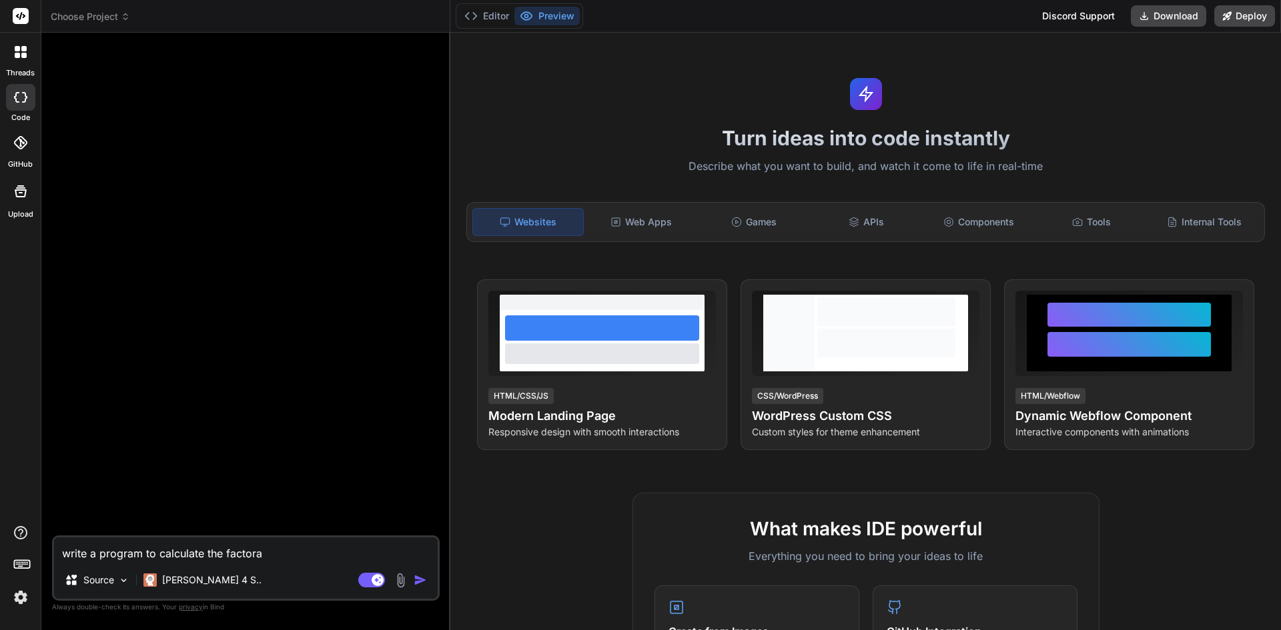
type textarea "x"
type textarea "write a program to calculate the factorail"
type textarea "x"
type textarea "write a program to calculate the factorail"
type textarea "x"
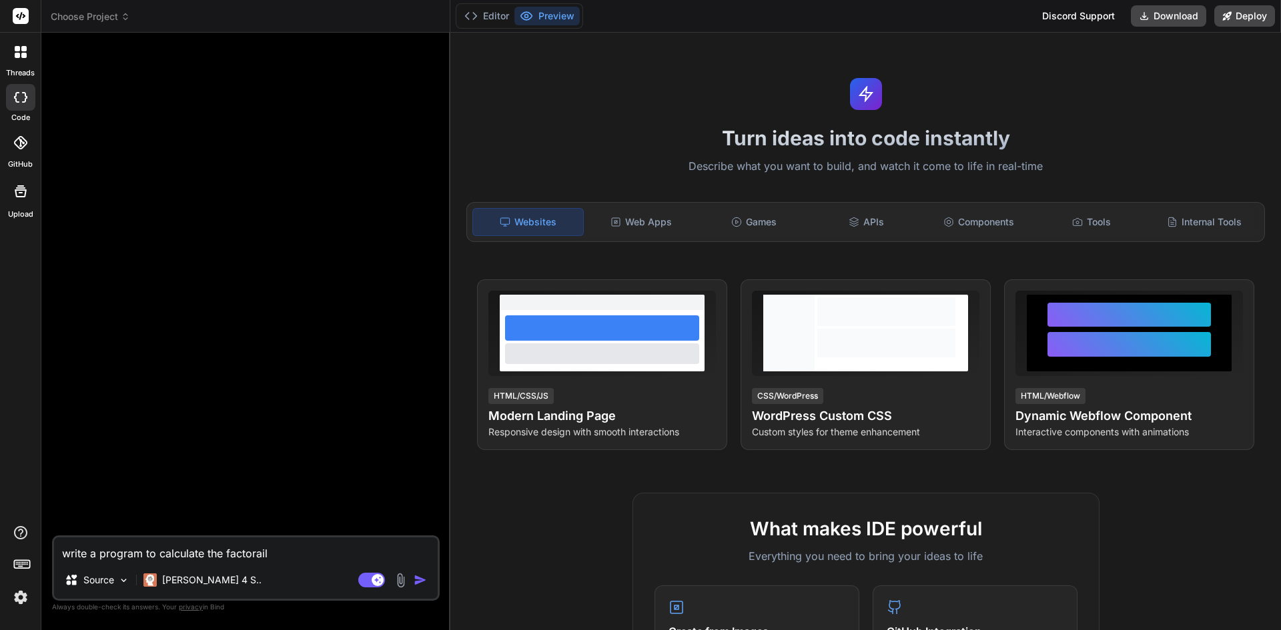
type textarea "write a program to calculate the factorail"
type textarea "x"
type textarea "write a program to calculate the factorai"
type textarea "x"
type textarea "write a program to calculate the factora"
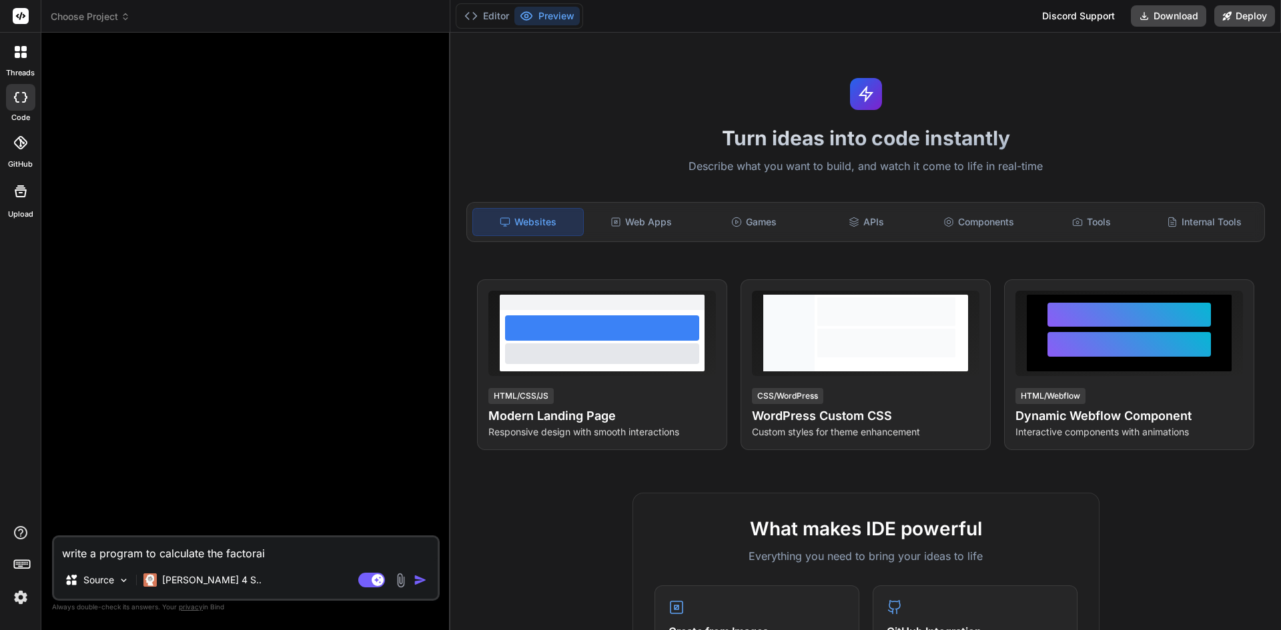
type textarea "x"
type textarea "write a program to calculate the factor"
type textarea "x"
type textarea "write a program to calculate the facto"
type textarea "x"
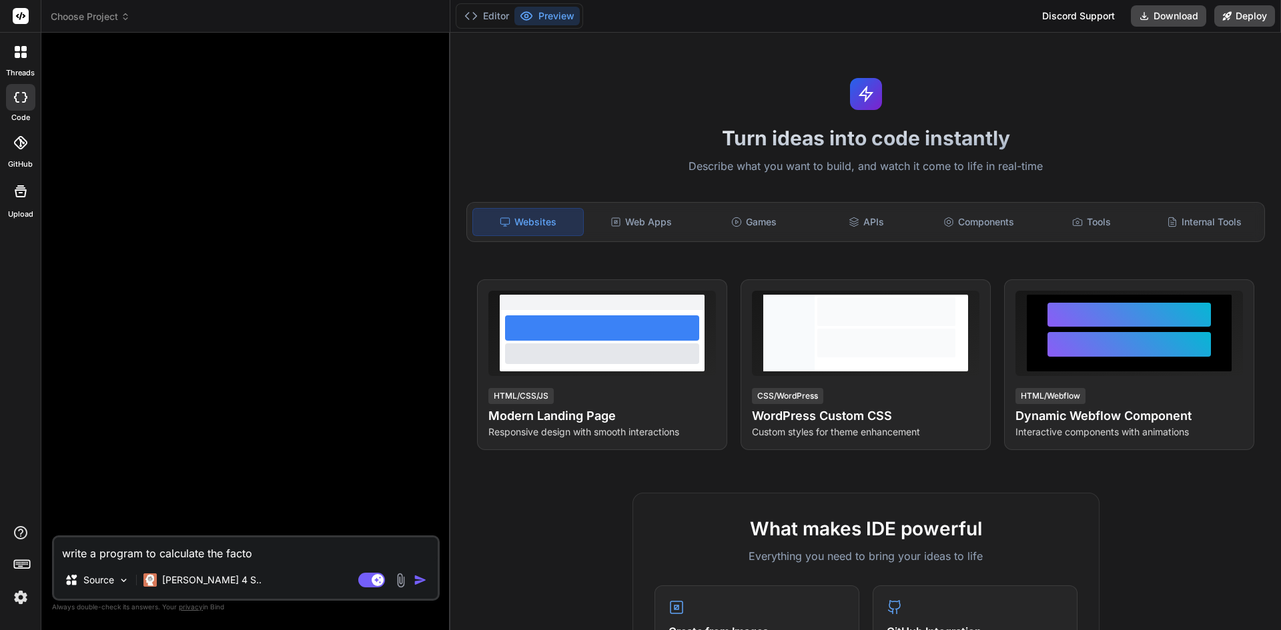
type textarea "write a program to calculate the factor"
type textarea "x"
type textarea "write a program to calculate the factori"
type textarea "x"
type textarea "write a program to calculate the factoria"
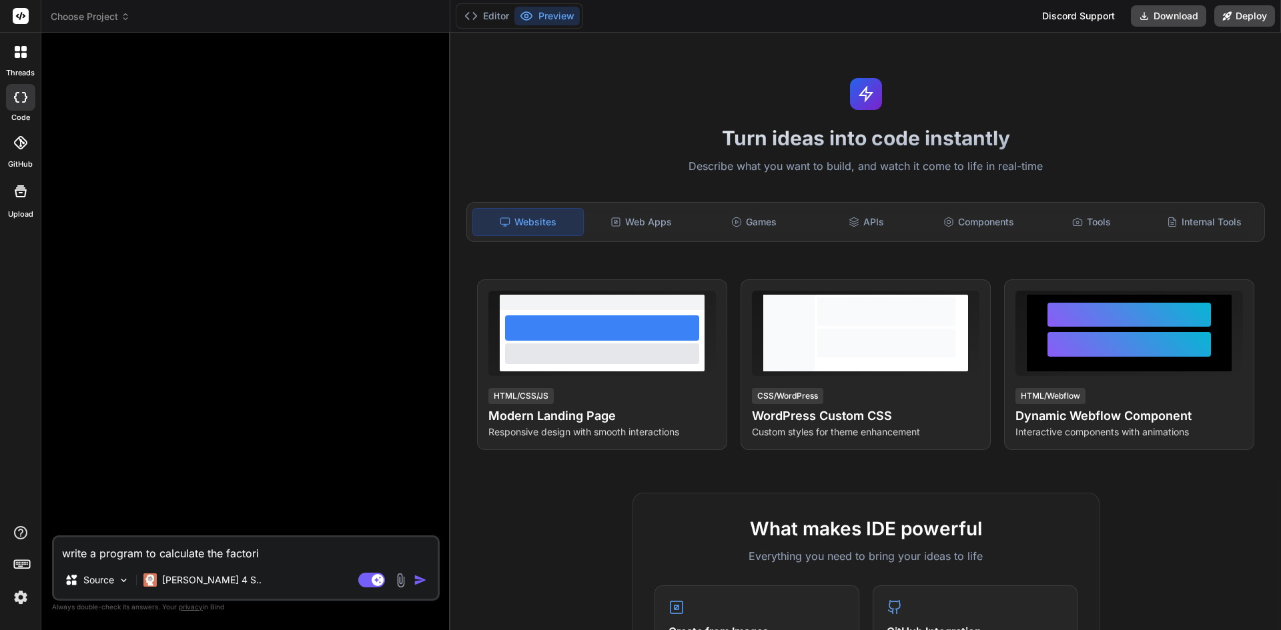
type textarea "x"
type textarea "write a program to calculate the factorial"
type textarea "x"
type textarea "write a program to calculate the factorial"
type textarea "x"
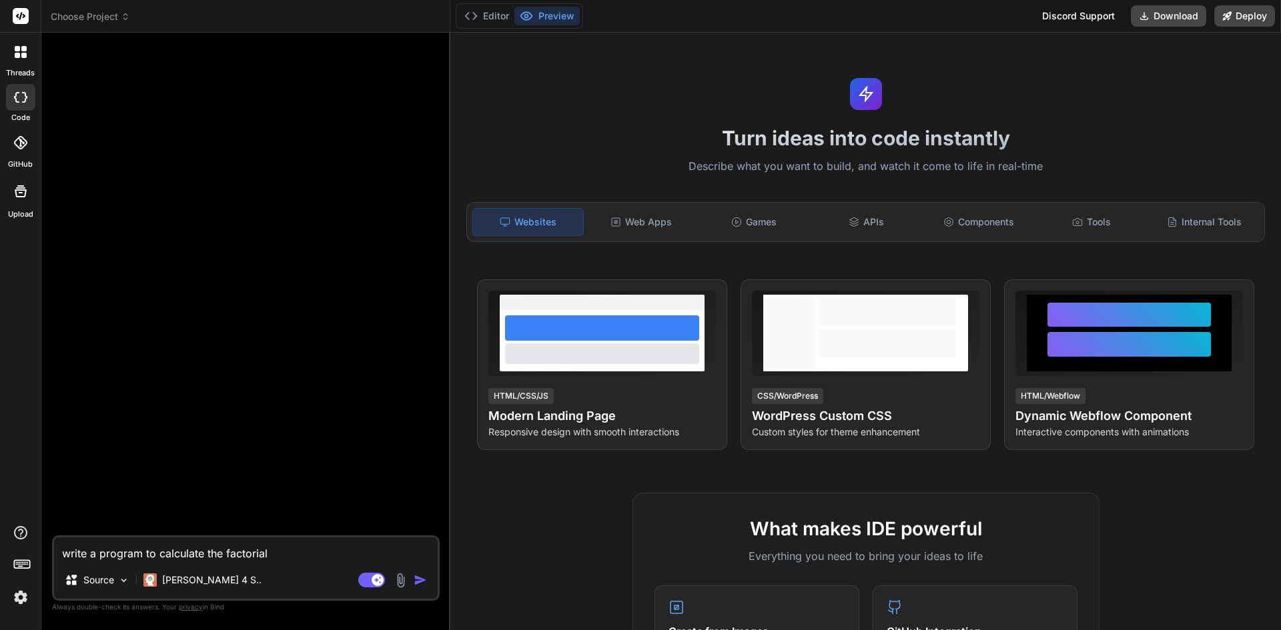
type textarea "write a program to calculate the factorial o"
type textarea "x"
type textarea "write a program to calculate the factorial of"
type textarea "x"
type textarea "write a program to calculate the factorial of"
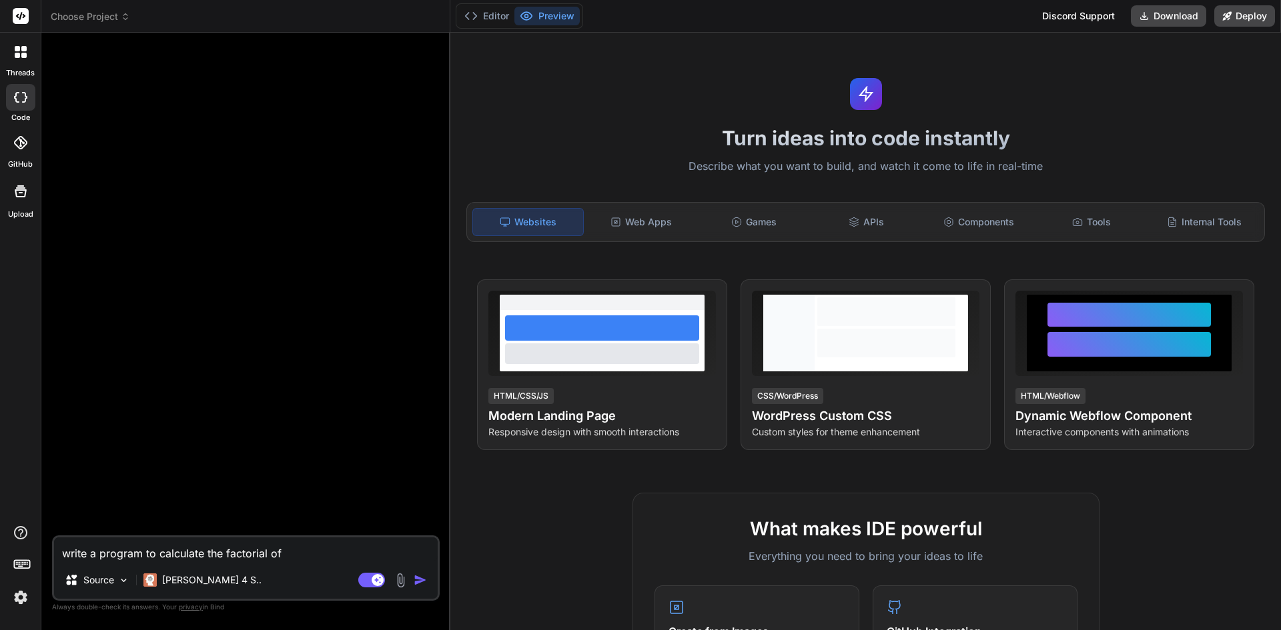
type textarea "x"
type textarea "write a program to calculate the factorial of a"
type textarea "x"
type textarea "write a program to calculate the factorial of a"
type textarea "x"
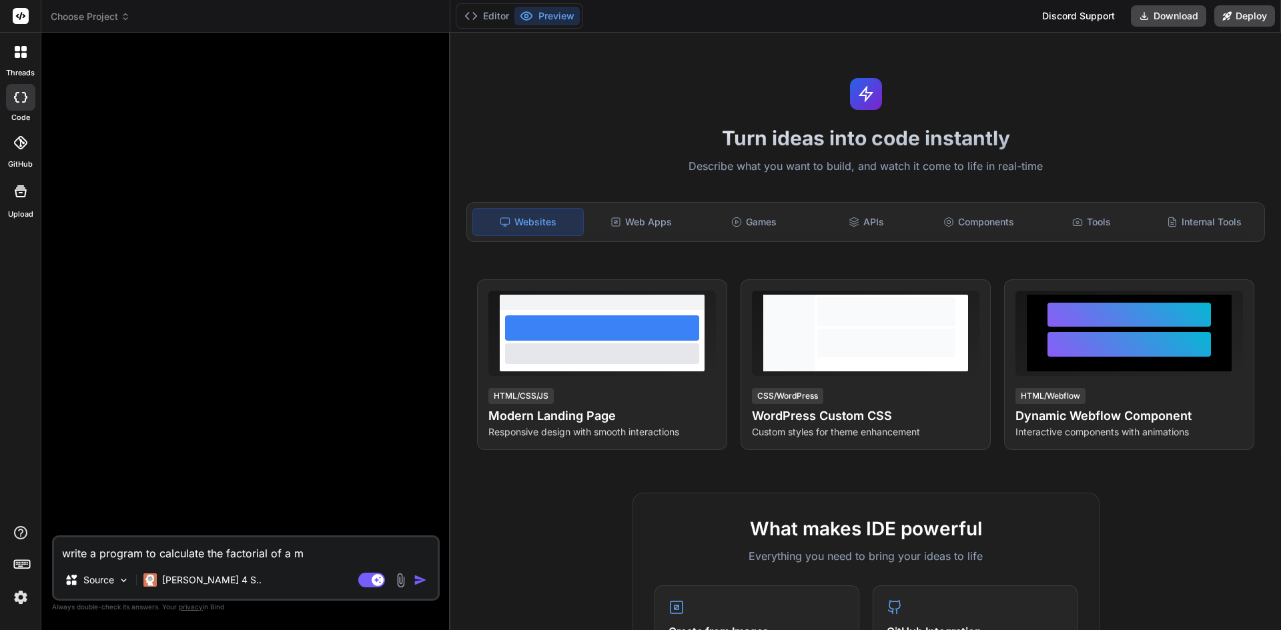
type textarea "write a program to calculate the factorial of a mn"
type textarea "x"
type textarea "write a program to calculate the factorial of a m"
type textarea "x"
type textarea "write a program to calculate the factorial of a"
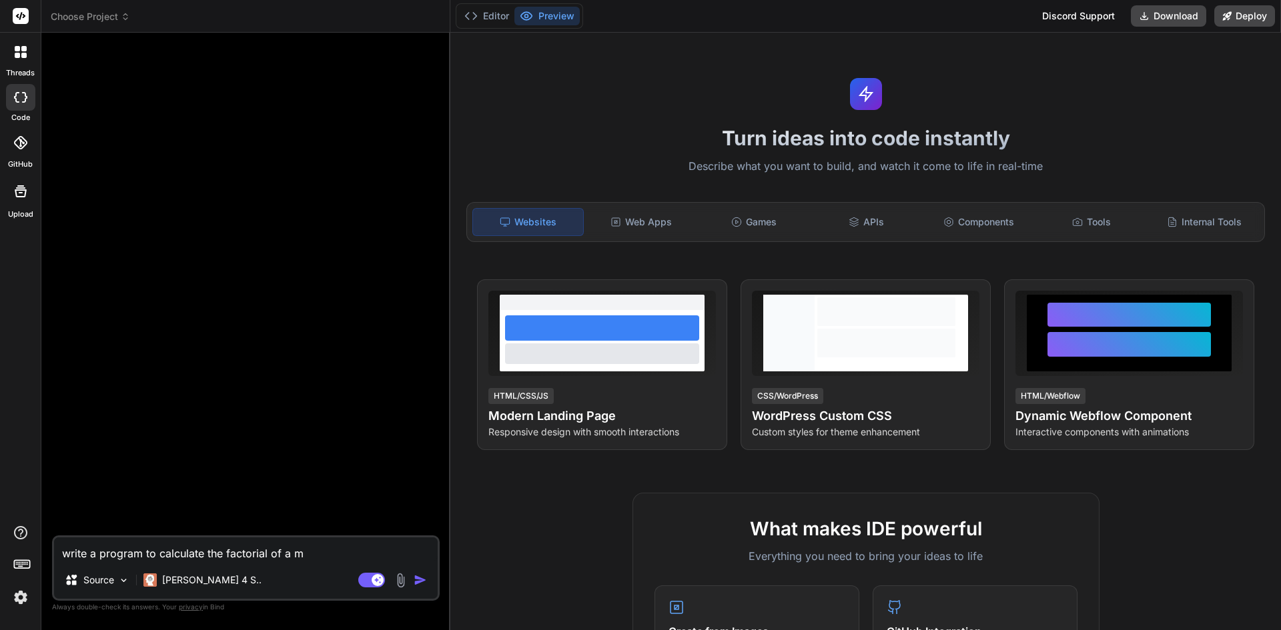
type textarea "x"
type textarea "write a program to calculate the factorial of a n"
type textarea "x"
type textarea "write a program to calculate the factorial of a nu"
type textarea "x"
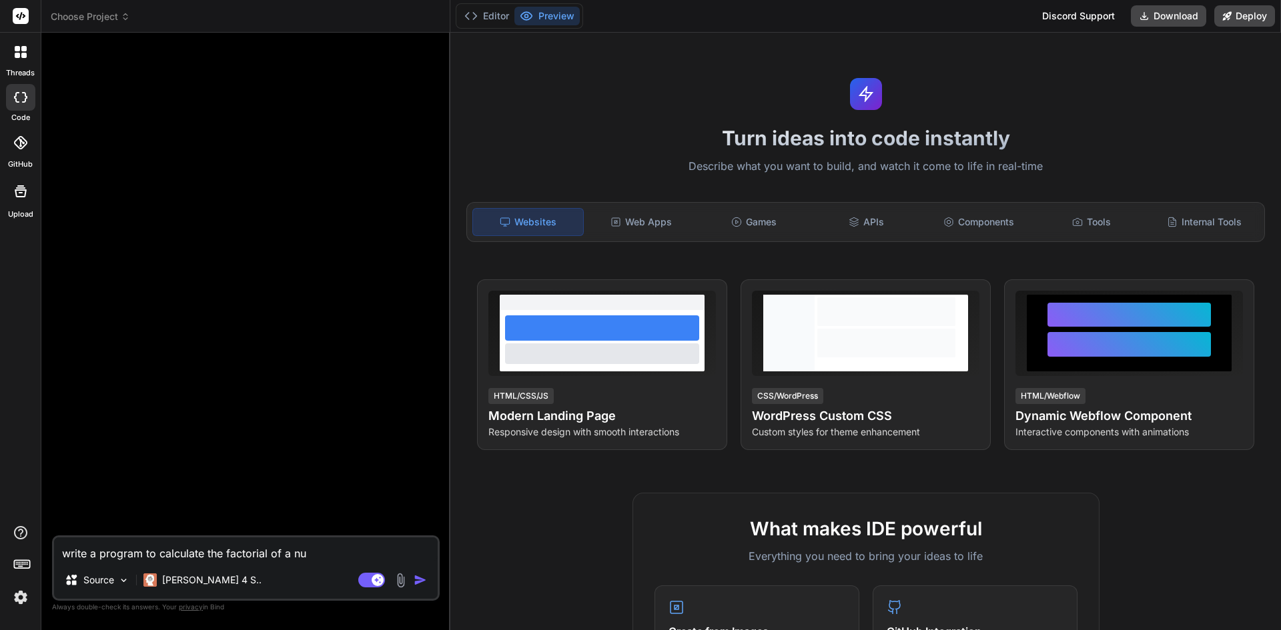
type textarea "write a program to calculate the factorial of a nuk"
type textarea "x"
type textarea "write a program to calculate the factorial of a nukm"
type textarea "x"
type textarea "write a program to calculate the factorial of a nuk"
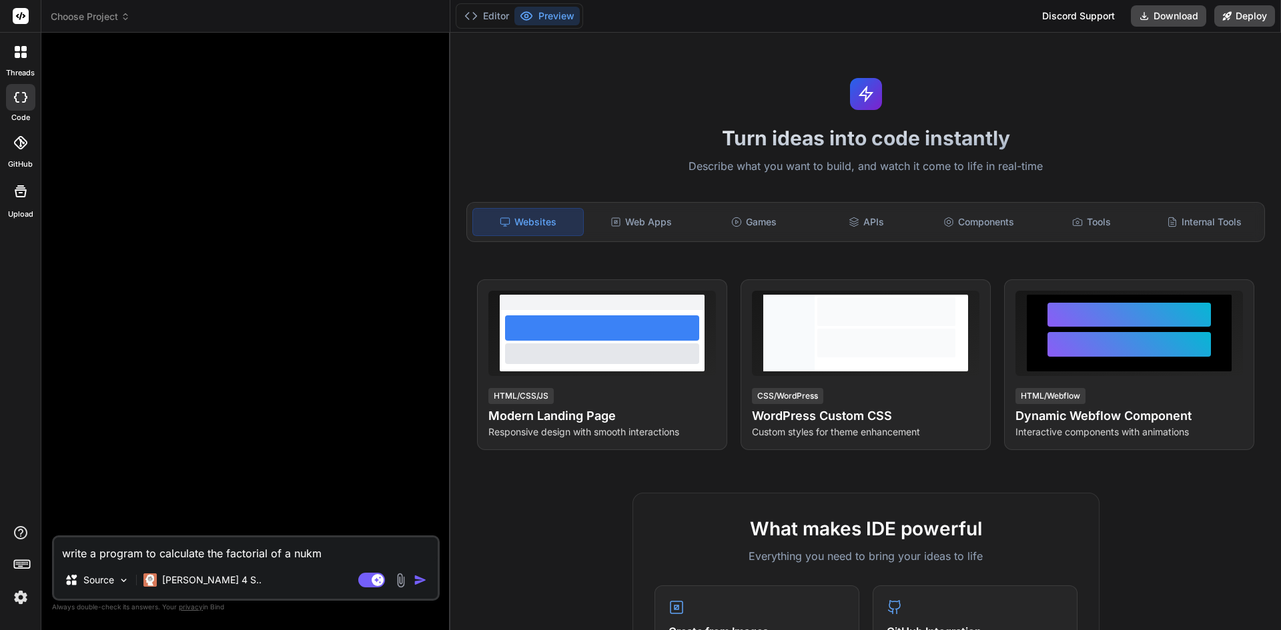
type textarea "x"
type textarea "write a program to calculate the factorial of a nu"
type textarea "x"
type textarea "write a program to calculate the factorial of a num"
type textarea "x"
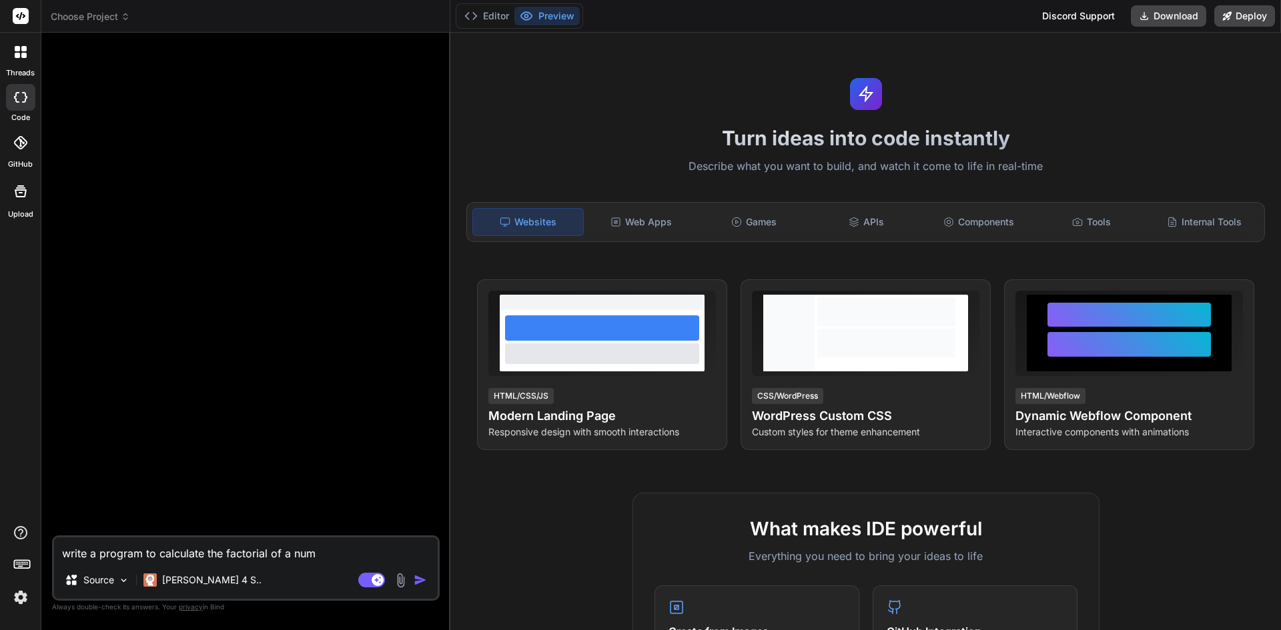
type textarea "write a program to calculate the factorial of a numb"
type textarea "x"
type textarea "write a program to calculate the factorial of a numbe"
type textarea "x"
type textarea "write a program to calculate the factorial of a number"
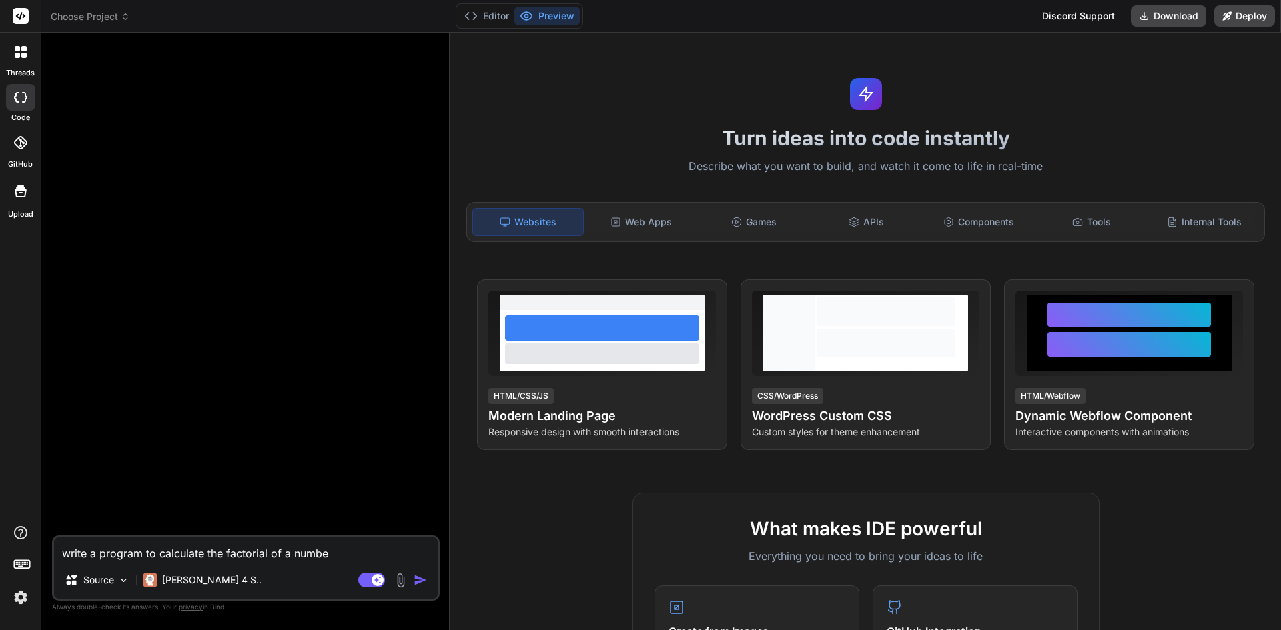
type textarea "x"
type textarea "write a program to calculate the factorial of a number"
type textarea "x"
type textarea "write a program to calculate the factorial of a number g"
type textarea "x"
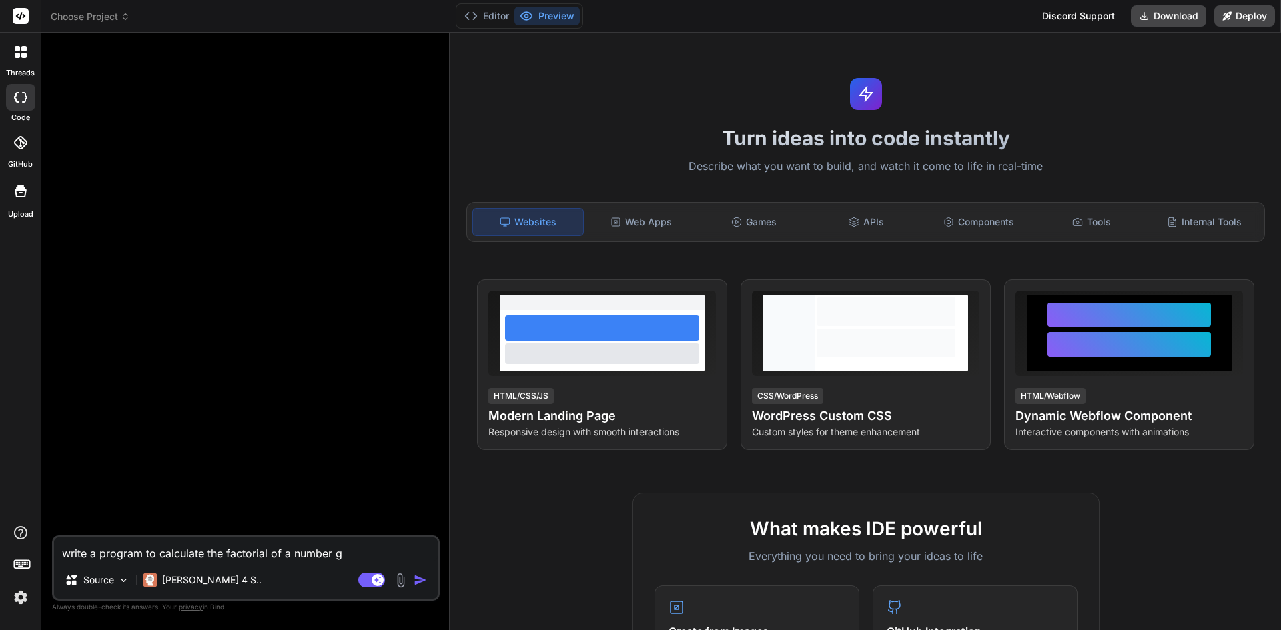
type textarea "write a program to calculate the factorial of a number gi"
type textarea "x"
type textarea "write a program to calculate the factorial of a number giv"
type textarea "x"
type textarea "write a program to calculate the factorial of a number give"
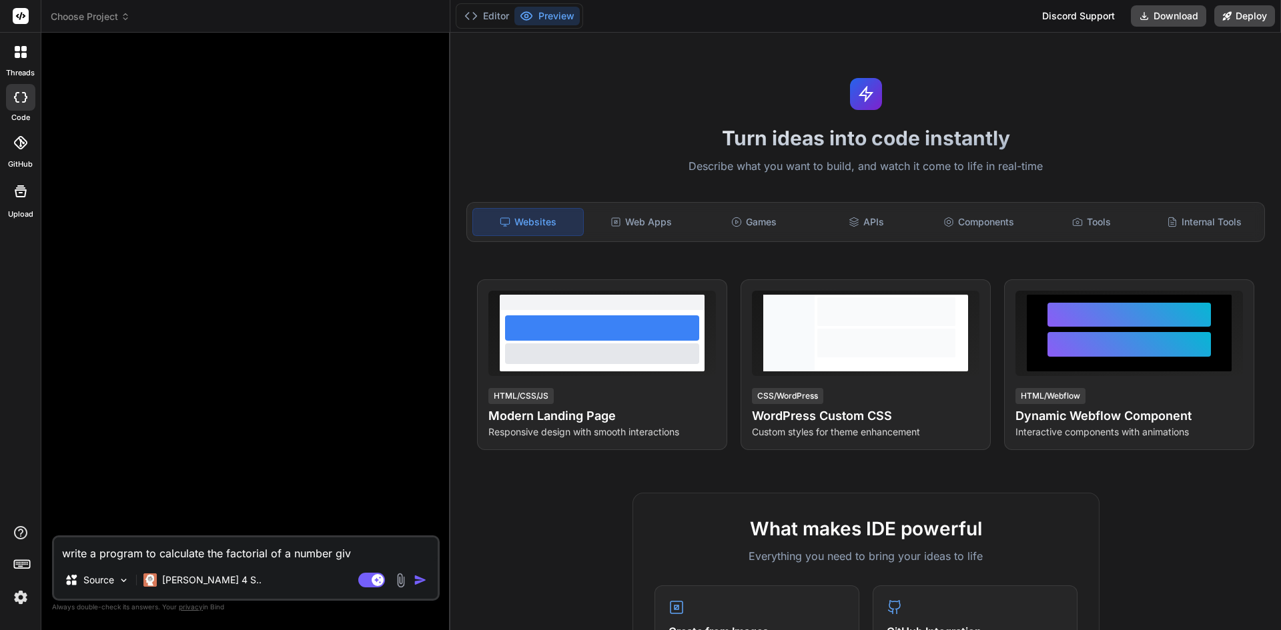
type textarea "x"
type textarea "write a program to calculate the factorial of a number given"
type textarea "x"
type textarea "write a program to calculate the factorial of a number given"
type textarea "x"
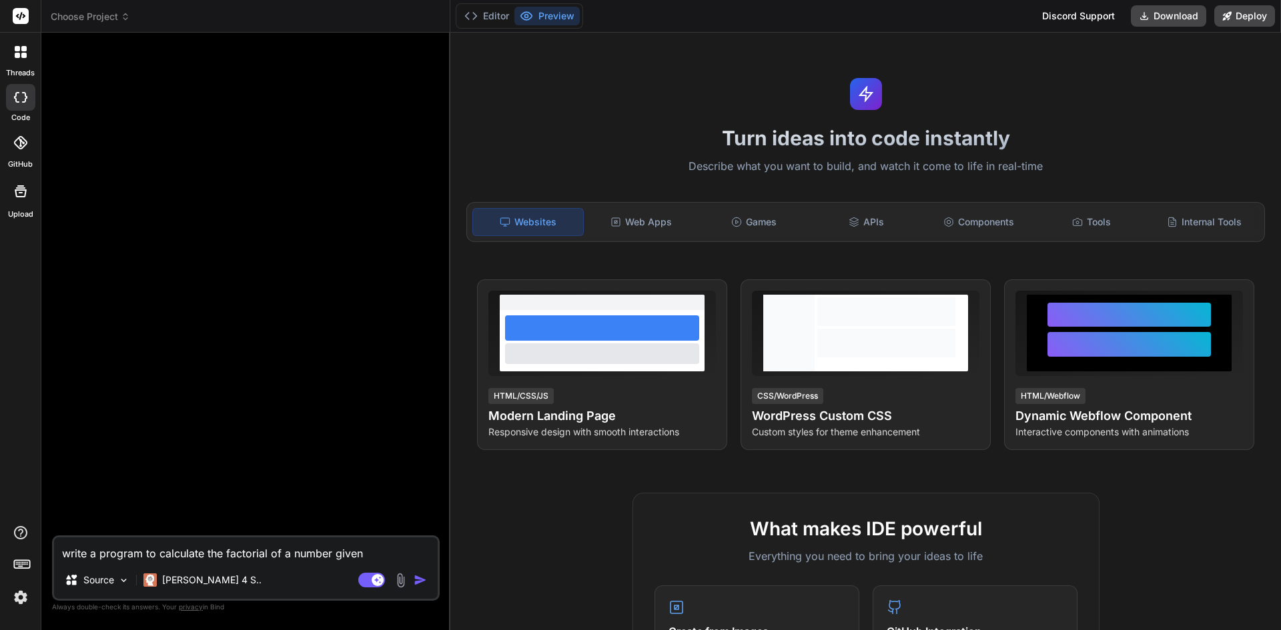
type textarea "write a program to calculate the factorial of a number given b"
type textarea "x"
type textarea "write a program to calculate the factorial of a number given by"
type textarea "x"
type textarea "write a program to calculate the factorial of a number given by"
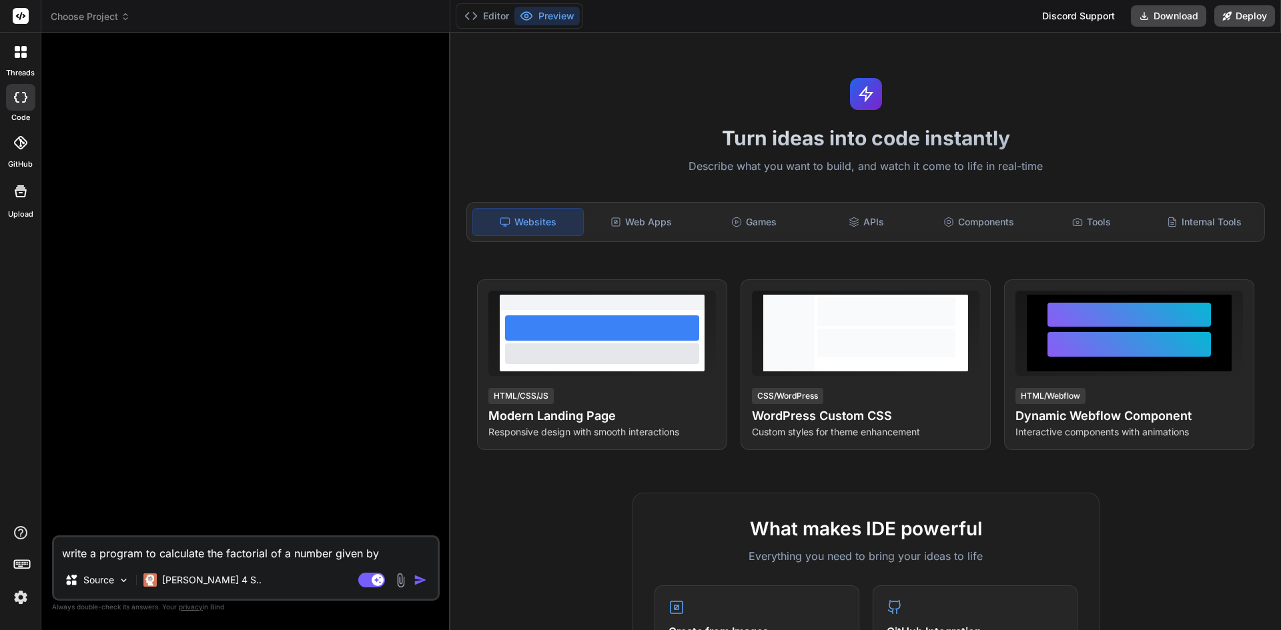
type textarea "x"
type textarea "write a program to calculate the factorial of a number given by u"
type textarea "x"
type textarea "write a program to calculate the factorial of a number given by us"
type textarea "x"
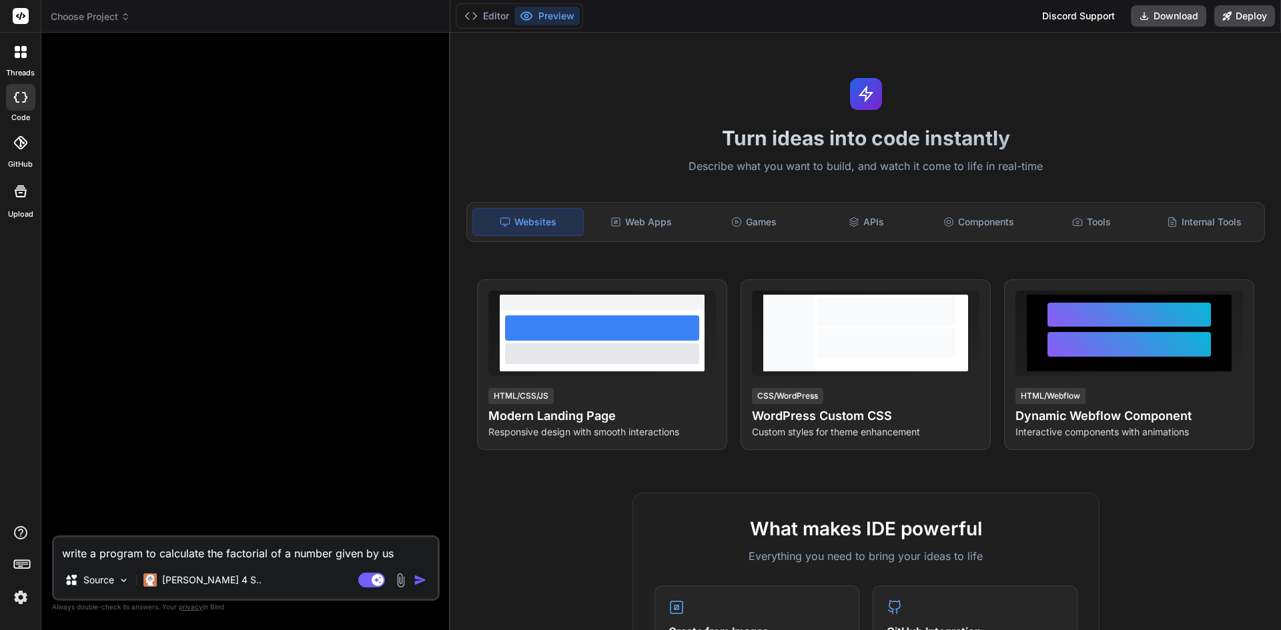
type textarea "write a program to calculate the factorial of a number given by use"
type textarea "x"
type textarea "write a program to calculate the factorial of a number given by user"
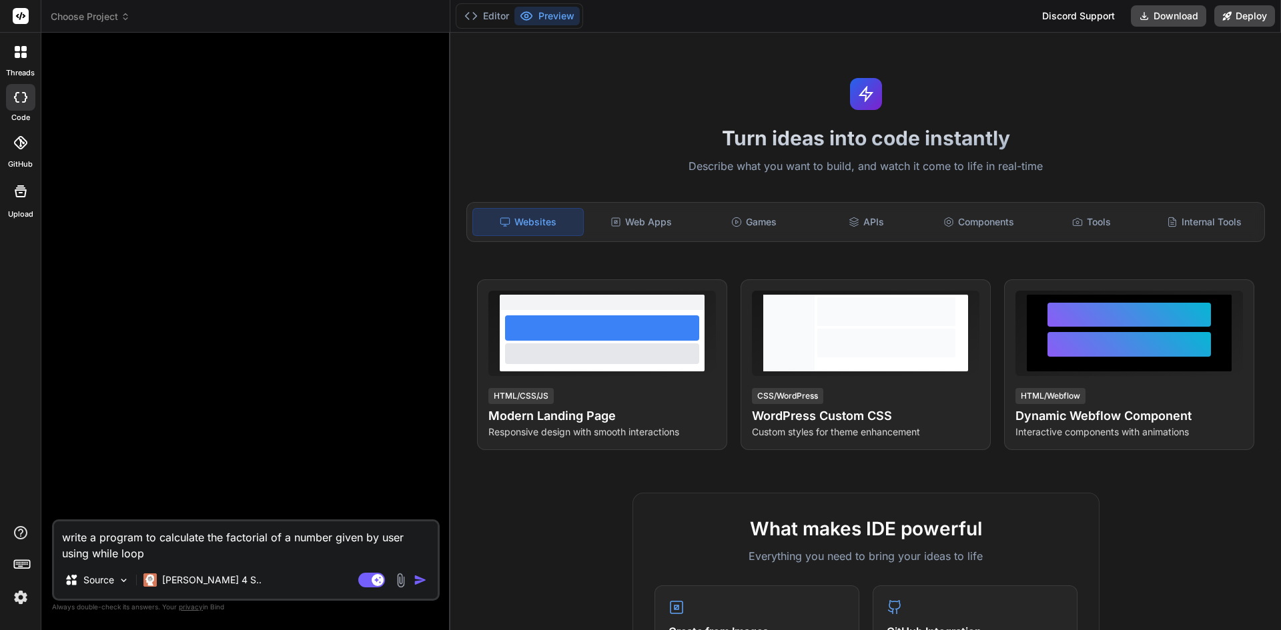
click at [422, 576] on img "button" at bounding box center [420, 580] width 13 height 13
click at [421, 576] on img "button" at bounding box center [420, 580] width 13 height 13
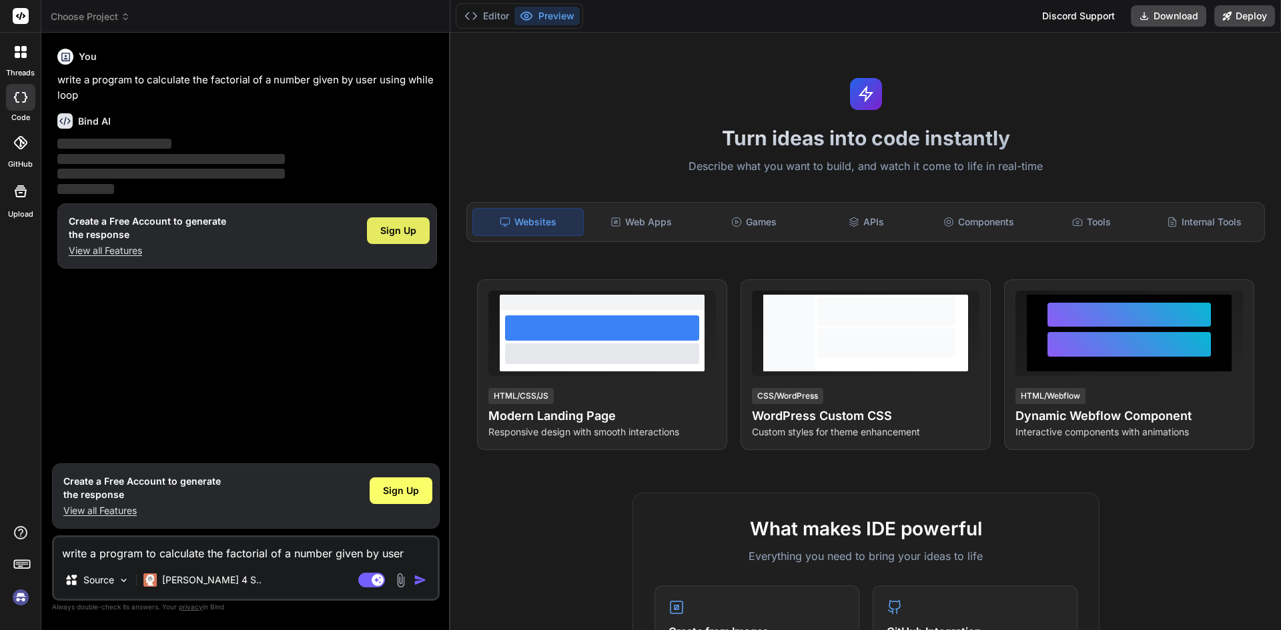
click at [416, 230] on span "Sign Up" at bounding box center [398, 230] width 36 height 13
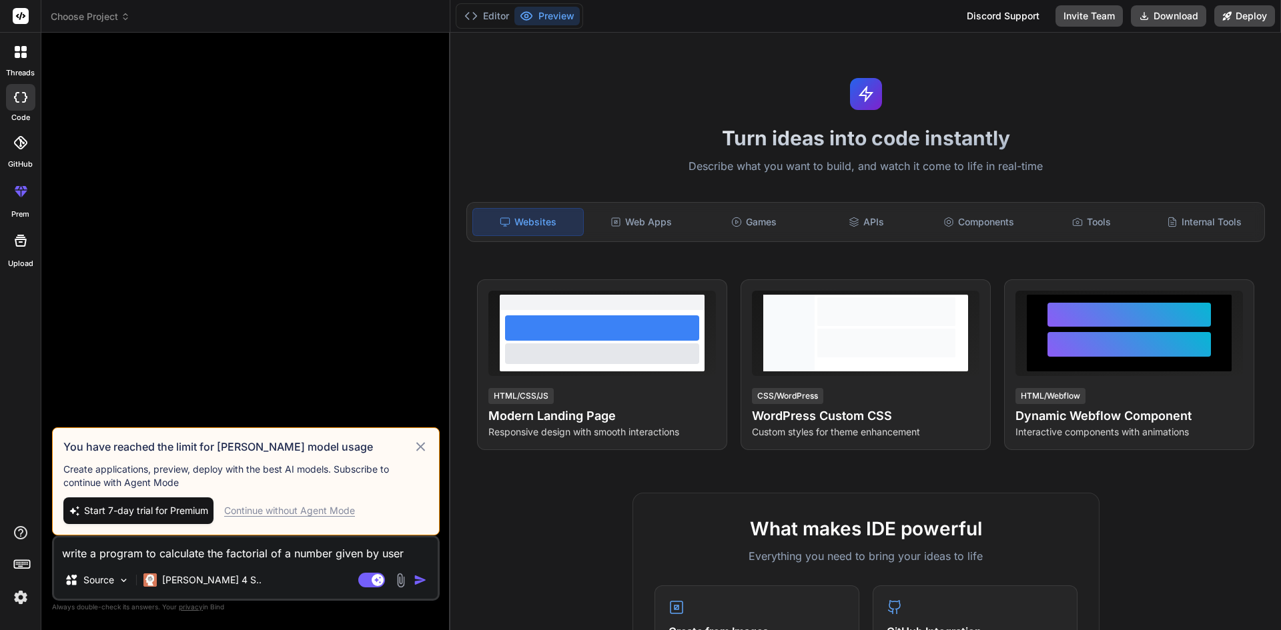
click at [217, 566] on div "write a program to calculate the factorial of a number given by user using whil…" at bounding box center [246, 568] width 388 height 65
click at [207, 558] on textarea "write a program to calculate the factorial of a number given by user using whil…" at bounding box center [246, 550] width 384 height 24
paste textarea "write a program using while to find out factorial of a given number in javascri…"
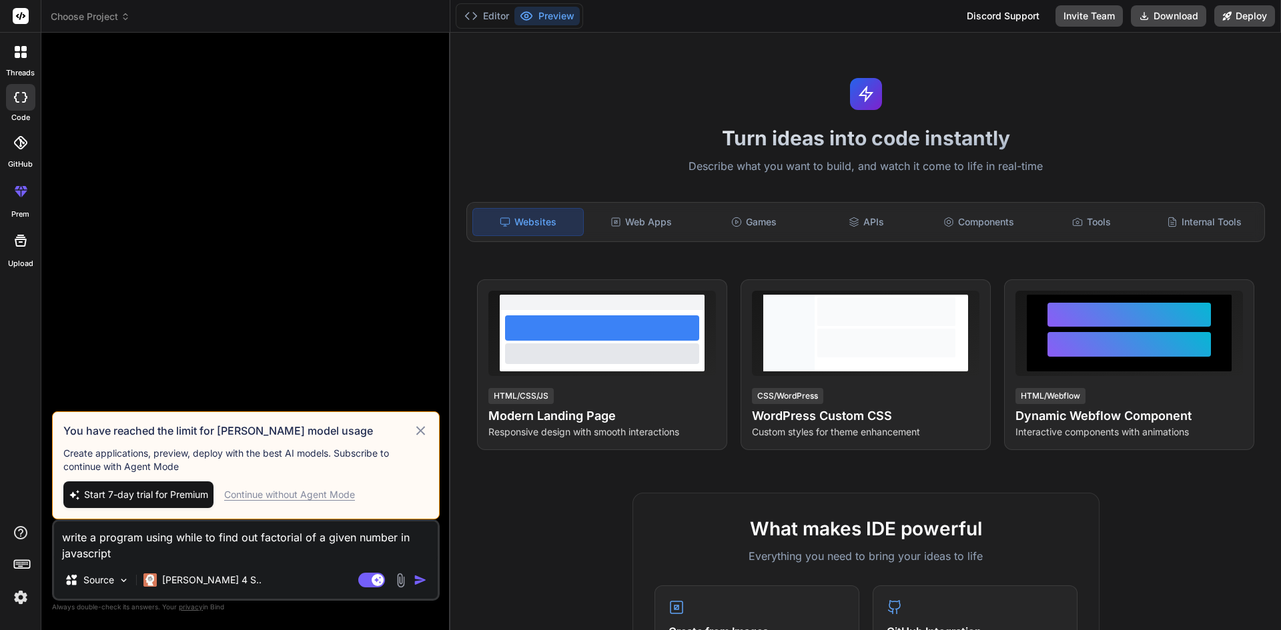
click at [414, 580] on img "button" at bounding box center [420, 580] width 13 height 13
click at [418, 434] on icon at bounding box center [420, 430] width 9 height 9
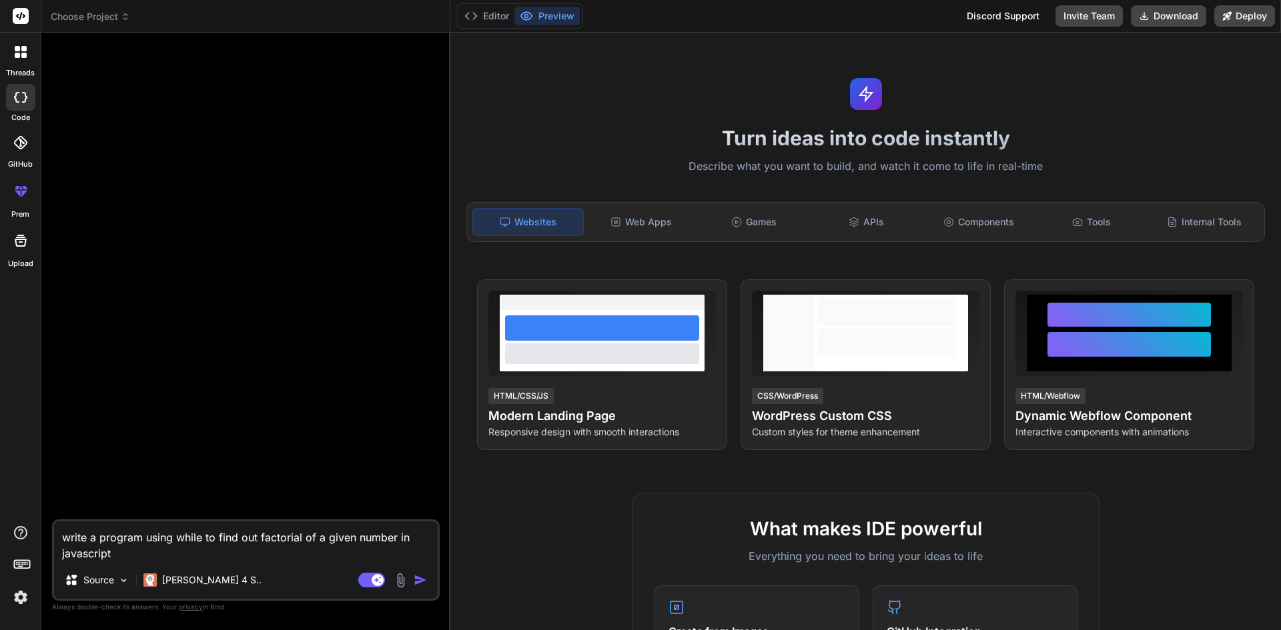
click at [418, 582] on img "button" at bounding box center [420, 580] width 13 height 13
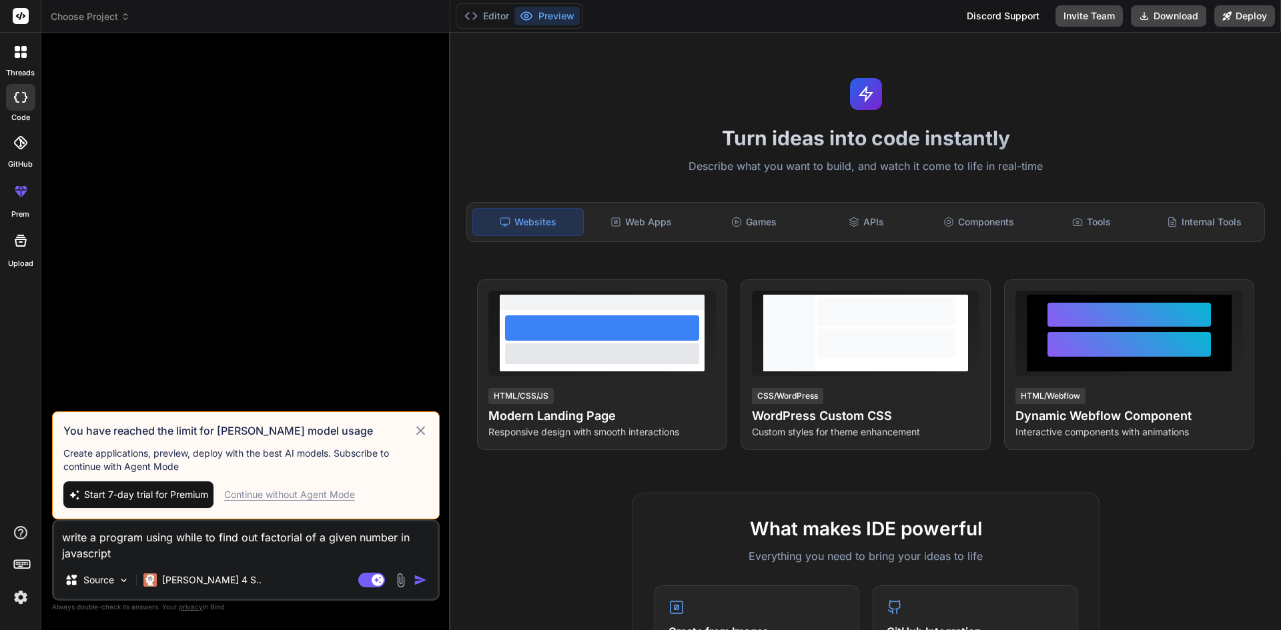
click at [264, 494] on div "Continue without Agent Mode" at bounding box center [289, 494] width 131 height 13
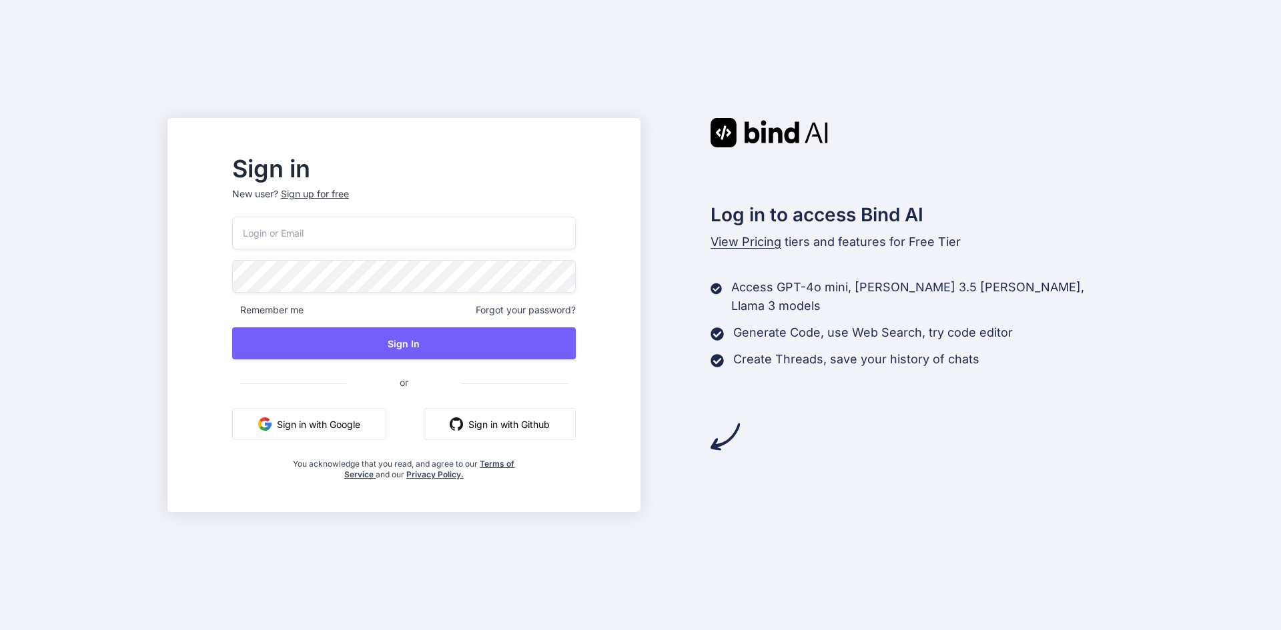
click at [386, 430] on button "Sign in with Google" at bounding box center [309, 424] width 154 height 32
